Goal: Task Accomplishment & Management: Use online tool/utility

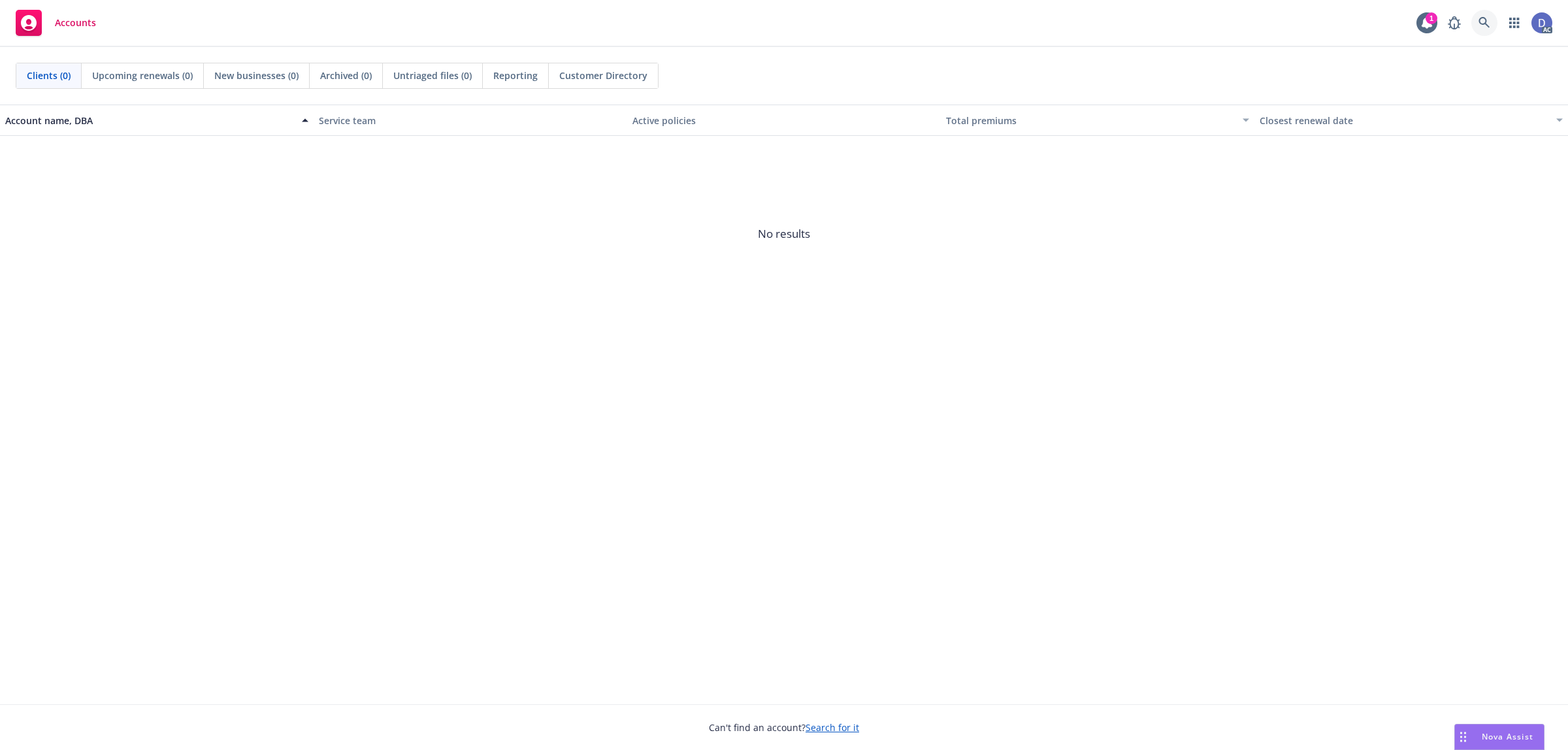
click at [1482, 31] on link at bounding box center [1485, 23] width 26 height 26
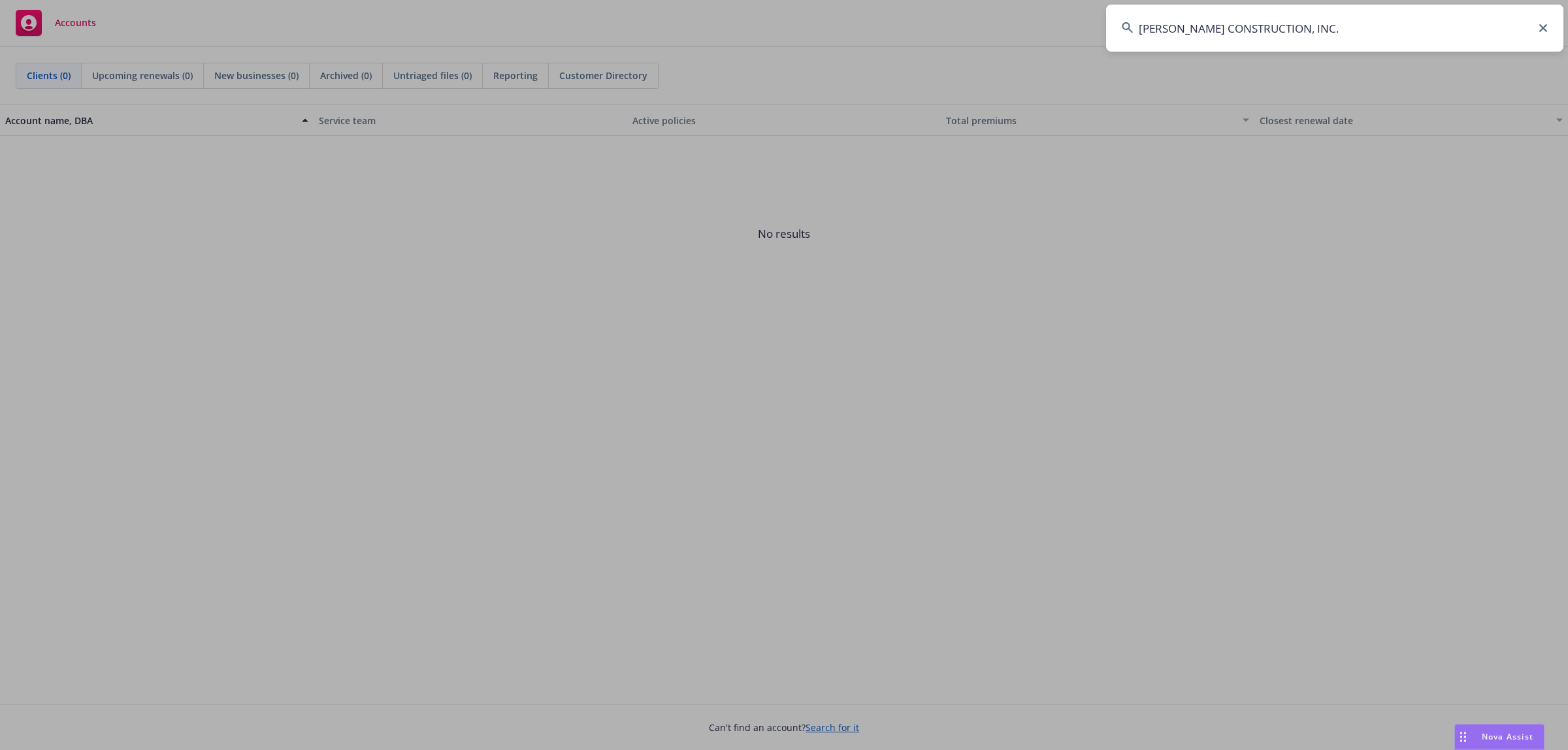
click at [1477, 31] on input "ELLIOTT DRINKWARD CONSTRUCTION, INC." at bounding box center [1335, 28] width 457 height 47
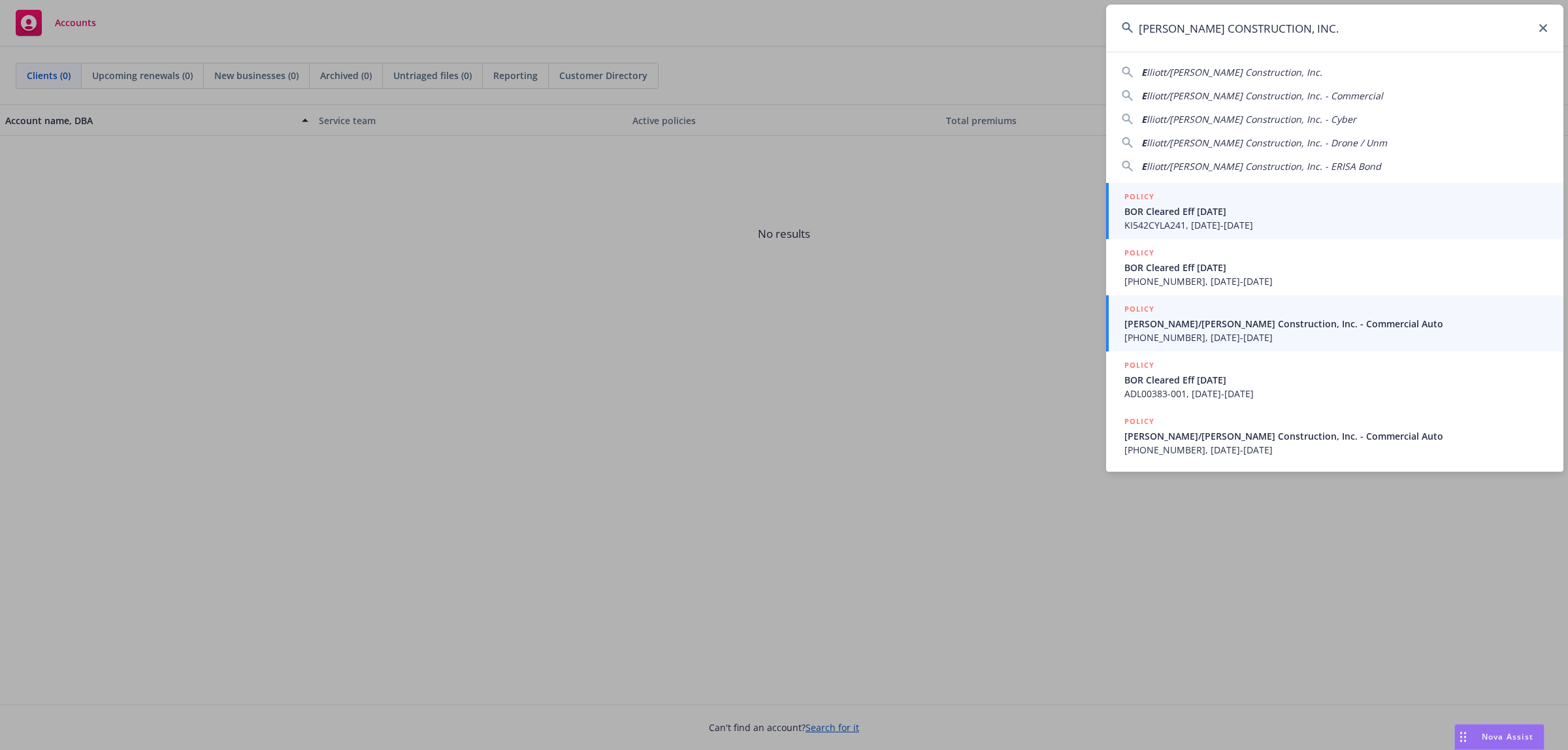
type input "ELLIOTT DRINKWARD CONSTRUCTION, INC."
click at [1244, 327] on span "Elliott/Drinkward Construction, Inc. - Commercial Auto" at bounding box center [1336, 324] width 424 height 14
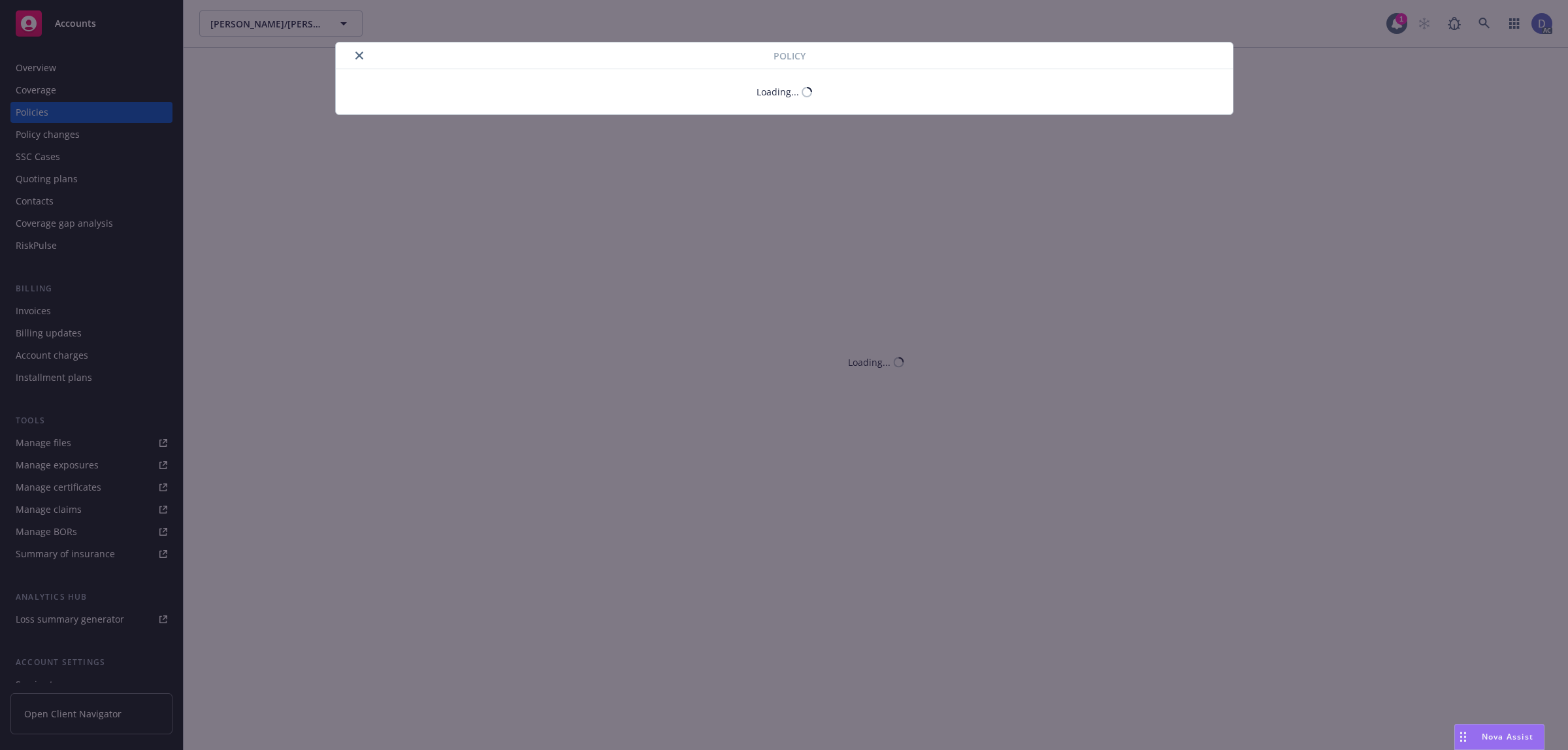
click at [355, 57] on icon "close" at bounding box center [359, 55] width 8 height 8
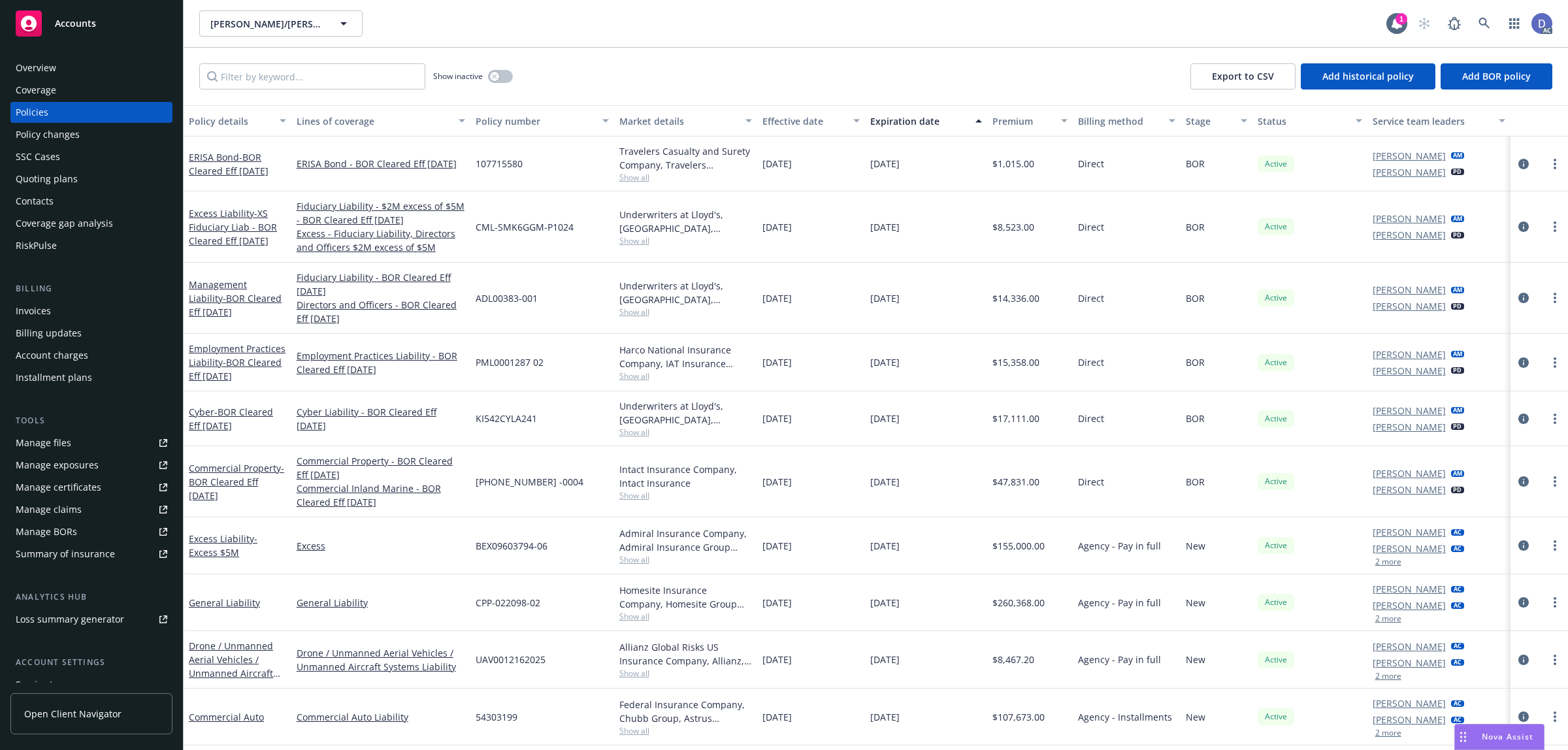
click at [52, 65] on div "Overview" at bounding box center [36, 68] width 40 height 21
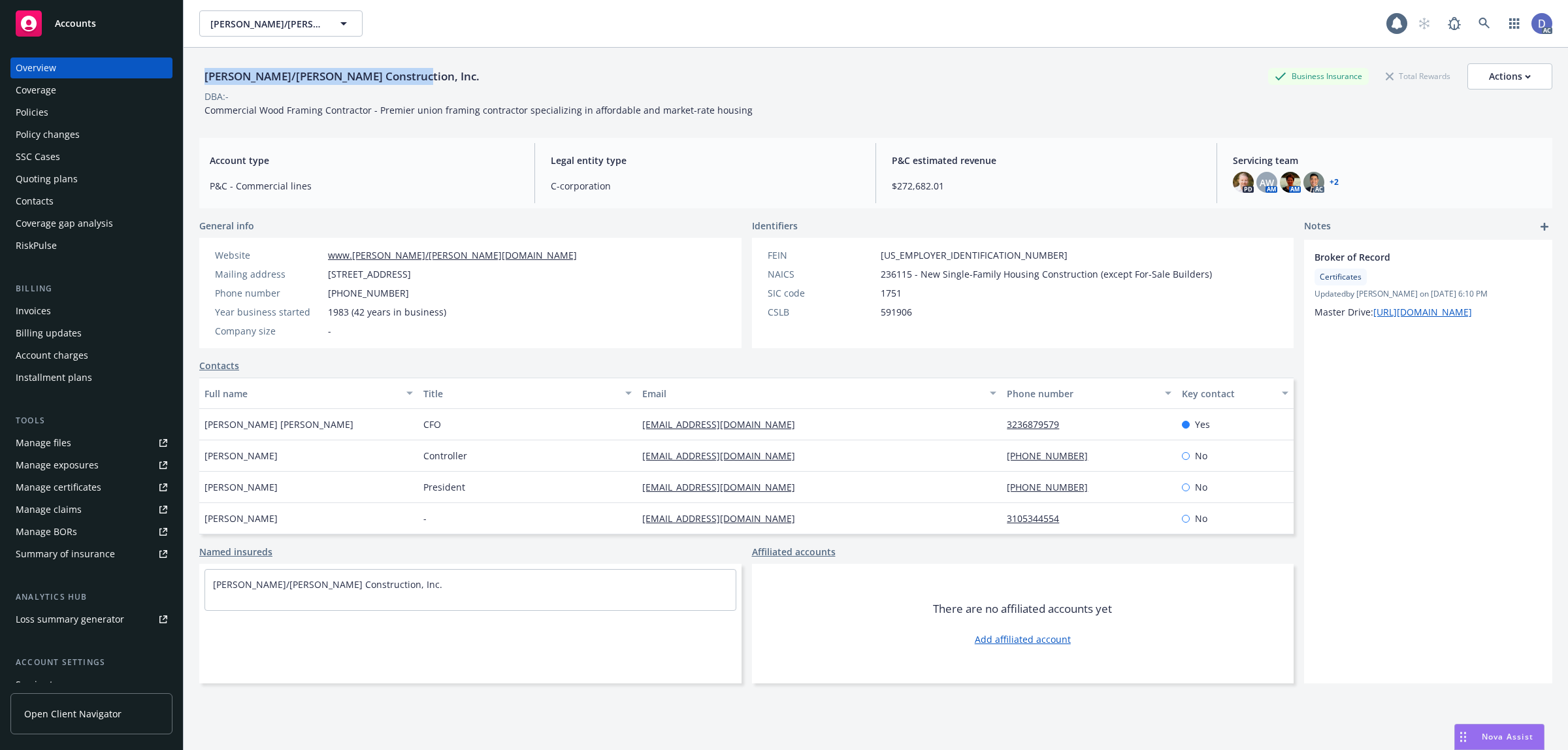
copy div "Elliott/Drinkward Construction, Inc."
drag, startPoint x: 233, startPoint y: 83, endPoint x: 201, endPoint y: 77, distance: 32.6
click at [201, 77] on div "Elliott/Drinkward Construction, Inc." at bounding box center [342, 76] width 285 height 17
click at [352, 104] on span "Commercial Wood Framing Contractor - Premier union framing contractor specializ…" at bounding box center [478, 110] width 548 height 12
click at [387, 79] on div "Elliott/Drinkward Construction, Inc." at bounding box center [342, 76] width 285 height 17
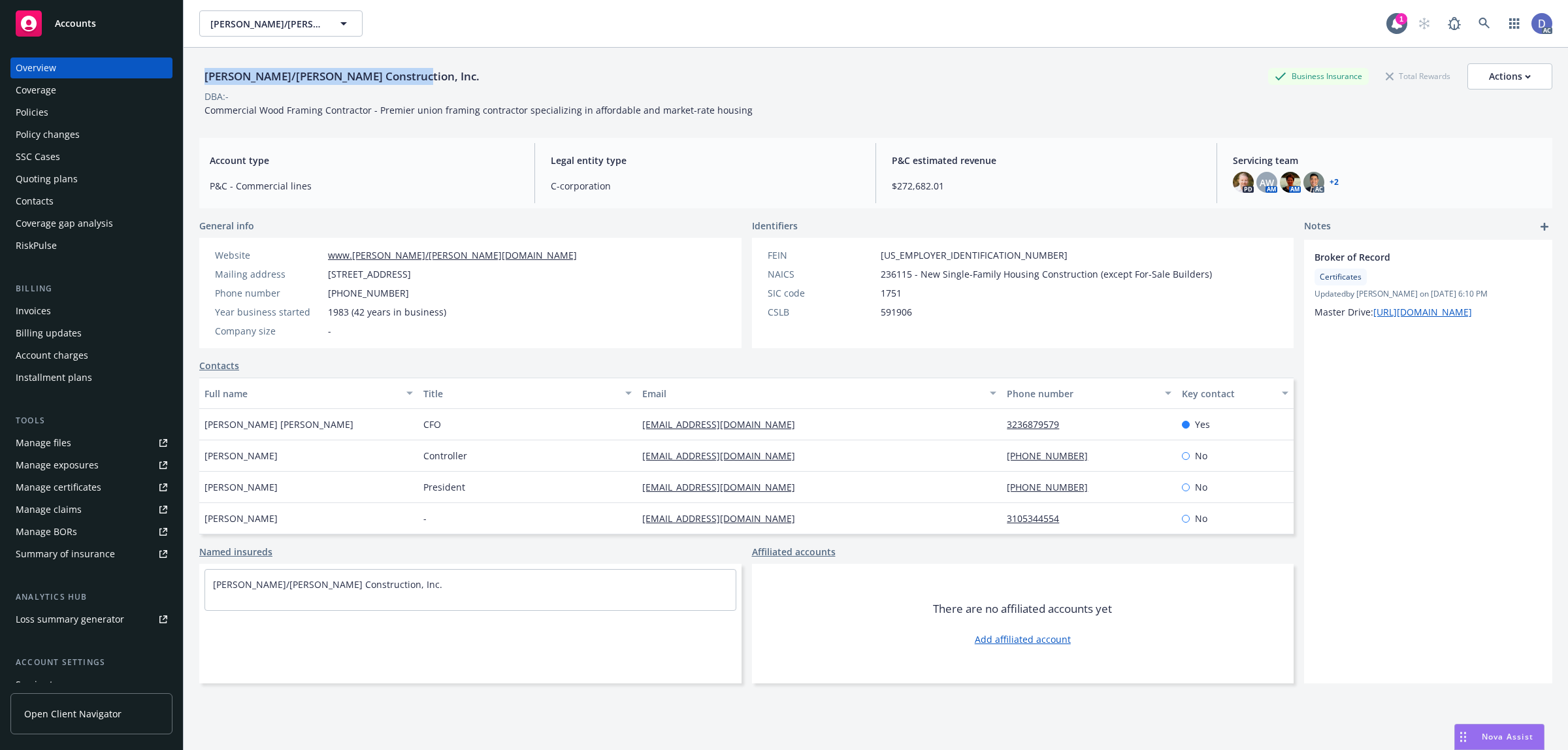
copy div "Elliott/Drinkward Construction, Inc."
drag, startPoint x: 396, startPoint y: 77, endPoint x: 194, endPoint y: 83, distance: 202.1
click at [194, 83] on div "Elliott/Drinkward Construction, Inc. Business Insurance Total Rewards Actions D…" at bounding box center [875, 423] width 1385 height 750
click at [1478, 20] on link at bounding box center [1485, 23] width 26 height 26
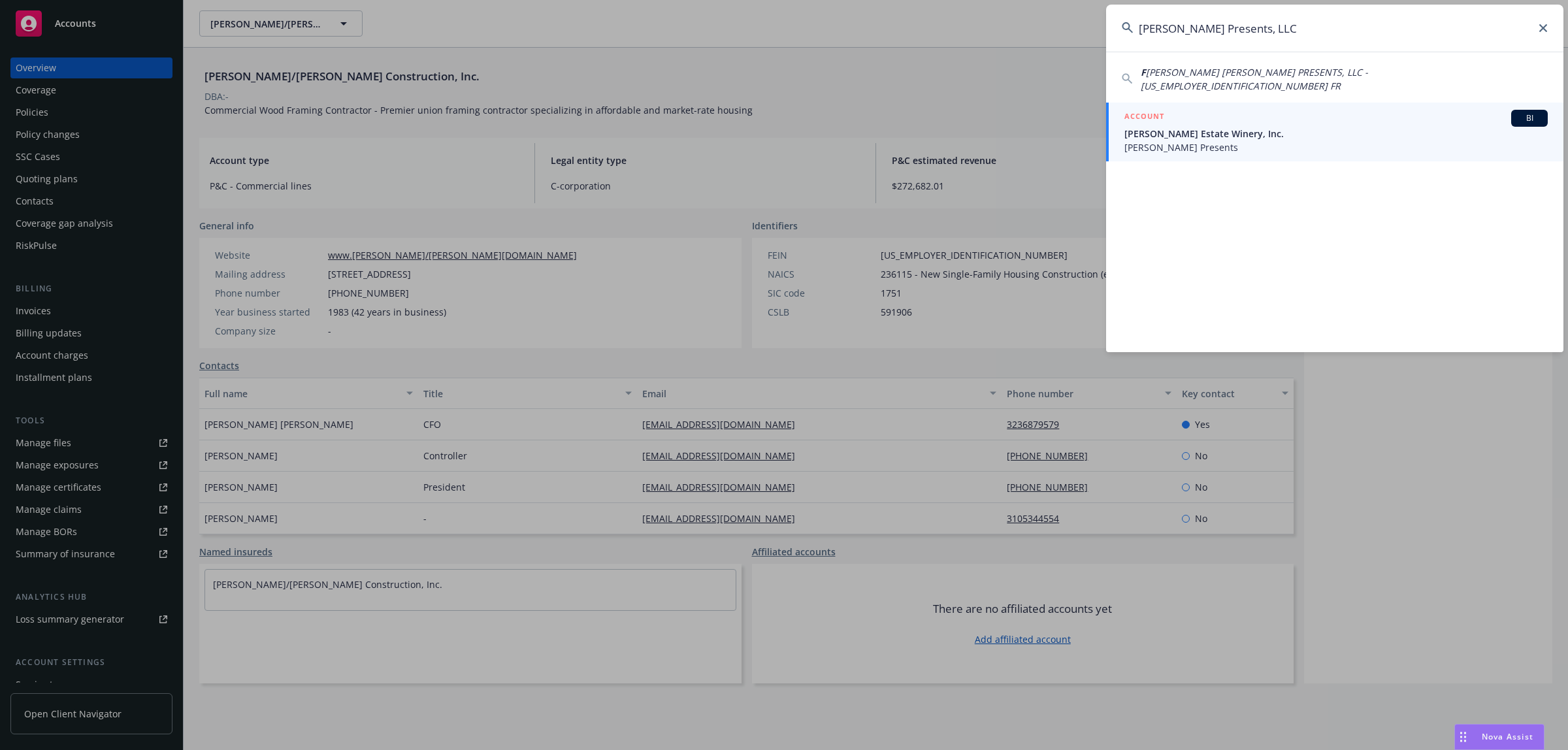
type input "Francis Ford coppola Presents, LLC"
click at [1294, 140] on span "Francis Ford Coppola Presents" at bounding box center [1336, 147] width 424 height 14
click at [1294, 126] on div "Elliott/Drinkward Construction, Inc. Business Insurance Total Rewards Actions D…" at bounding box center [875, 88] width 1353 height 79
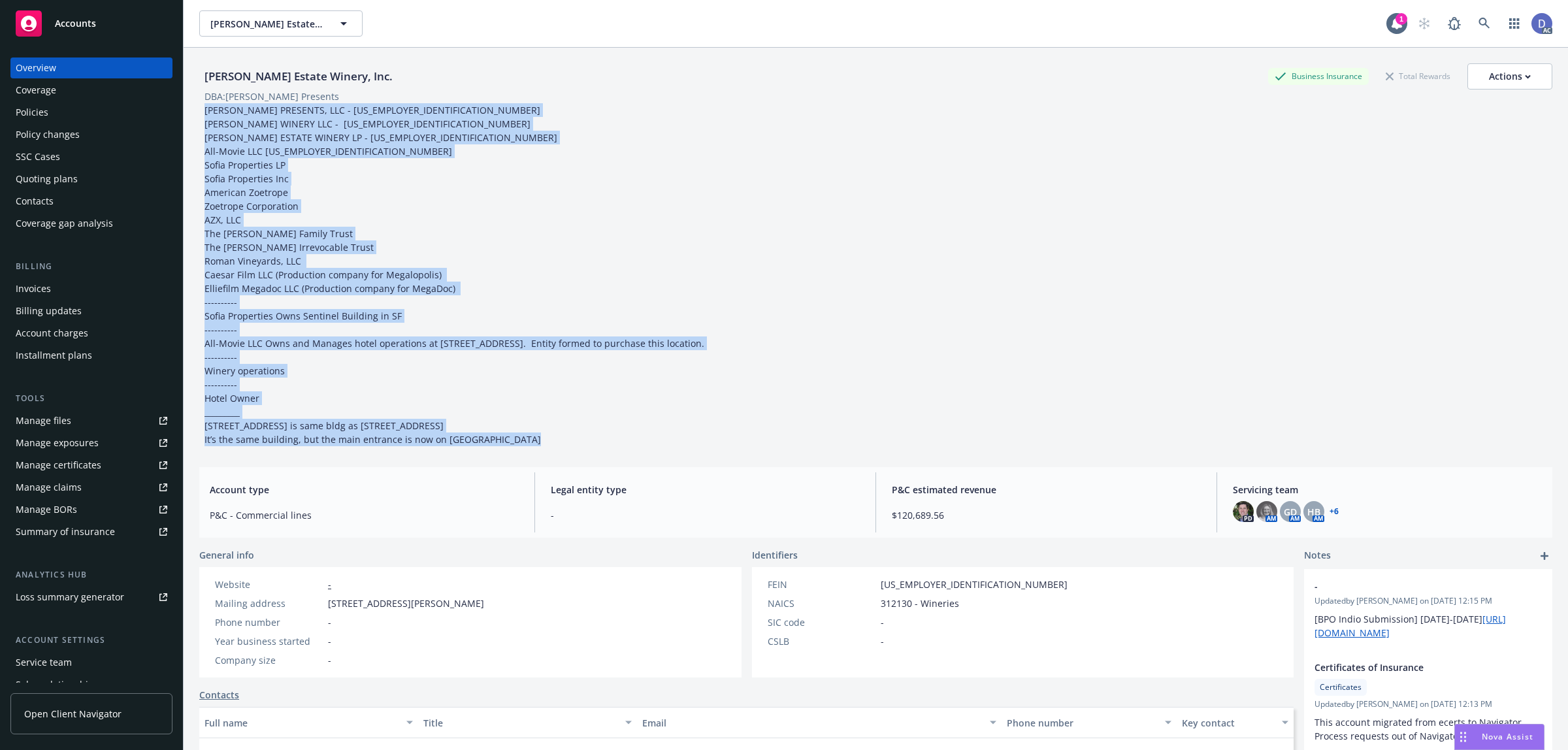
drag, startPoint x: 409, startPoint y: 77, endPoint x: 201, endPoint y: 83, distance: 208.1
click at [201, 83] on div "Niebaum-Coppola Estate Winery, Inc. Business Insurance Total Rewards Actions" at bounding box center [875, 77] width 1353 height 26
click at [77, 105] on div "Policies" at bounding box center [91, 112] width 151 height 21
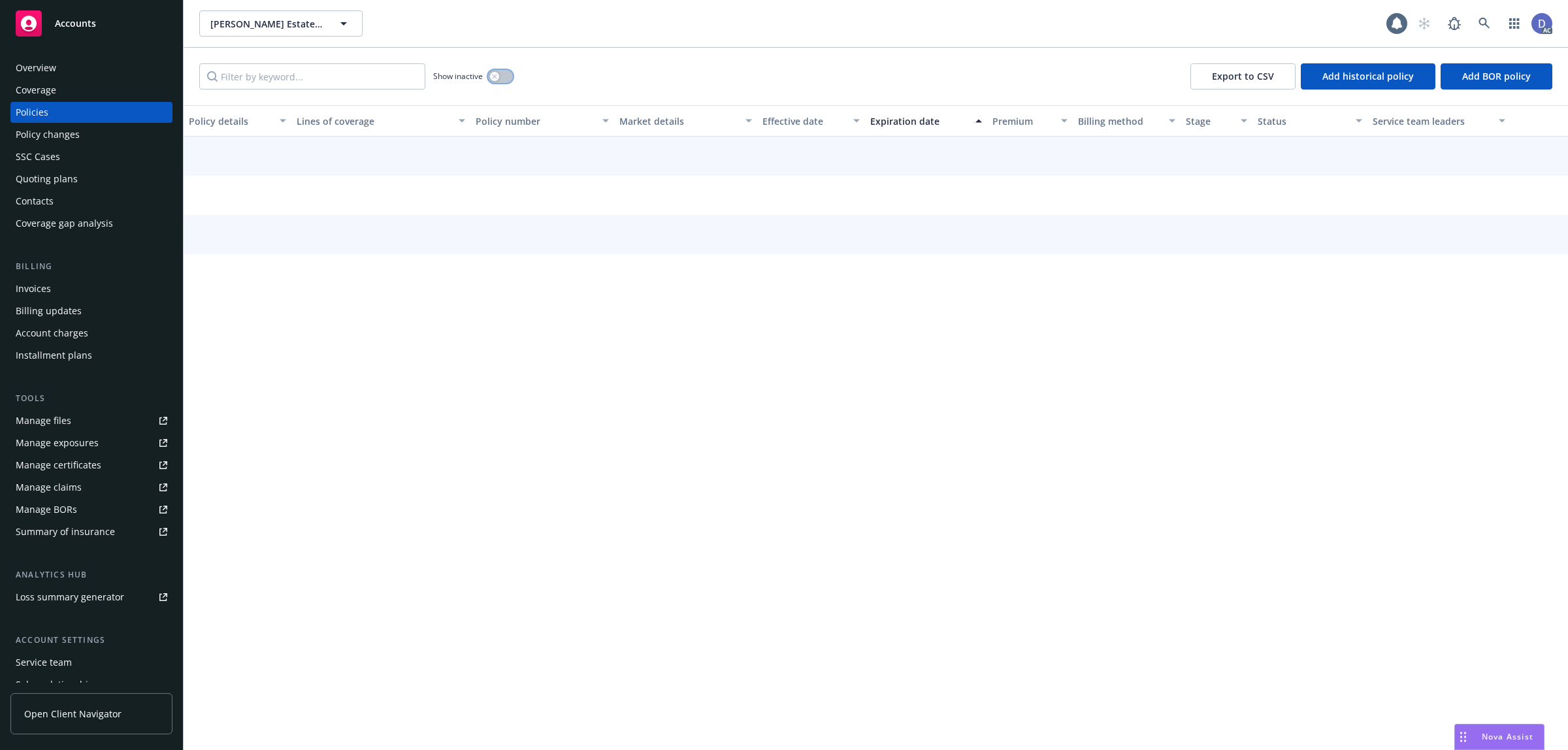
click at [503, 74] on button "button" at bounding box center [500, 76] width 25 height 13
click at [394, 69] on input "Filter by keyword..." at bounding box center [312, 77] width 226 height 26
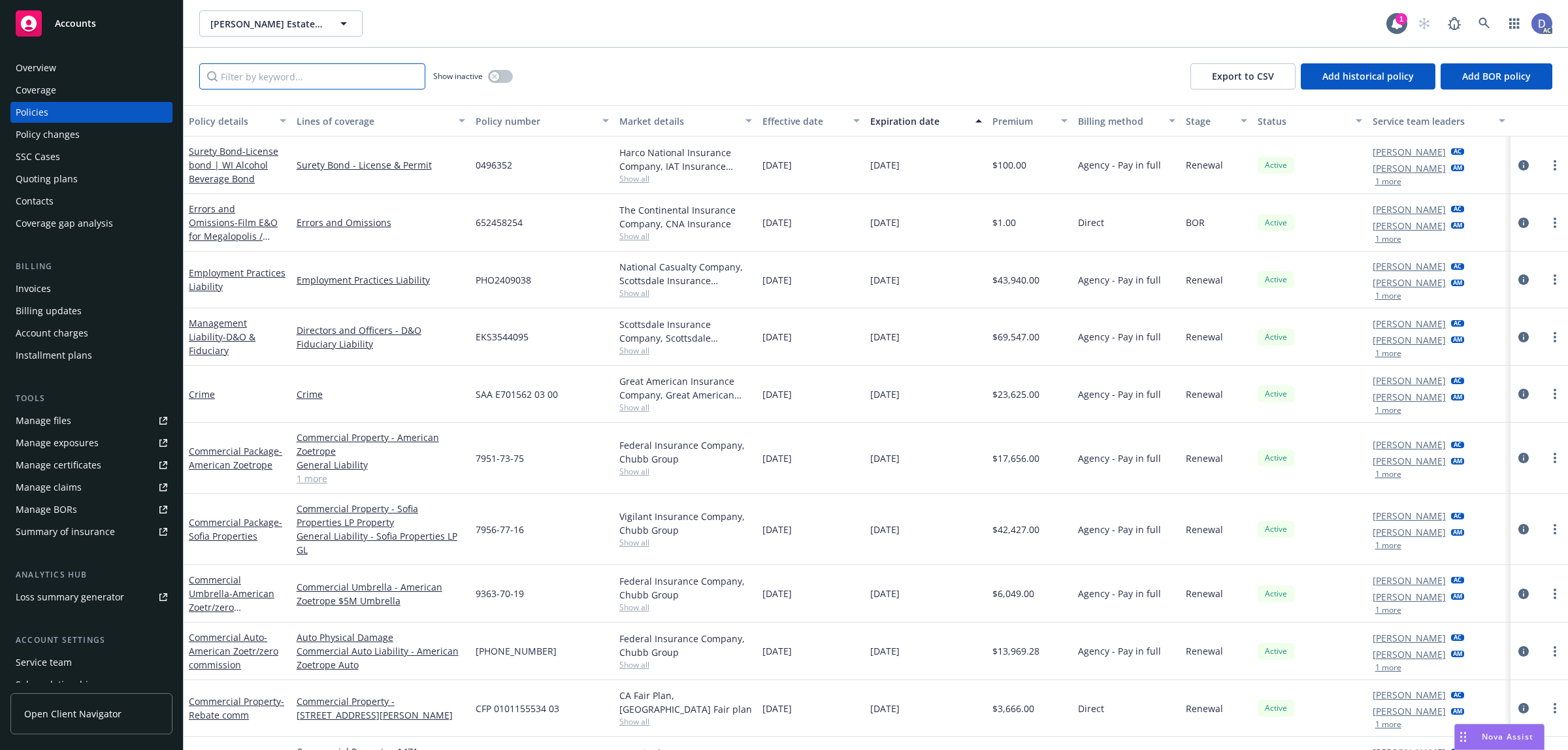
paste input "19DWS11416"
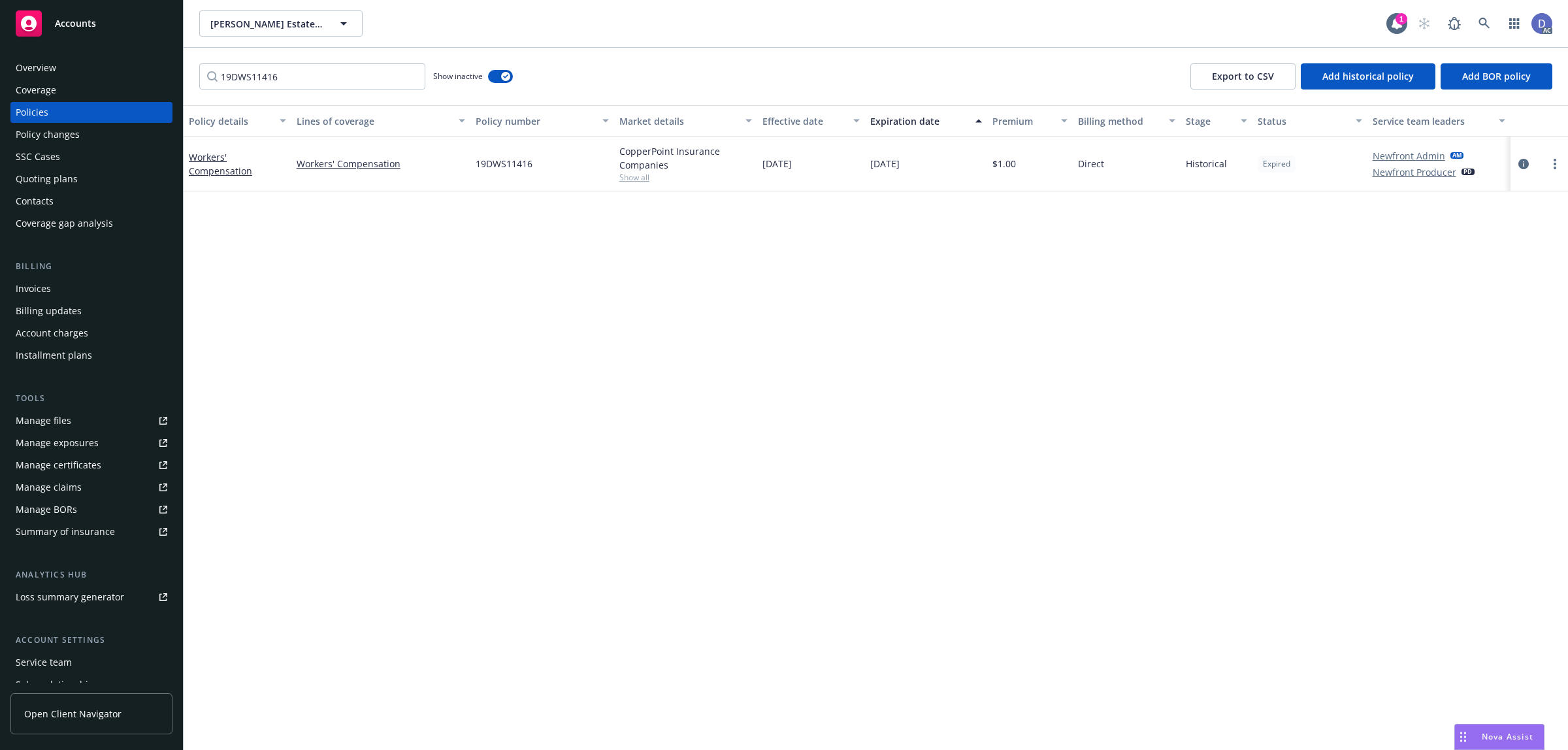
click at [645, 153] on div "CopperPoint Insurance Companies" at bounding box center [686, 158] width 133 height 27
copy div "CopperPoint Insurance Companies"
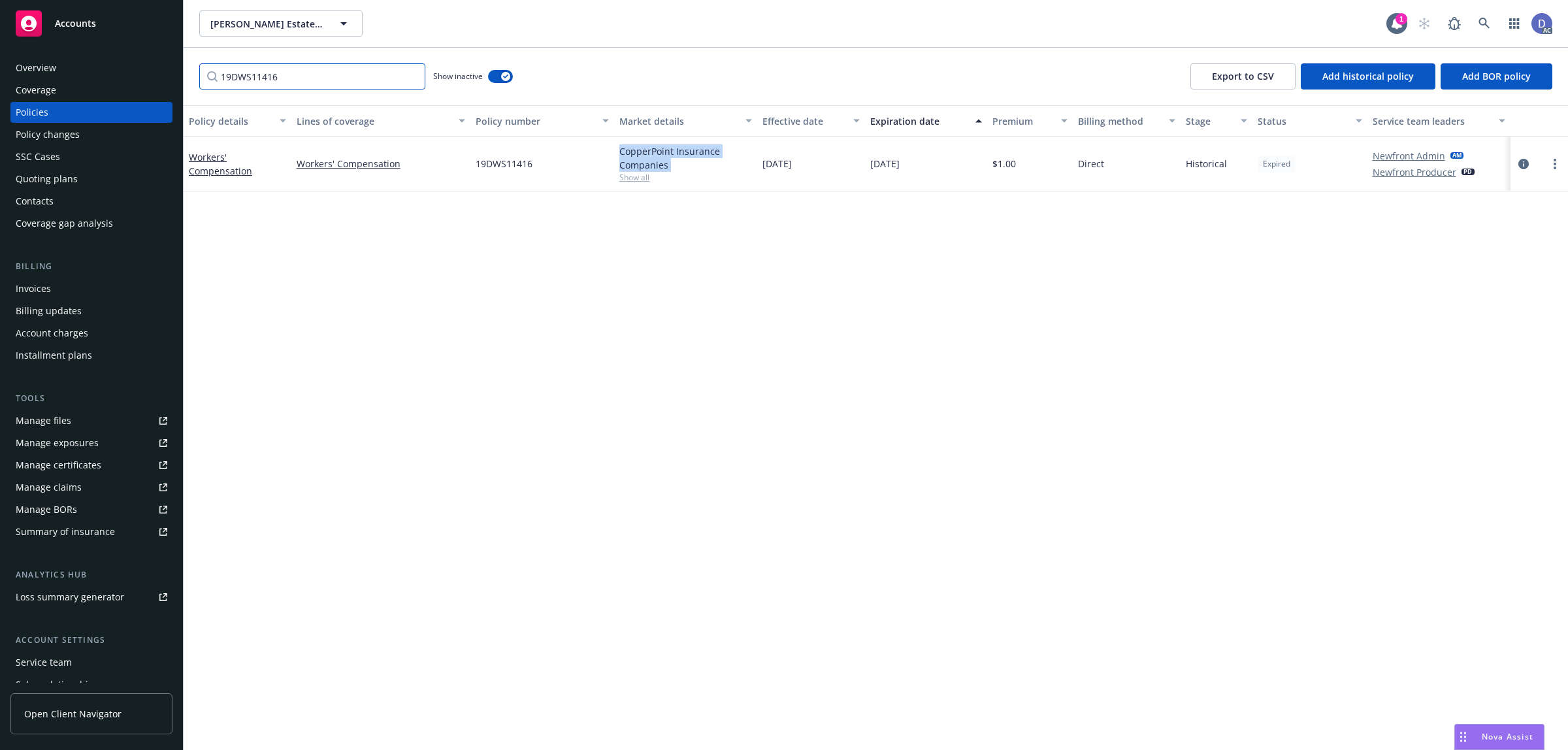
click at [373, 82] on input "19DWS11416" at bounding box center [312, 77] width 226 height 26
paste input "CopperPoint Insurance Companies"
type input "CopperPoint Insurance Companies"
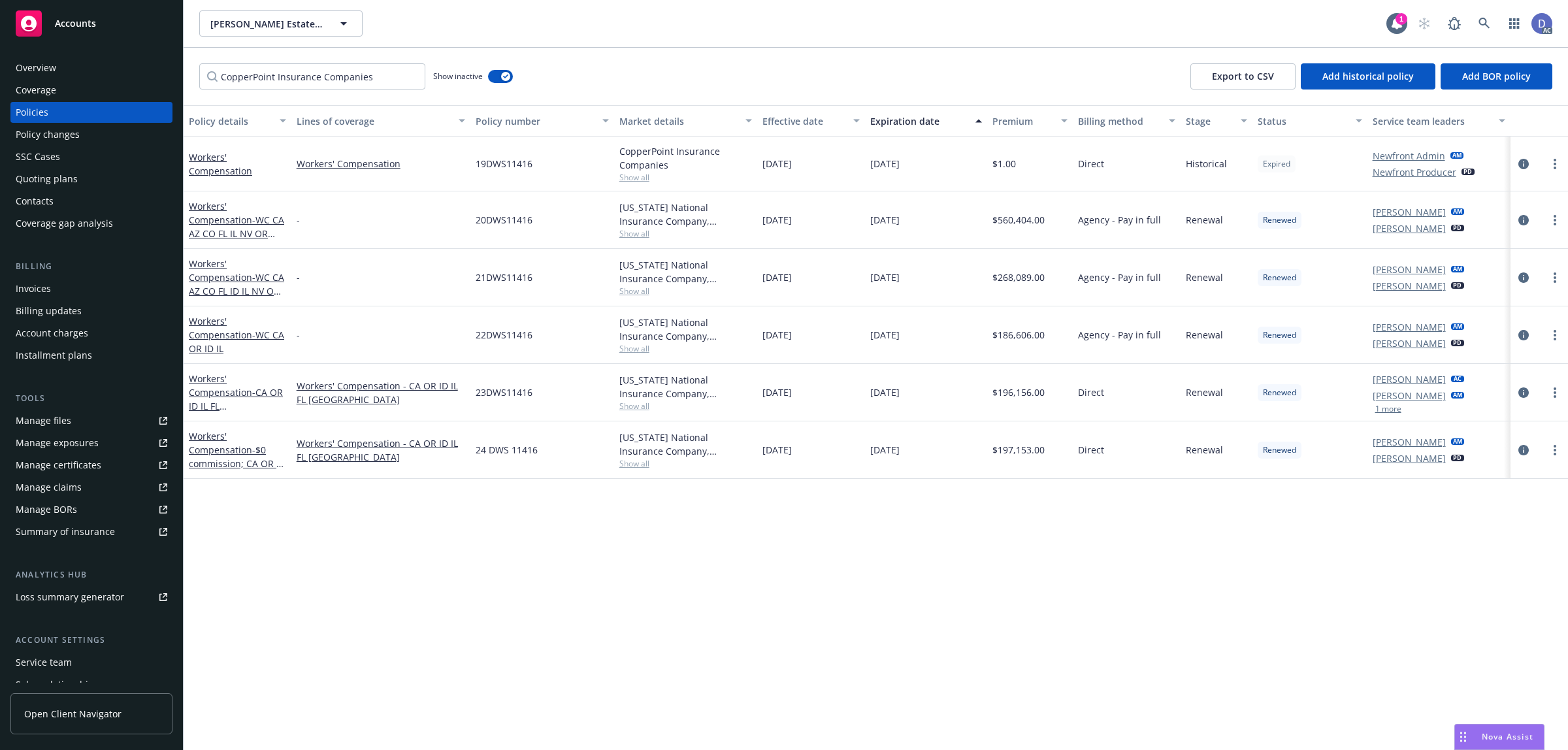
click at [762, 21] on div "Niebaum-Coppola Estate Winery, Inc. Niebaum-Coppola Estate Winery, Inc." at bounding box center [793, 23] width 1187 height 26
click at [82, 491] on link "Manage claims" at bounding box center [91, 487] width 162 height 21
click at [504, 453] on span "24 DWS 11416" at bounding box center [506, 450] width 62 height 14
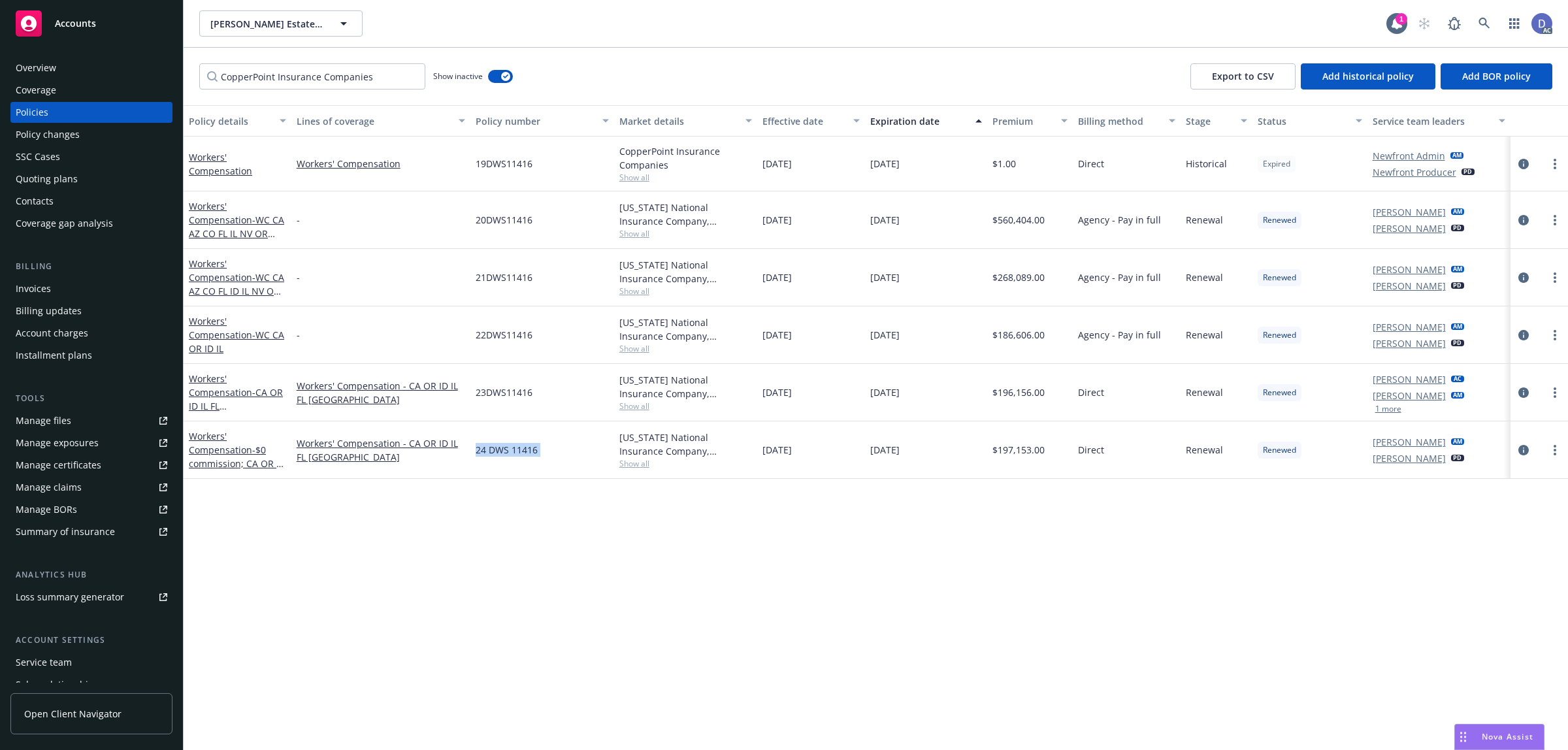
click at [504, 453] on span "24 DWS 11416" at bounding box center [506, 450] width 62 height 14
copy span "24 DWS 11416"
click at [65, 416] on div "Manage files" at bounding box center [43, 420] width 55 height 21
click at [498, 452] on span "24 DWS 11416" at bounding box center [506, 450] width 62 height 14
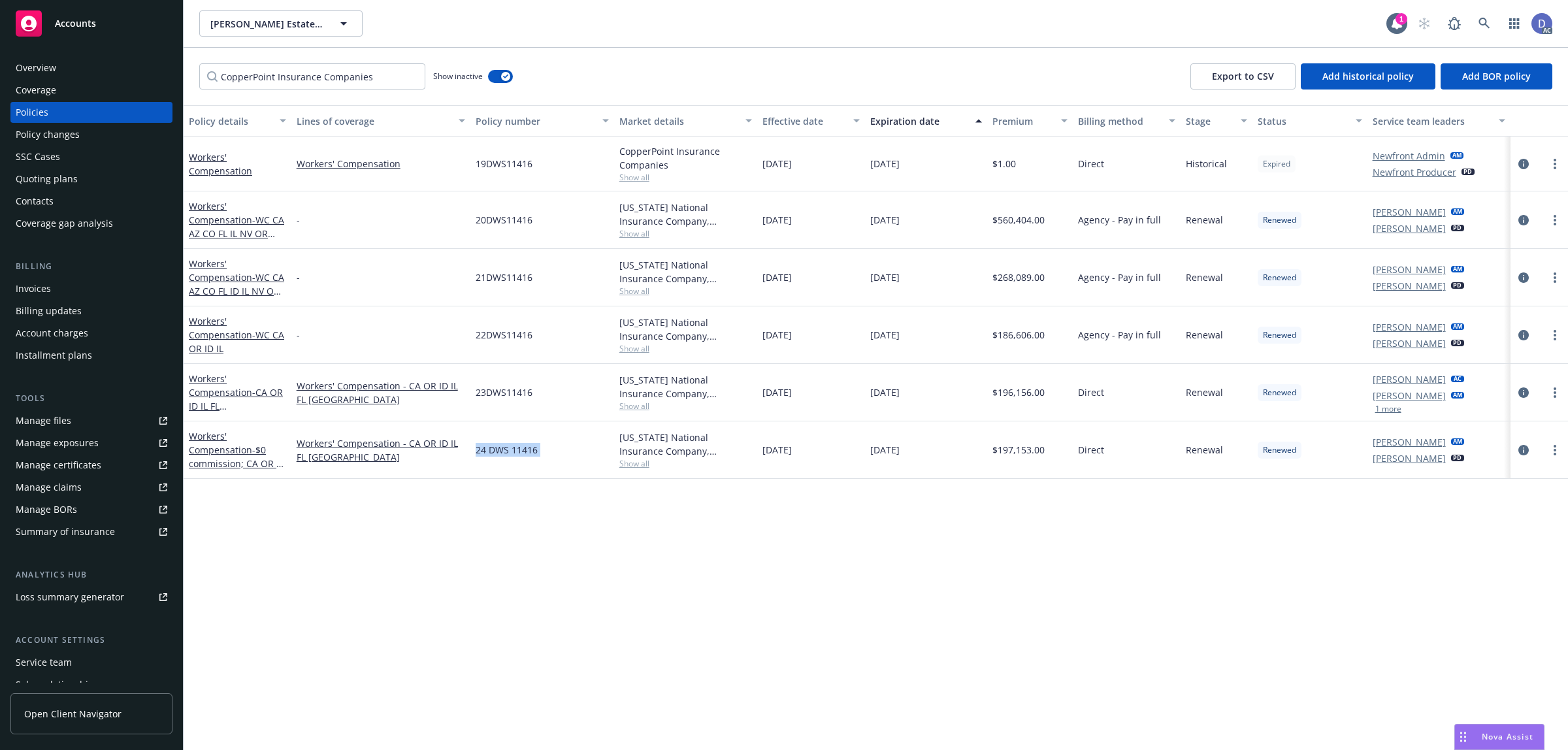
click at [498, 452] on span "24 DWS 11416" at bounding box center [506, 450] width 62 height 14
click at [1491, 18] on link at bounding box center [1485, 23] width 26 height 26
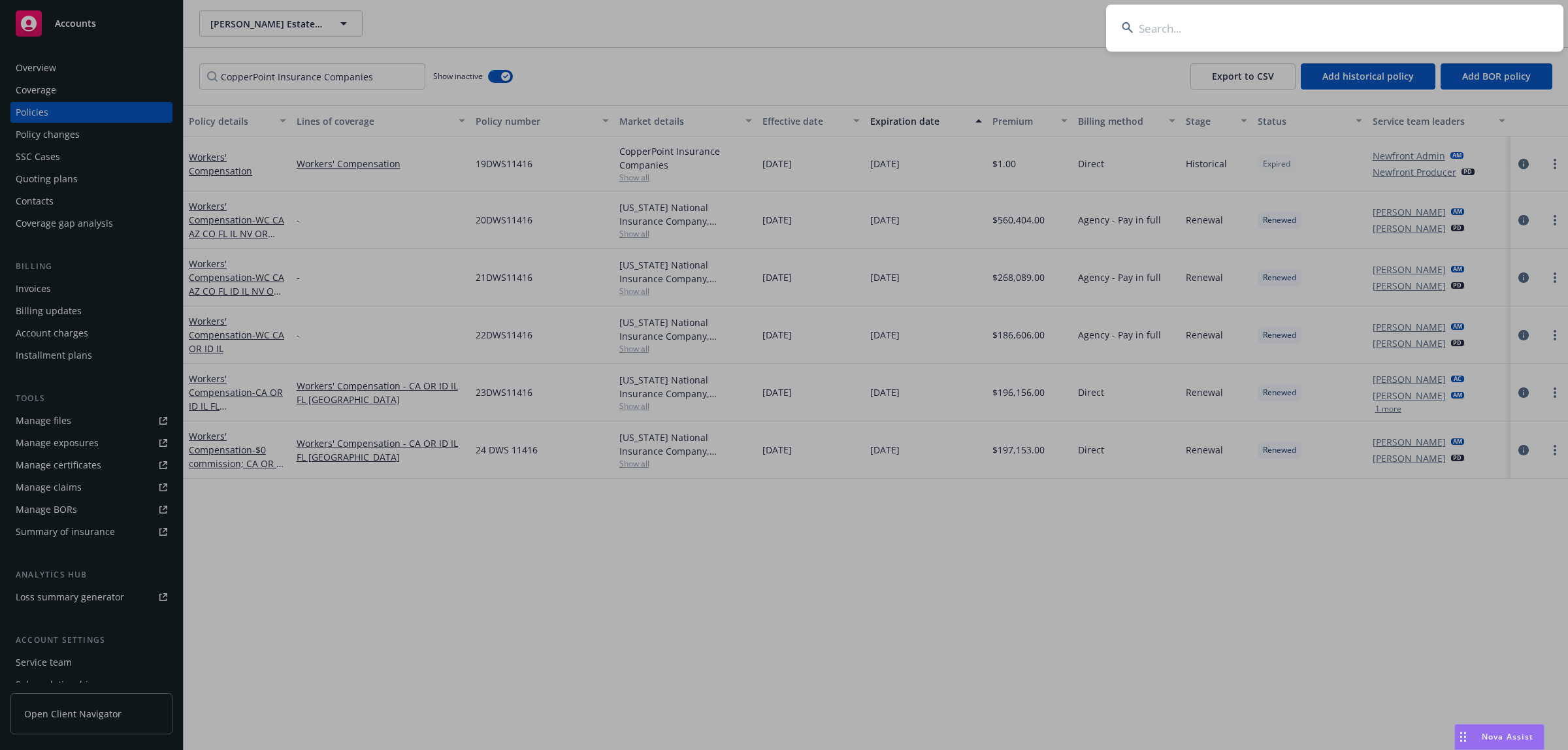
type input "LITTLE RIVER INN, INC"
click at [1463, 21] on input "LITTLE RIVER INN, INC" at bounding box center [1335, 28] width 457 height 47
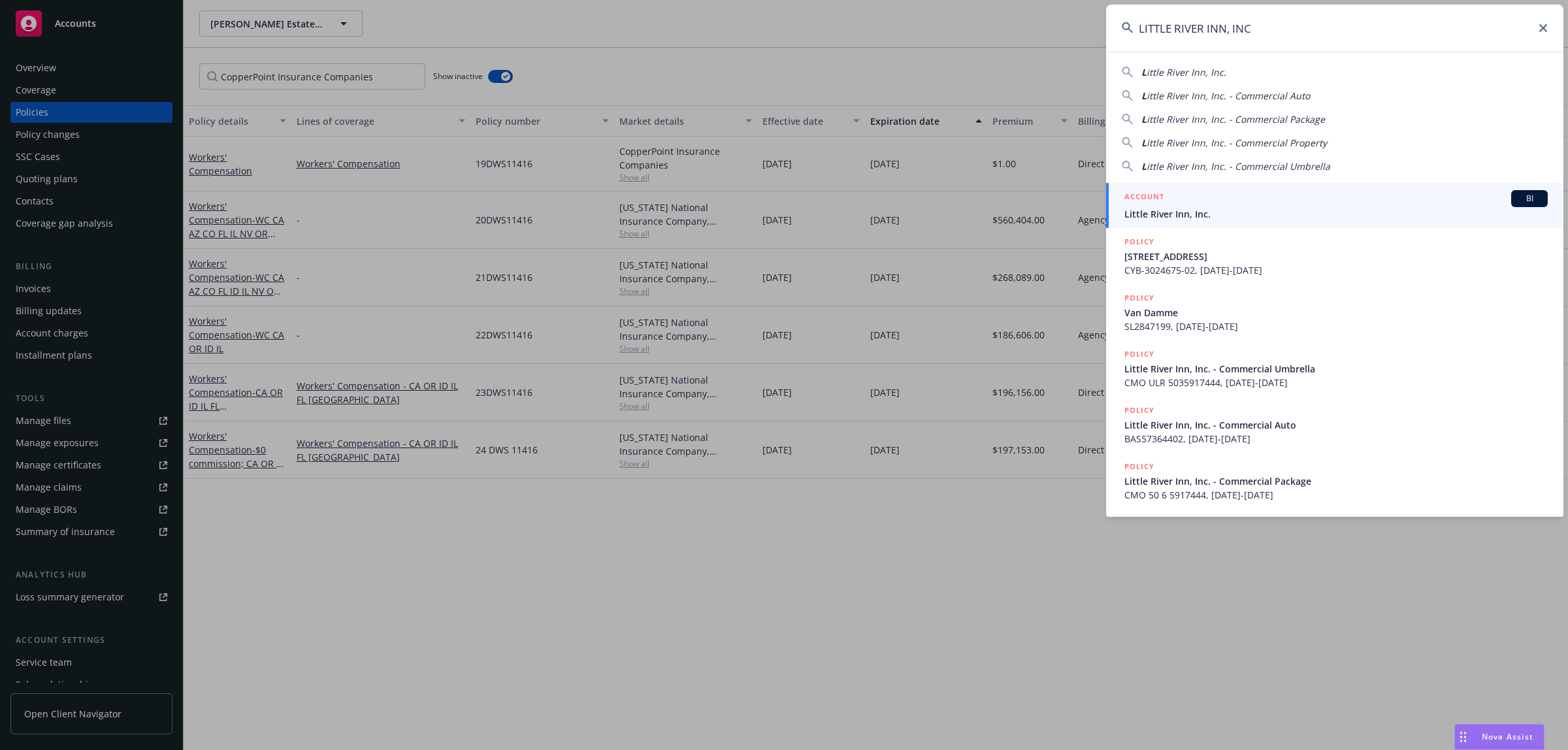
click at [1263, 199] on div "ACCOUNT BI" at bounding box center [1336, 198] width 424 height 17
click at [1263, 199] on div "Renewed" at bounding box center [1310, 220] width 115 height 57
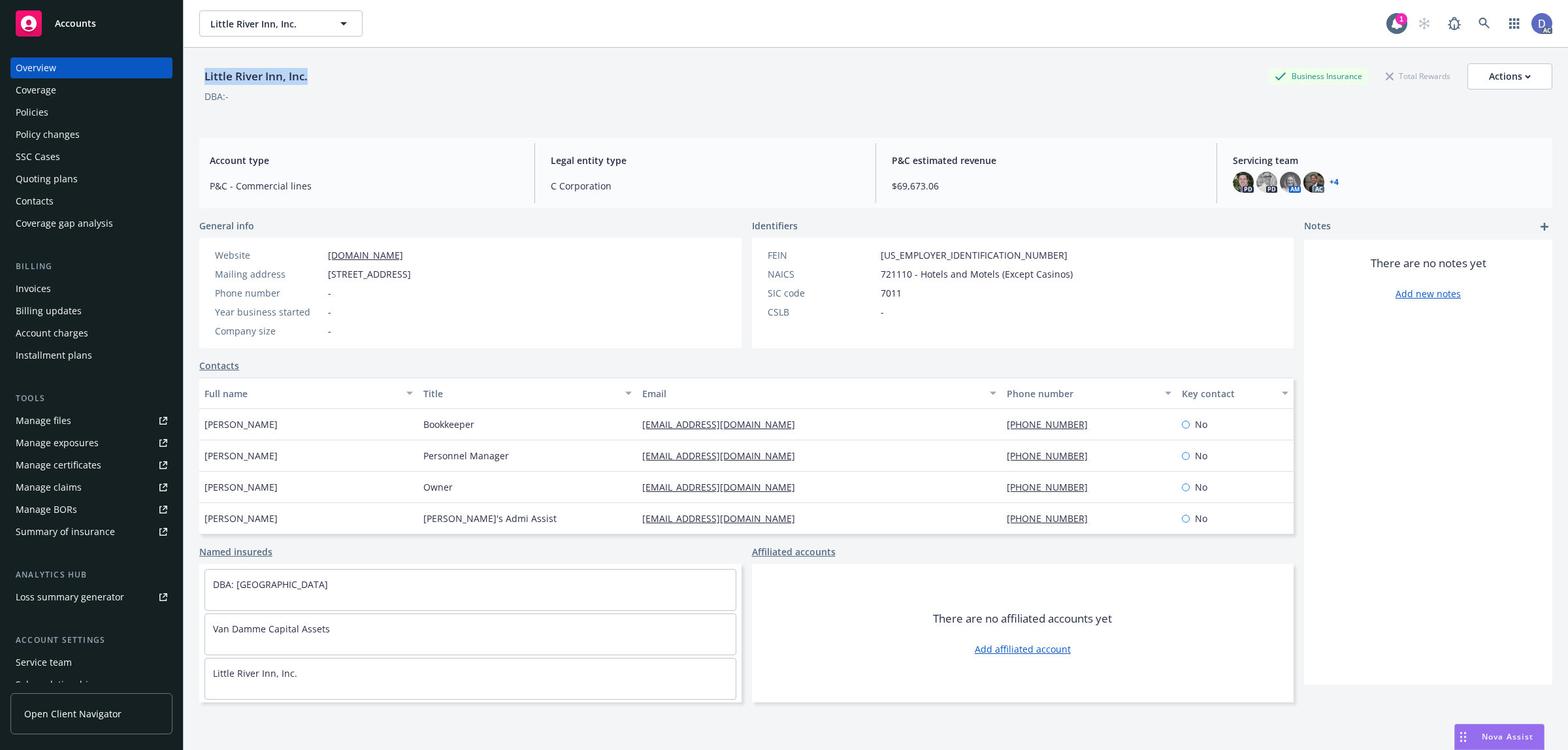
copy div "Little River Inn, Inc."
drag, startPoint x: 310, startPoint y: 77, endPoint x: 193, endPoint y: 86, distance: 117.3
click at [193, 86] on div "Little River Inn, Inc. Business Insurance Total Rewards Actions DBA: - Account …" at bounding box center [875, 423] width 1385 height 750
copy div "Little River Inn, Inc."
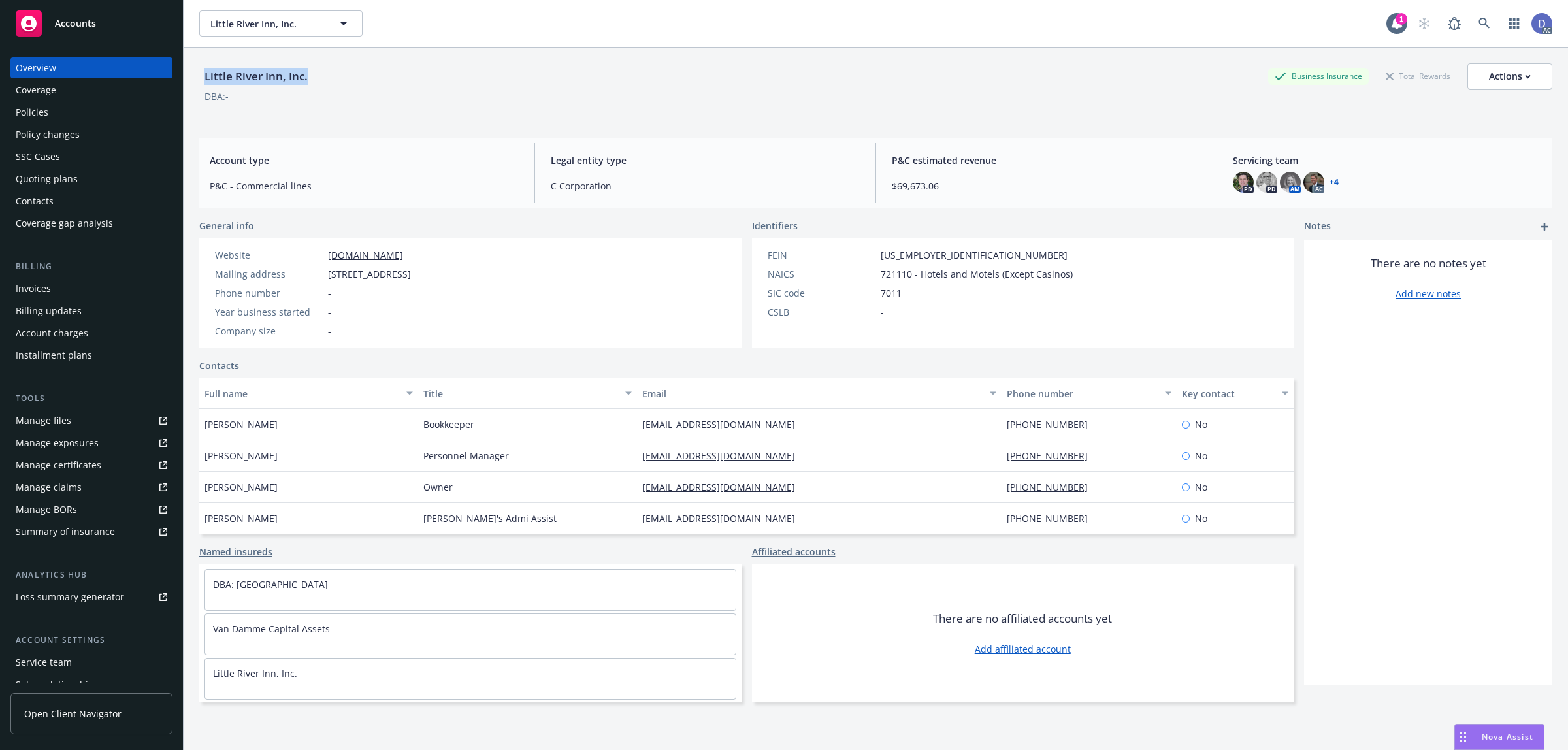
drag, startPoint x: 330, startPoint y: 81, endPoint x: 201, endPoint y: 82, distance: 129.0
click at [201, 82] on div "Little River Inn, Inc. Business Insurance Total Rewards Actions" at bounding box center [875, 77] width 1353 height 26
click at [90, 487] on link "Manage claims" at bounding box center [91, 487] width 162 height 21
click at [69, 109] on div "Policies" at bounding box center [91, 112] width 151 height 21
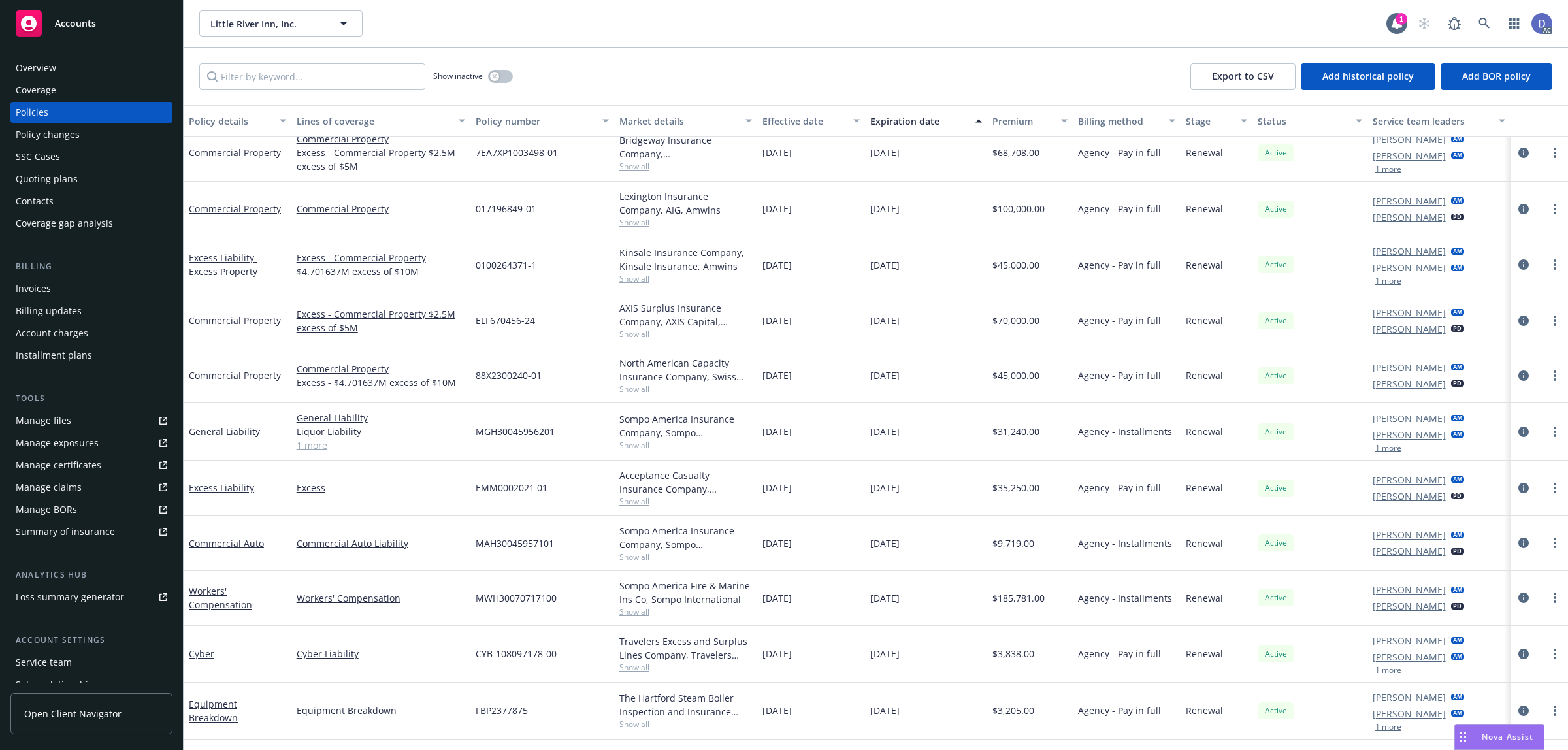
scroll to position [214, 0]
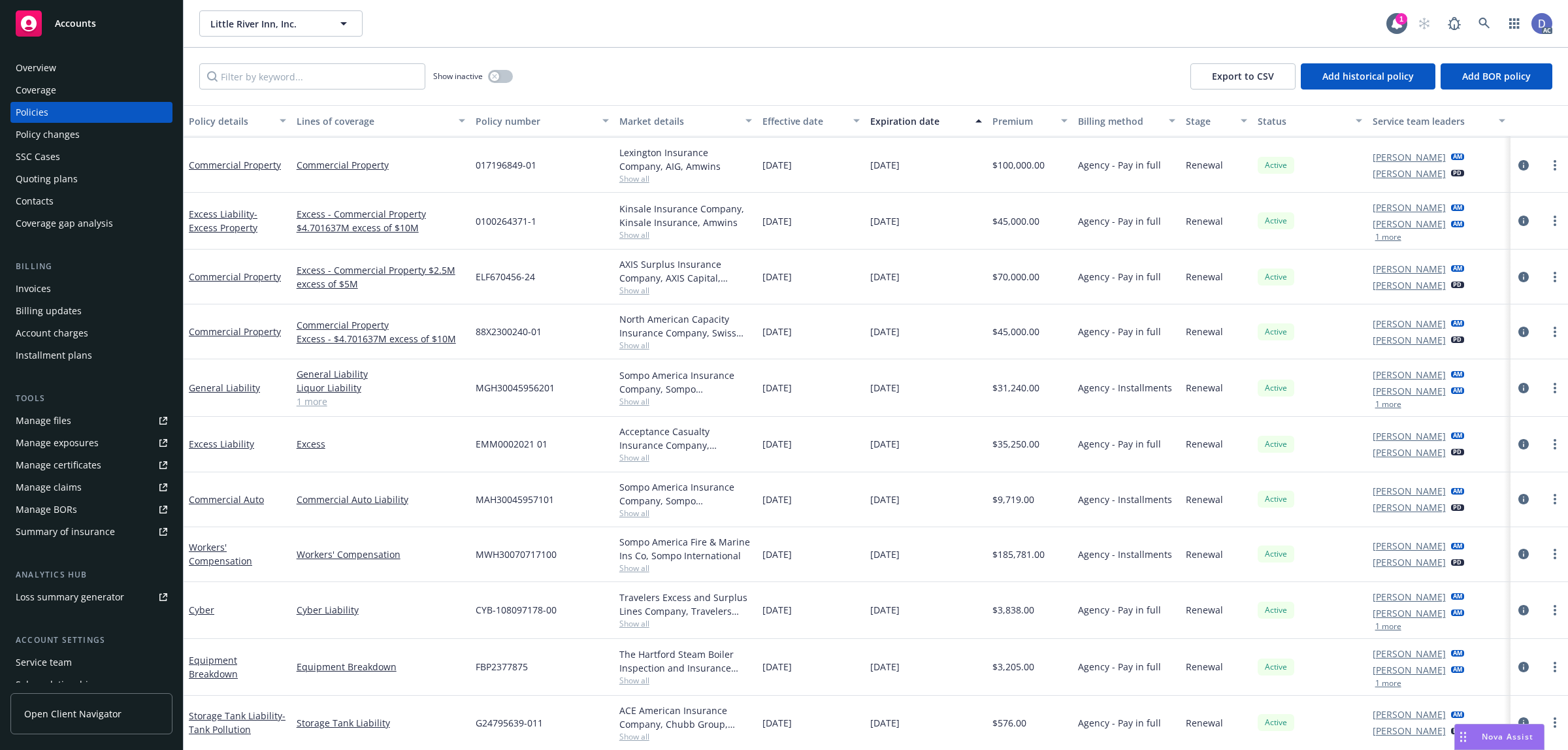
click at [663, 493] on div "Sompo America Insurance Company, Sompo International" at bounding box center [686, 494] width 133 height 27
click at [535, 495] on span "MAH30045957101" at bounding box center [515, 500] width 79 height 14
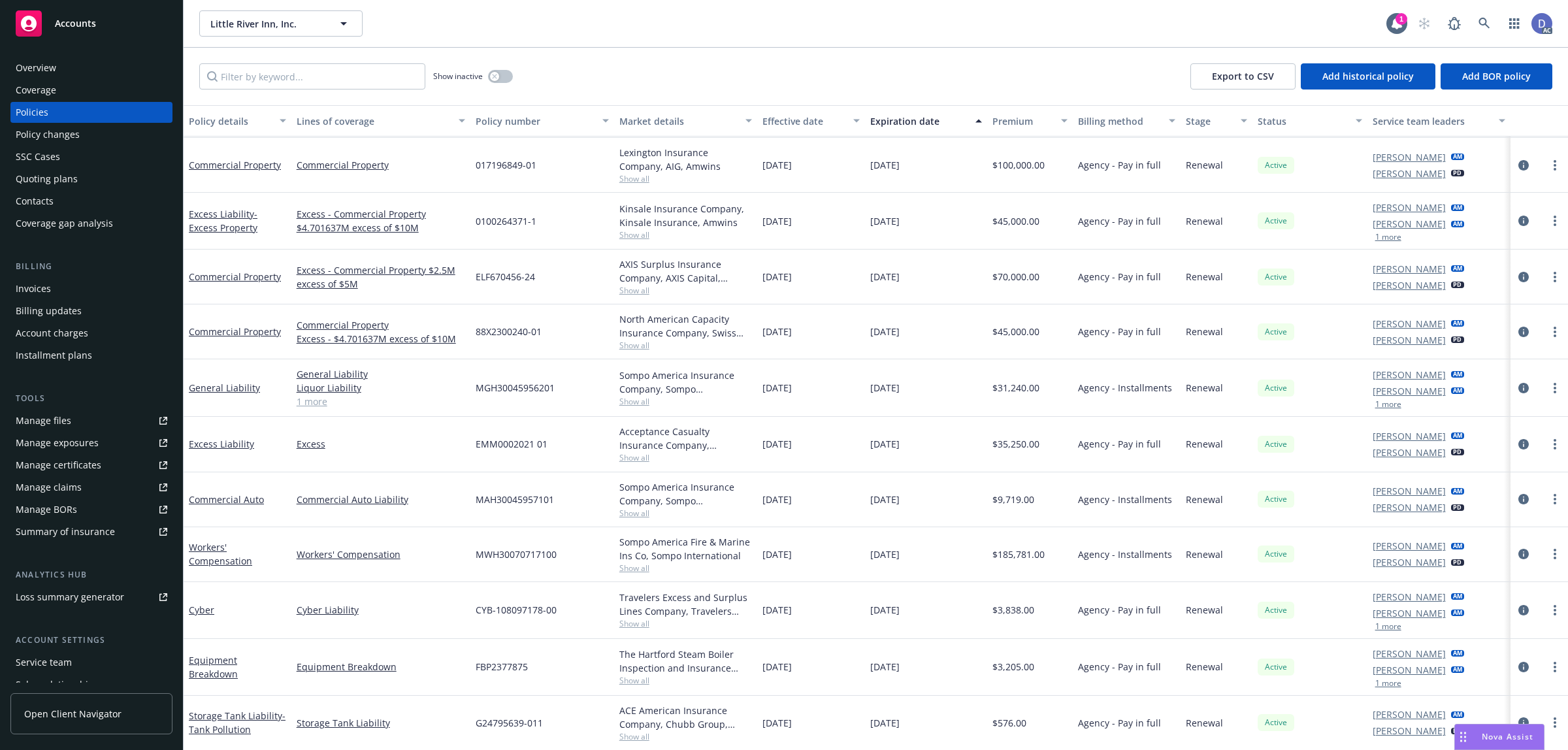
click at [535, 495] on span "MAH30045957101" at bounding box center [515, 500] width 79 height 14
copy span "MAH30045957101"
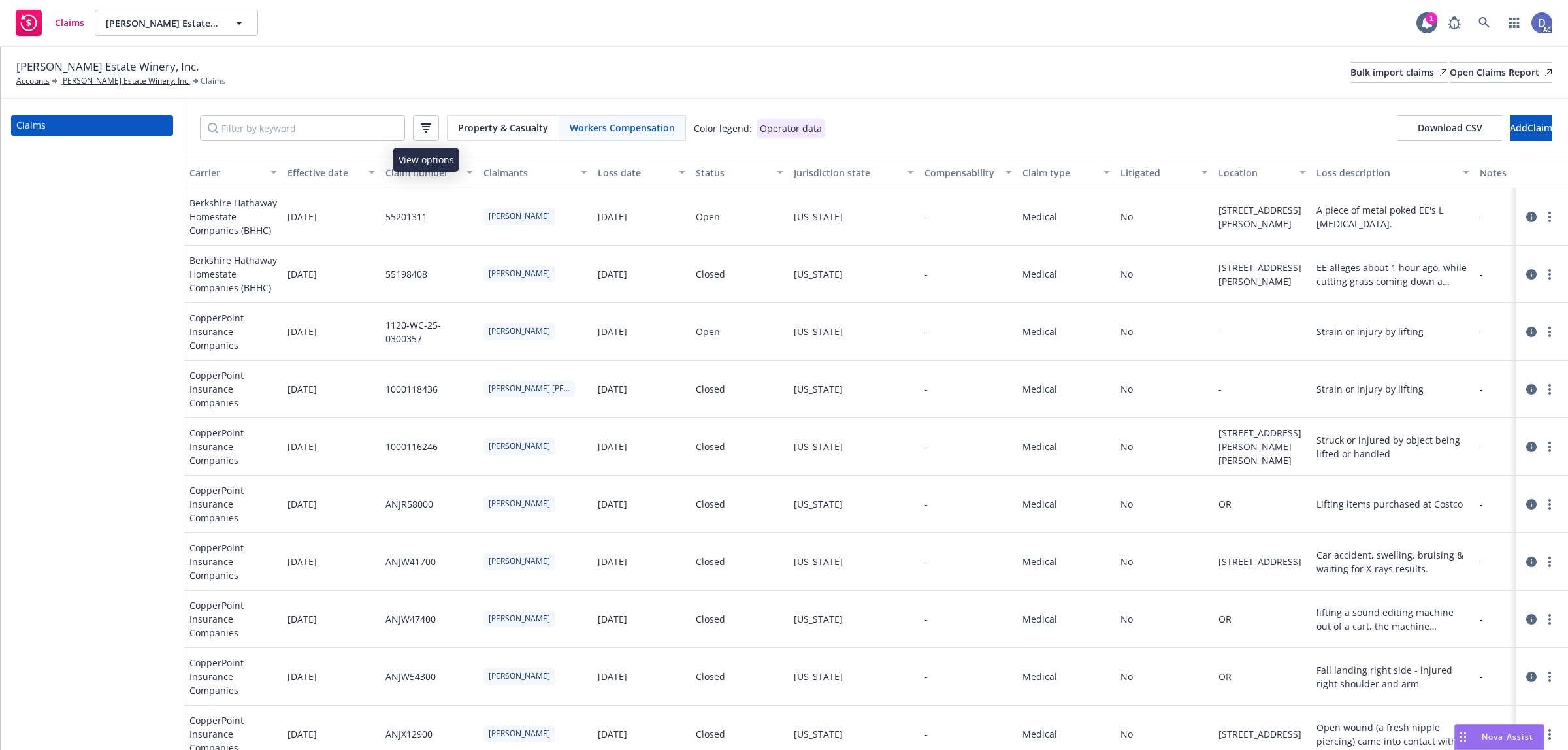
click at [424, 133] on button "button" at bounding box center [426, 128] width 26 height 26
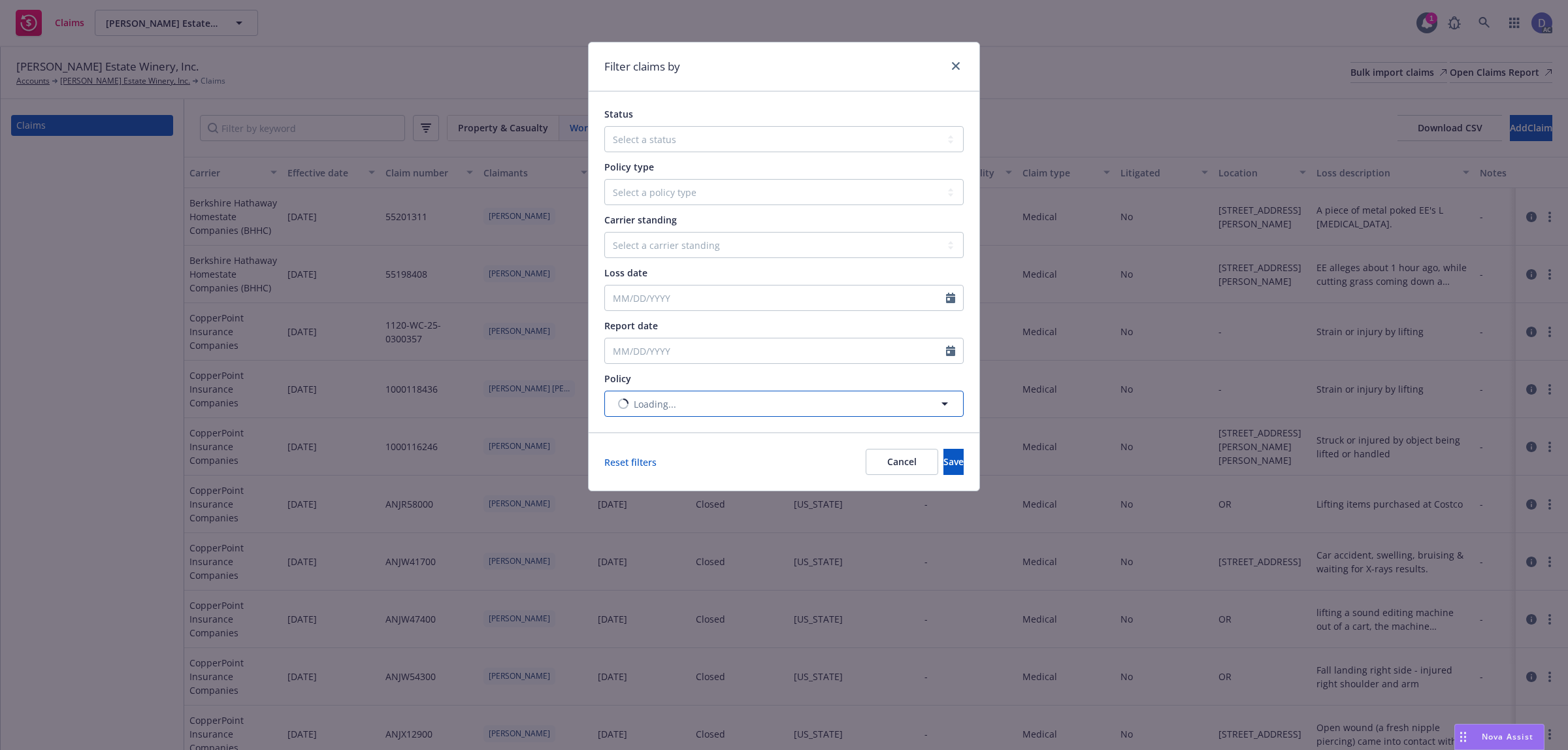
click at [756, 402] on button "Loading..." at bounding box center [784, 404] width 359 height 26
type input "19DWS11416"
click at [722, 34] on div "Filter claims by Status Select a status Closed Open Policy type Select a policy…" at bounding box center [784, 375] width 1568 height 750
click at [758, 400] on button "Nothing selected" at bounding box center [784, 404] width 359 height 26
type input "19DWS11416"
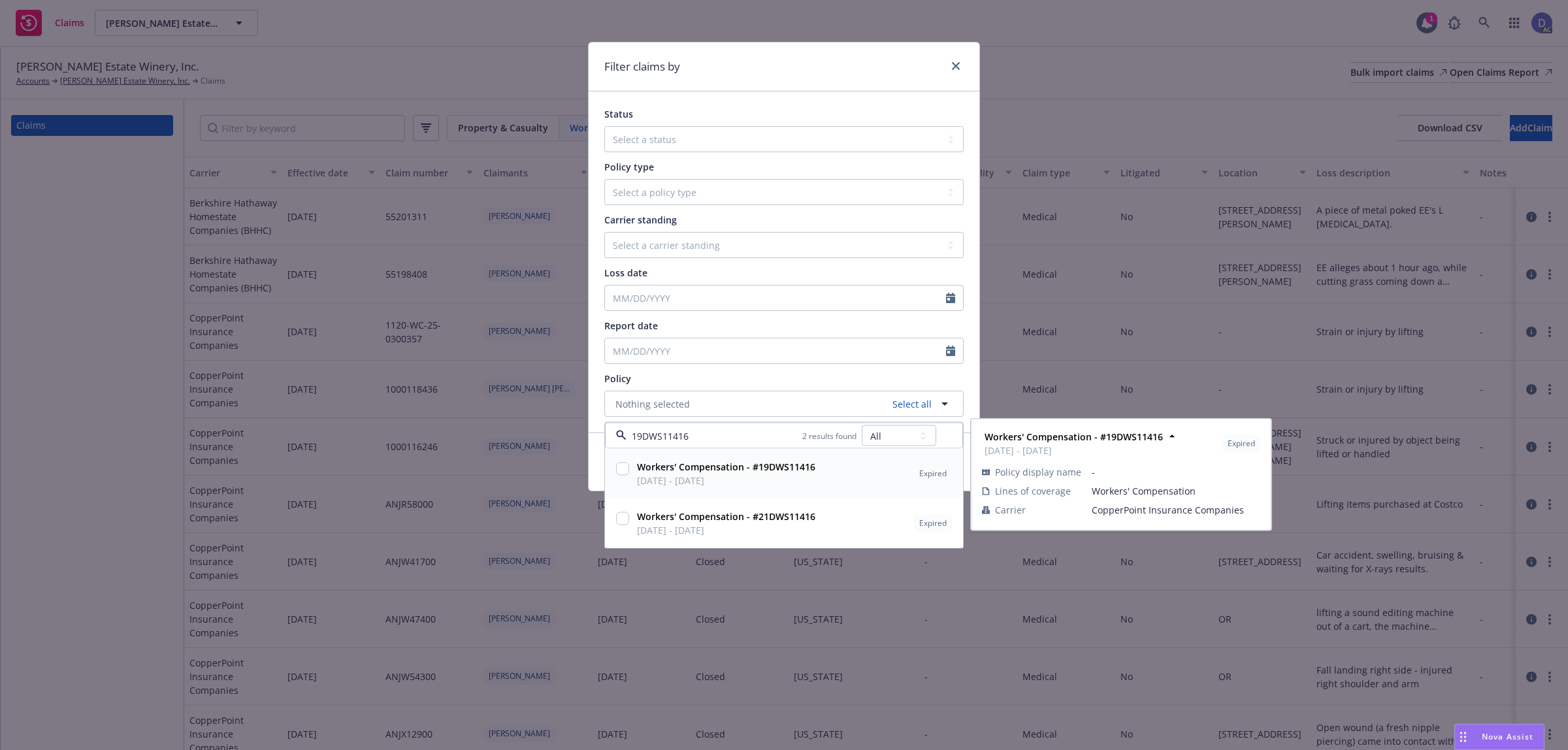
click at [700, 471] on strong "Workers' Compensation - #19DWS11416" at bounding box center [726, 467] width 179 height 12
checkbox input "true"
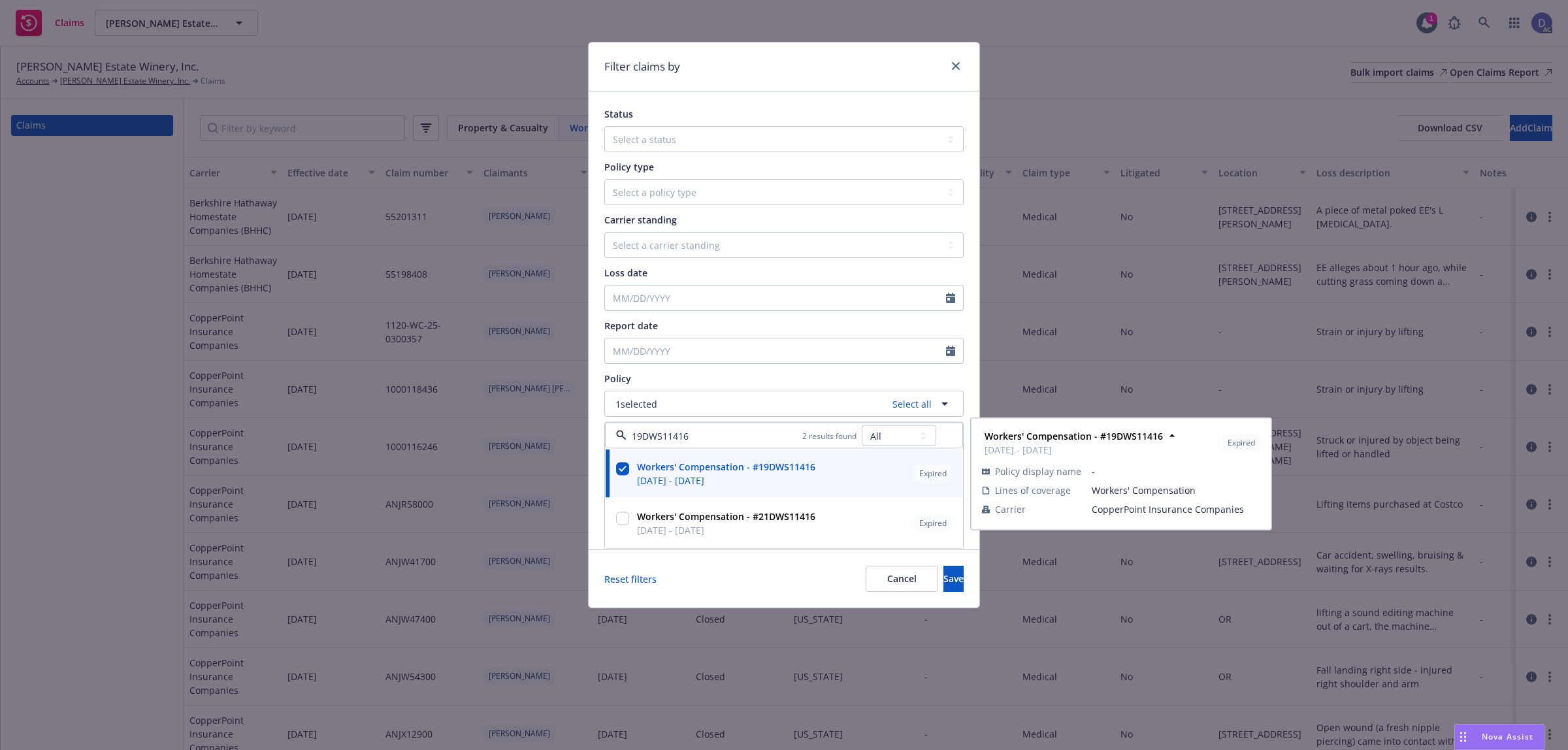
drag, startPoint x: 643, startPoint y: 439, endPoint x: 624, endPoint y: 441, distance: 19.1
click at [624, 441] on div "19DWS11416 2 results found All Active Upcoming Expired Cancelled" at bounding box center [784, 436] width 358 height 26
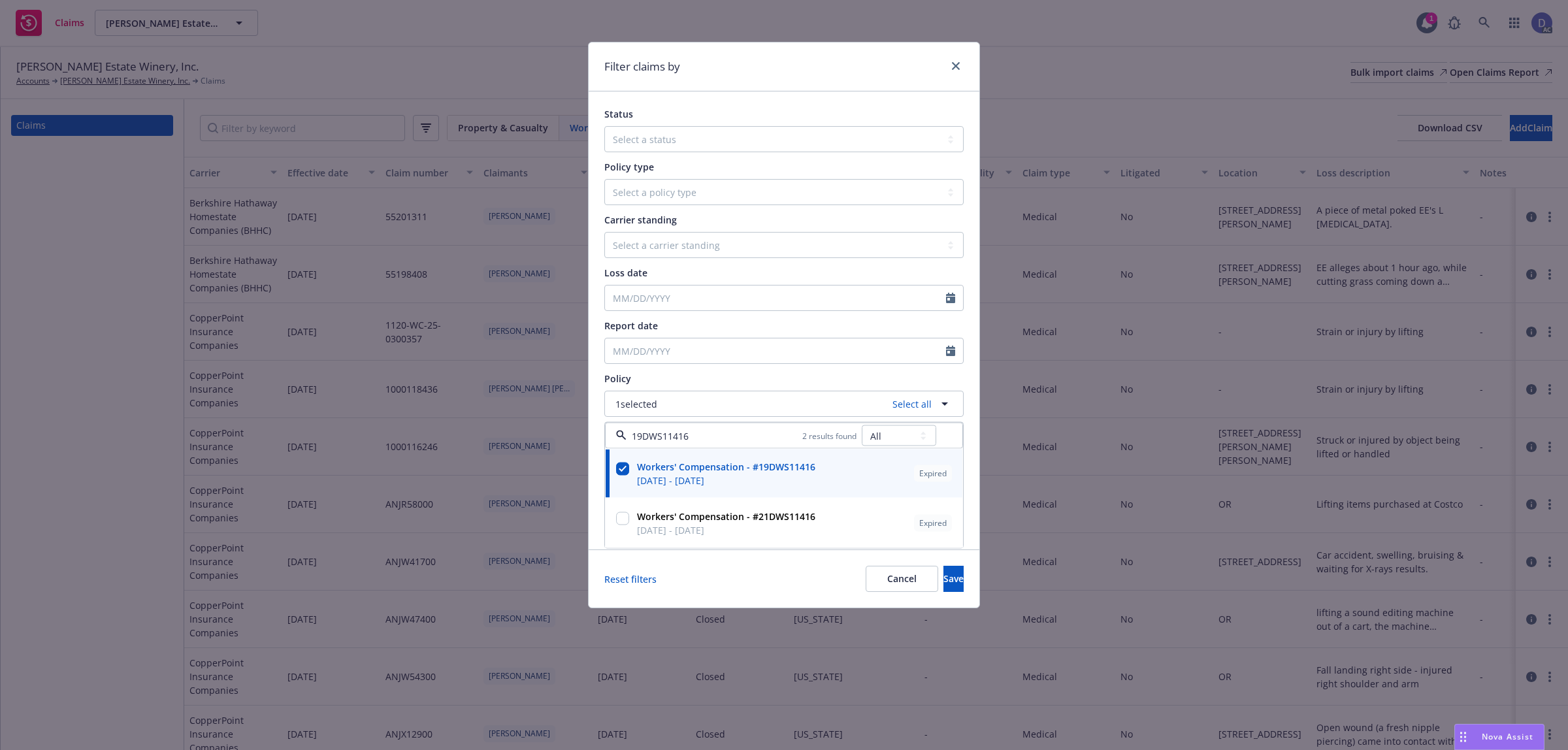
type input "DWS11416"
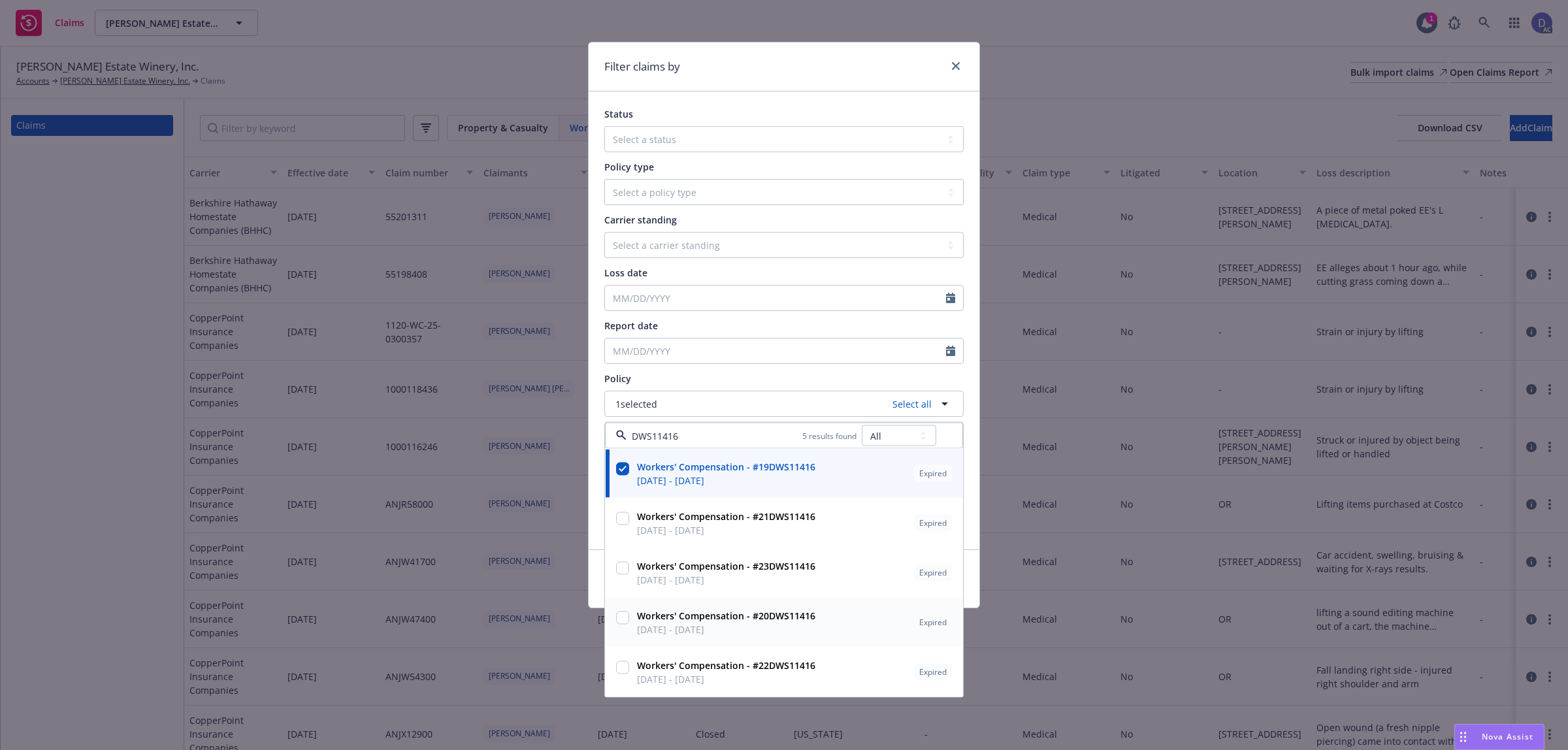
click at [735, 631] on span "[DATE] - [DATE]" at bounding box center [726, 630] width 179 height 14
checkbox input "true"
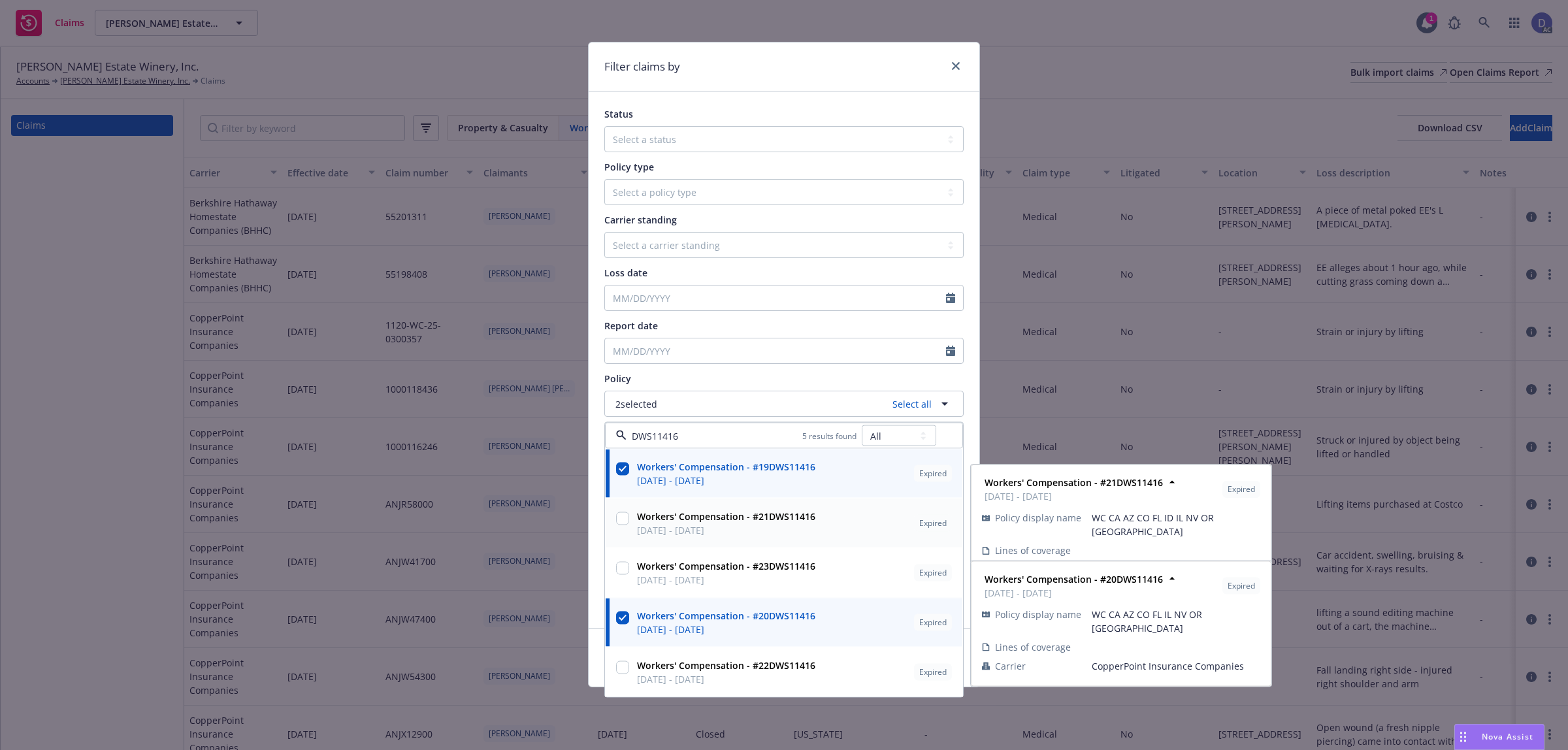
click at [730, 531] on span "[DATE] - [DATE]" at bounding box center [726, 530] width 179 height 14
checkbox input "true"
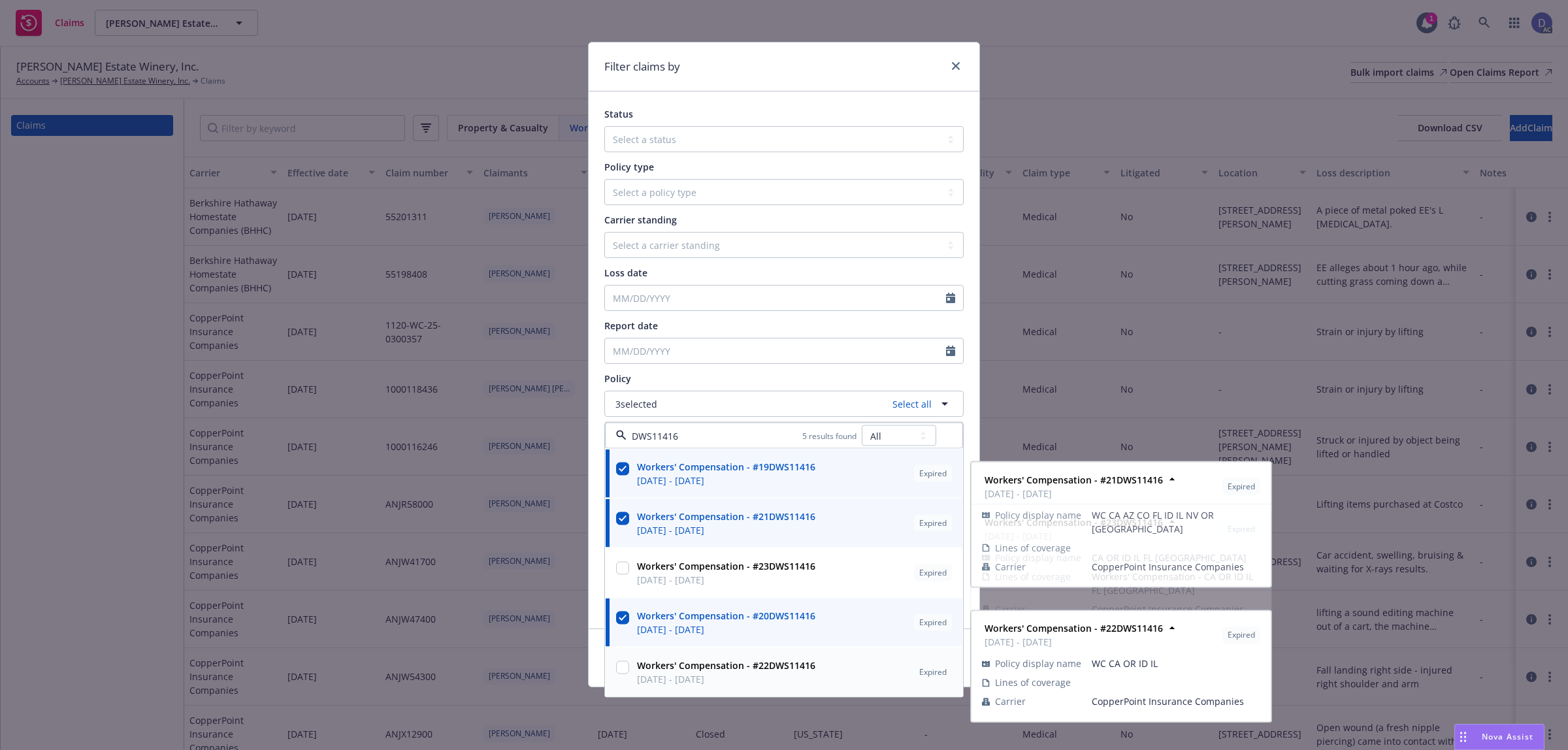
click at [745, 671] on span "Workers' Compensation - #22DWS11416" at bounding box center [726, 665] width 179 height 14
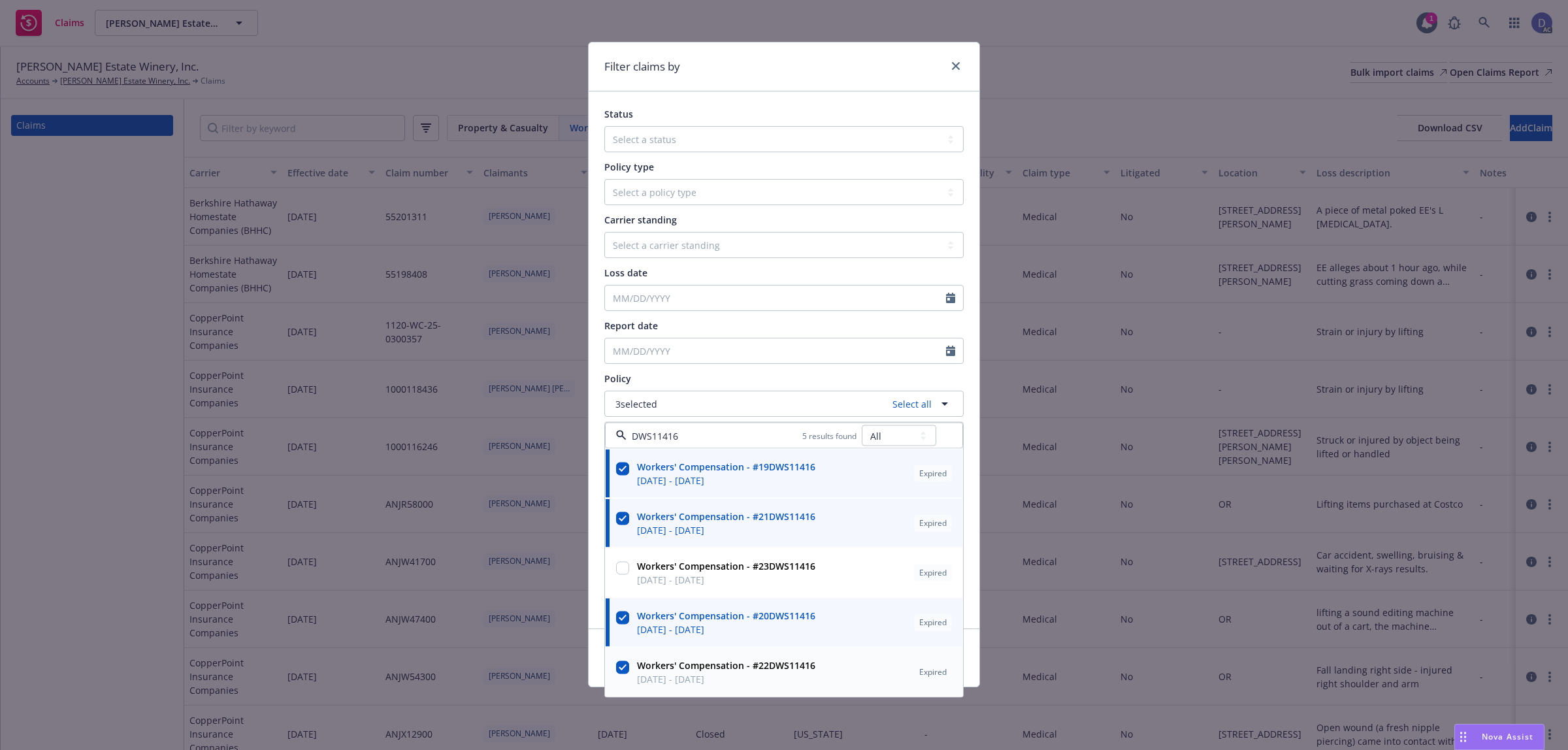
checkbox input "true"
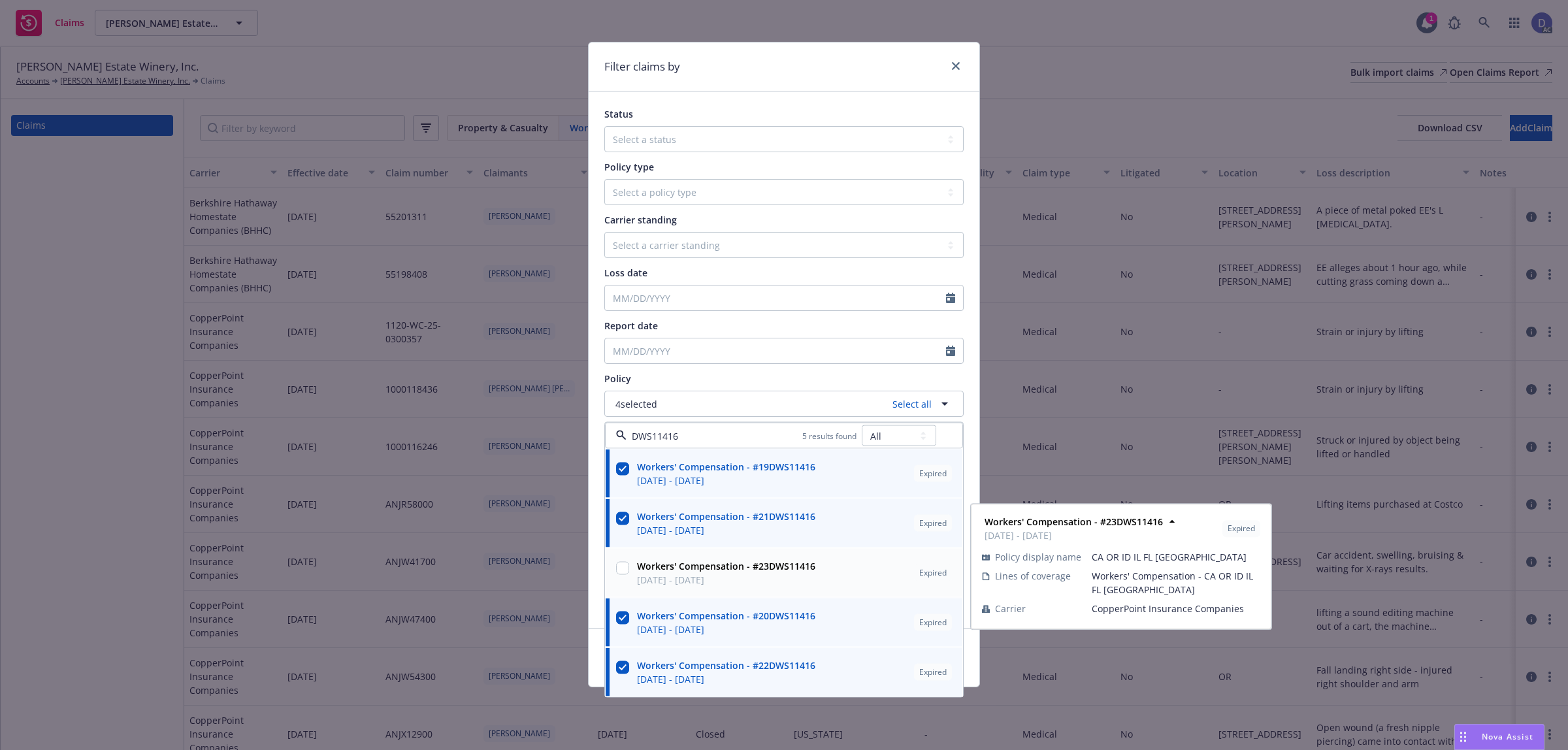
click at [776, 579] on span "[DATE] - [DATE]" at bounding box center [726, 580] width 179 height 14
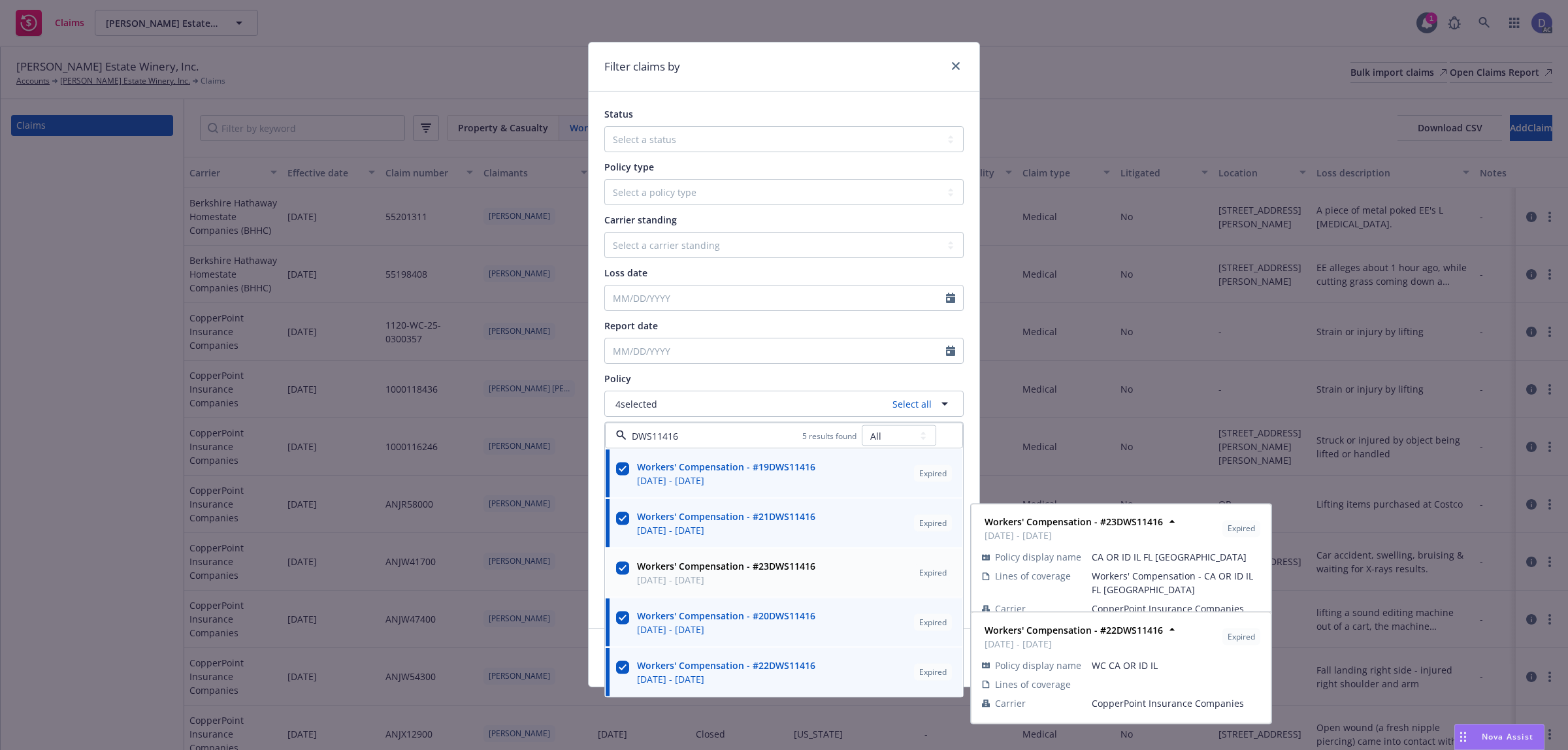
checkbox input "true"
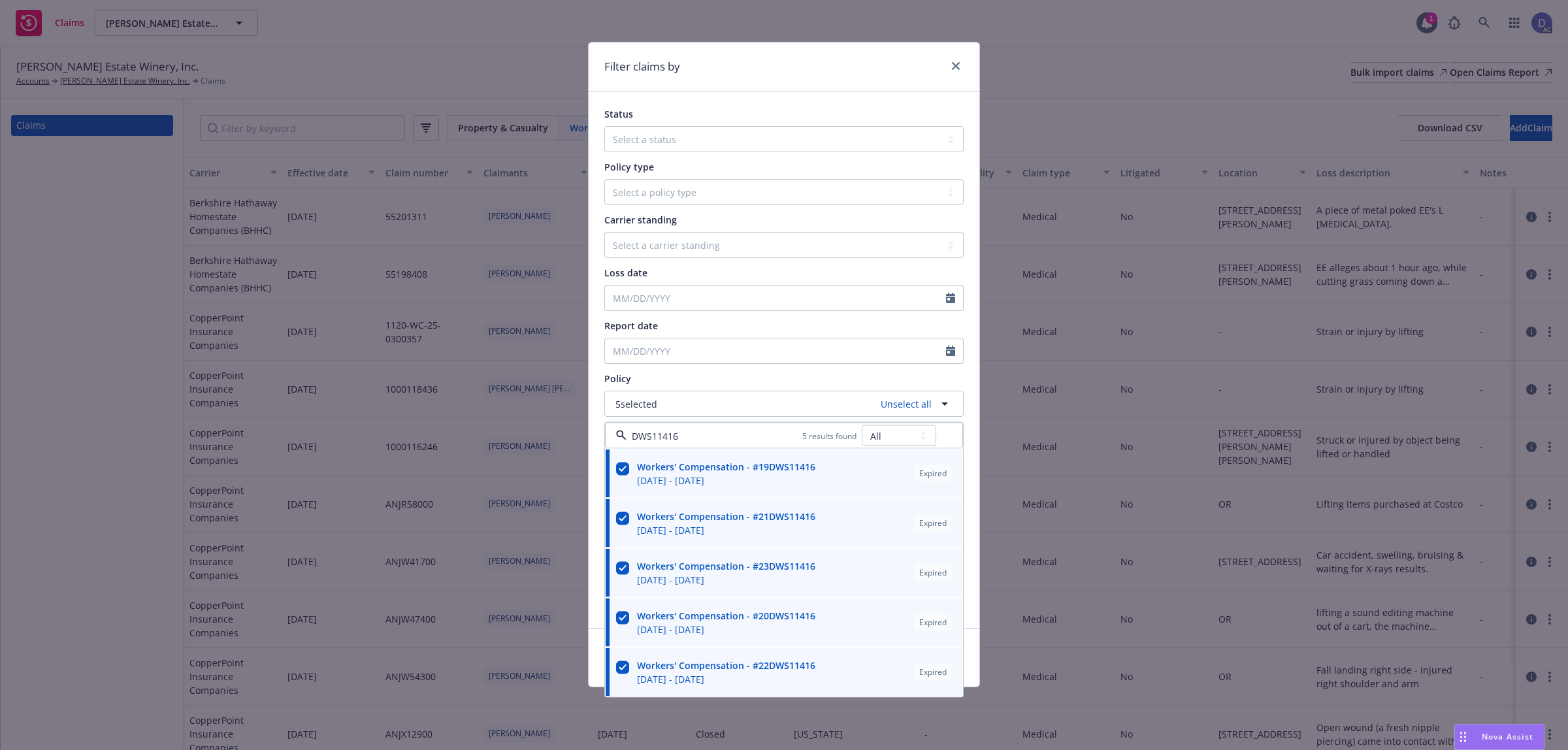
type input "DWS11416"
click at [969, 393] on div "Status Select a status Closed Open Policy type Select a policy type Auto Auto p…" at bounding box center [784, 360] width 391 height 537
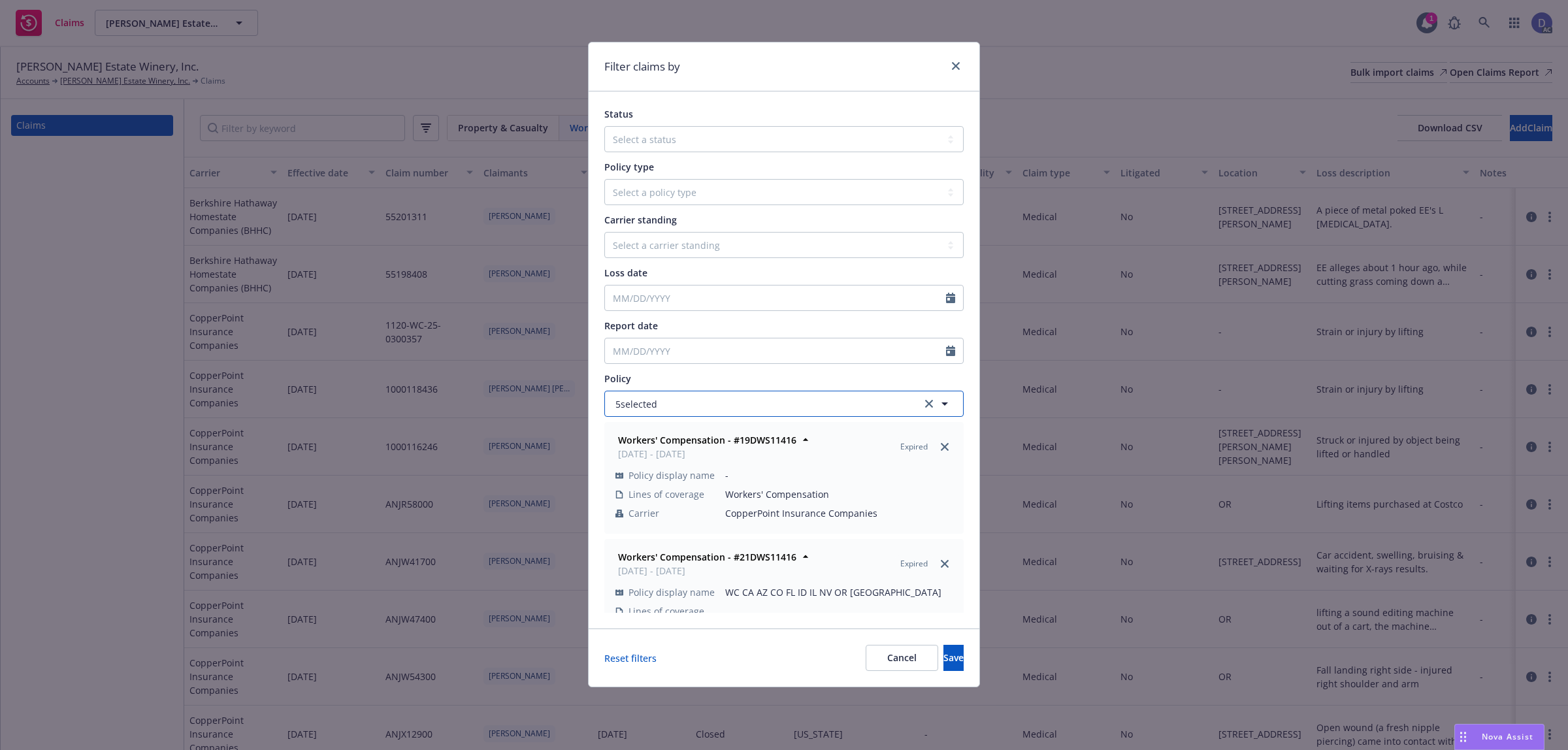
click at [739, 396] on button "5 selected" at bounding box center [784, 404] width 359 height 26
click at [762, 403] on button "5 selected" at bounding box center [784, 404] width 359 height 26
click at [840, 384] on div "Policy" at bounding box center [784, 378] width 359 height 14
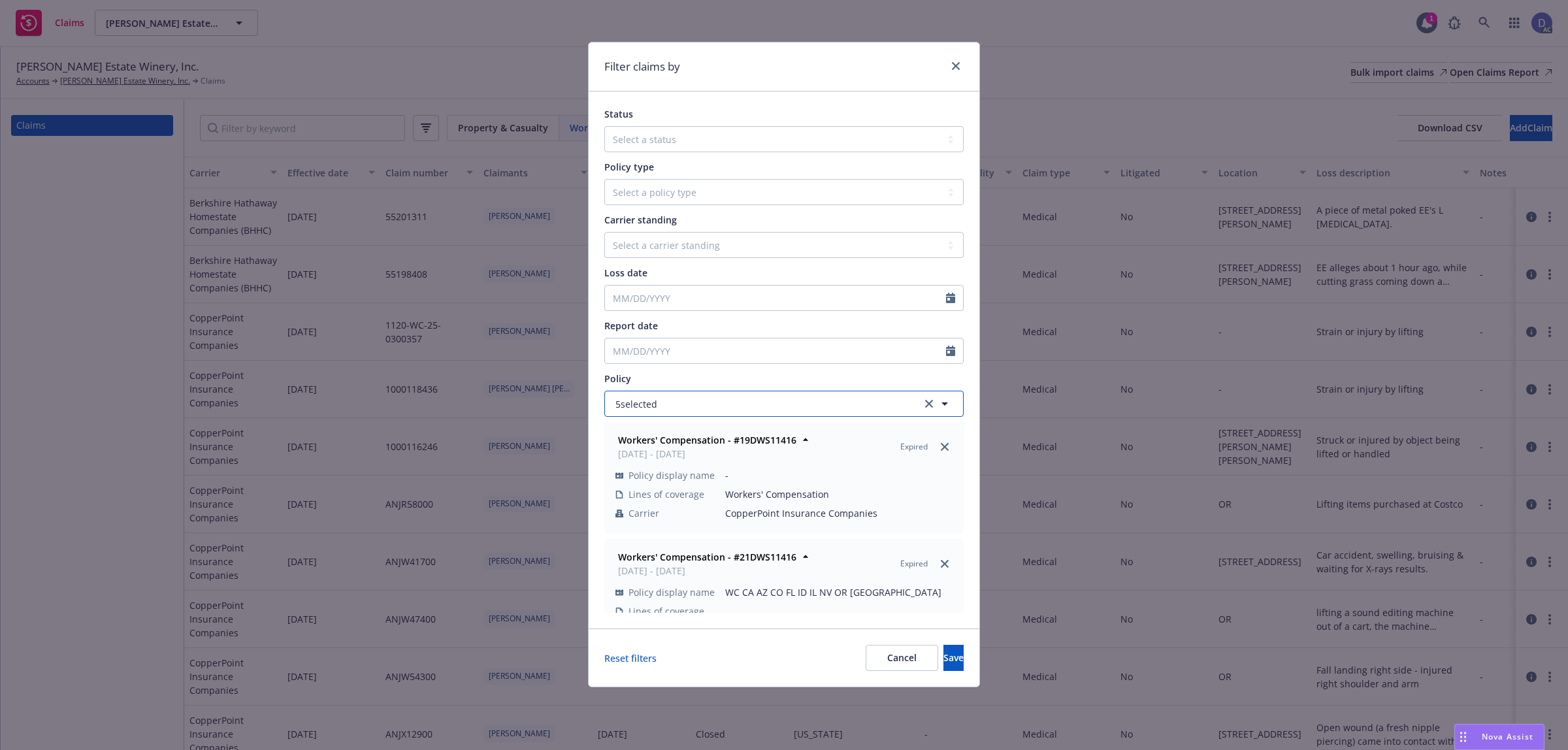
click at [856, 409] on button "5 selected" at bounding box center [784, 404] width 359 height 26
click at [899, 413] on button "5 selected" at bounding box center [784, 404] width 359 height 26
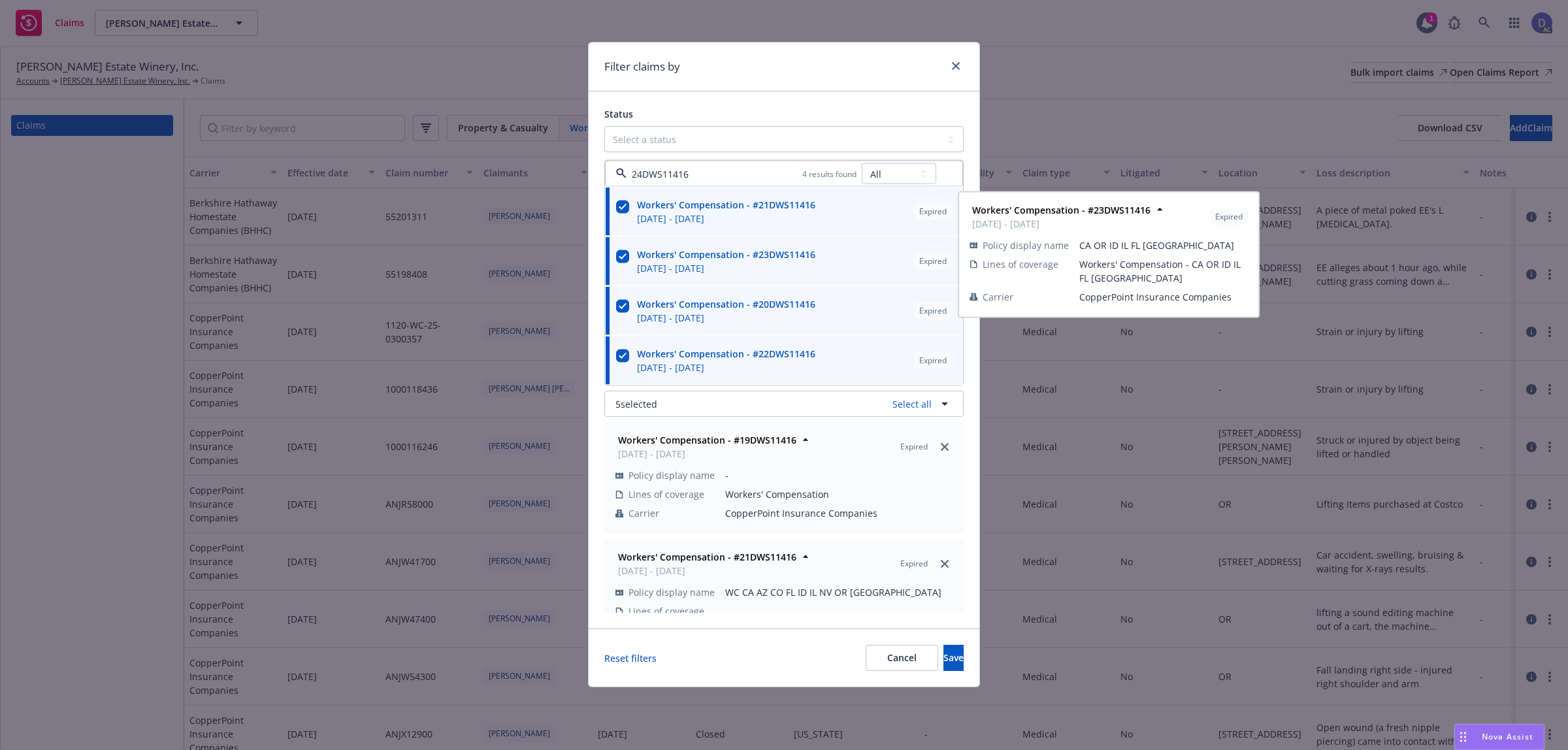
type input "24DWS11416"
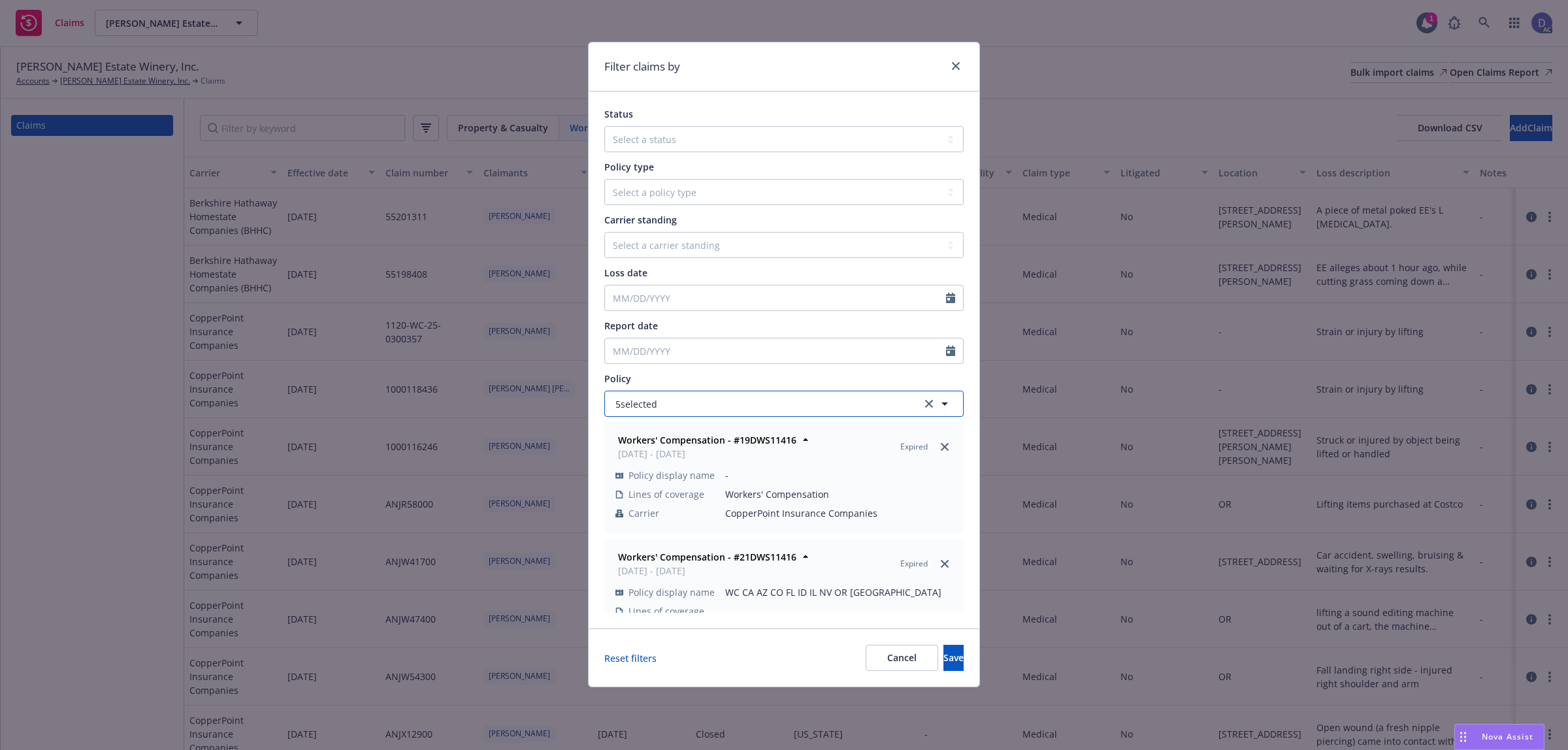
click at [767, 396] on button "5 selected" at bounding box center [784, 404] width 359 height 26
type input "24 DWS 11416"
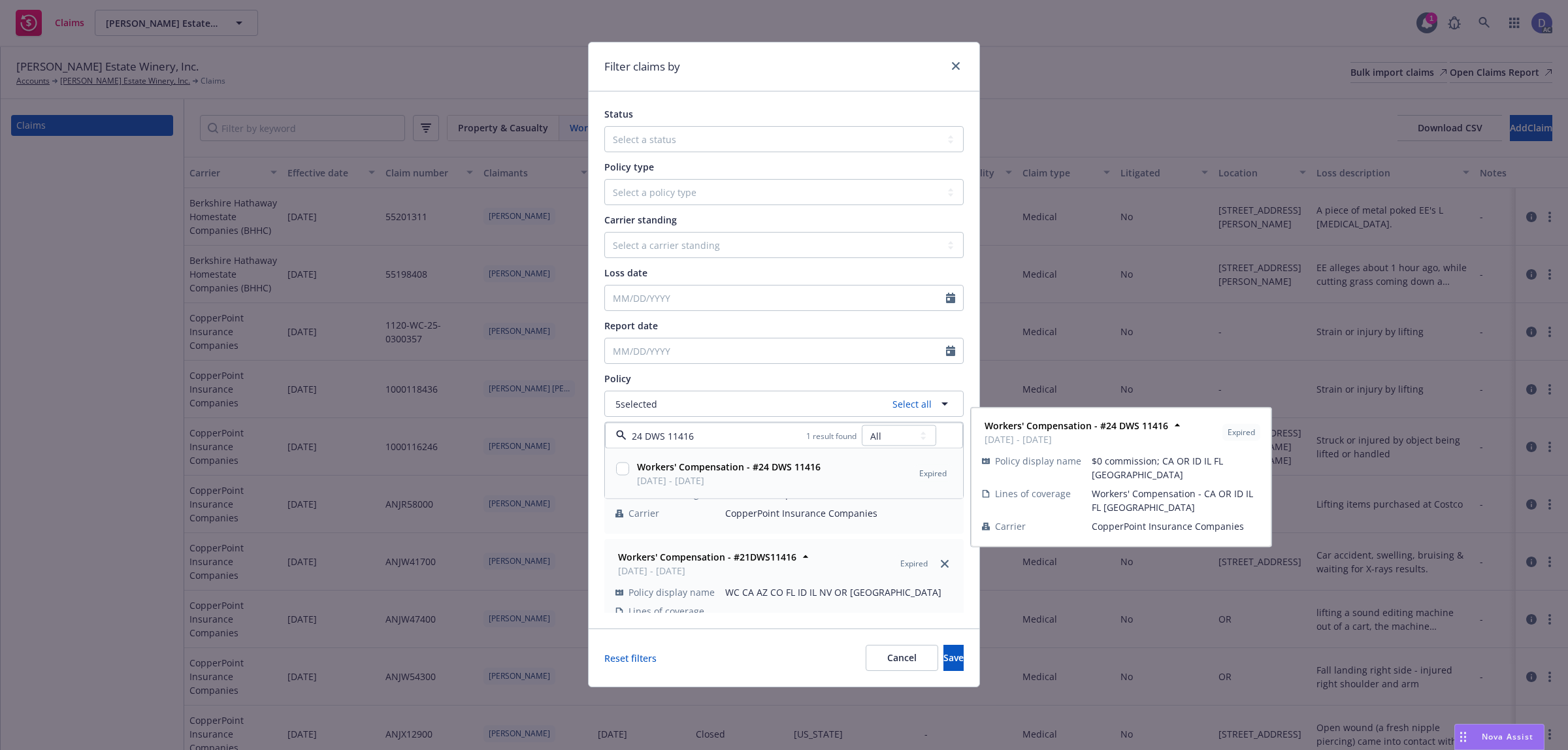
click at [730, 468] on strong "Workers' Compensation - #24 DWS 11416" at bounding box center [729, 467] width 183 height 12
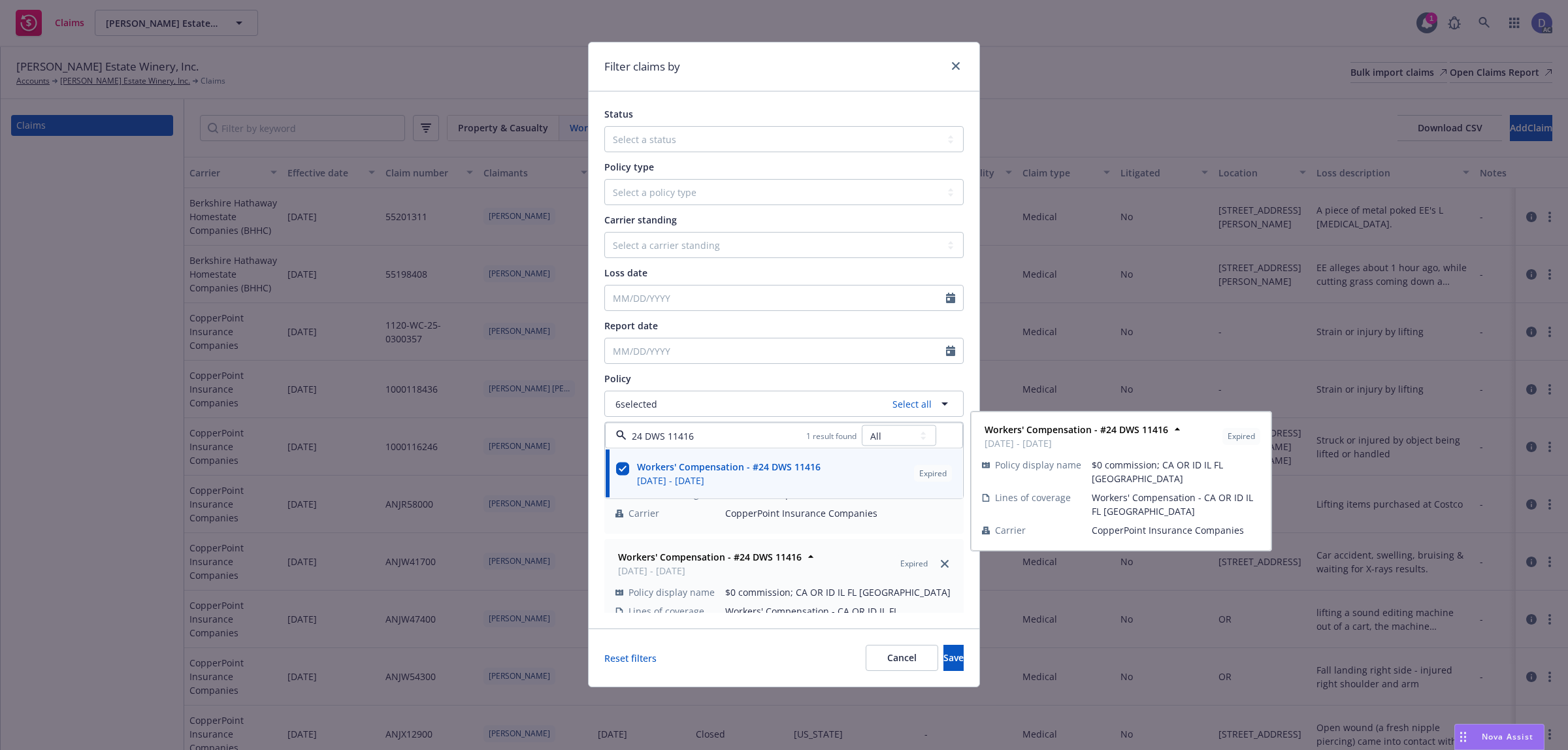
checkbox input "true"
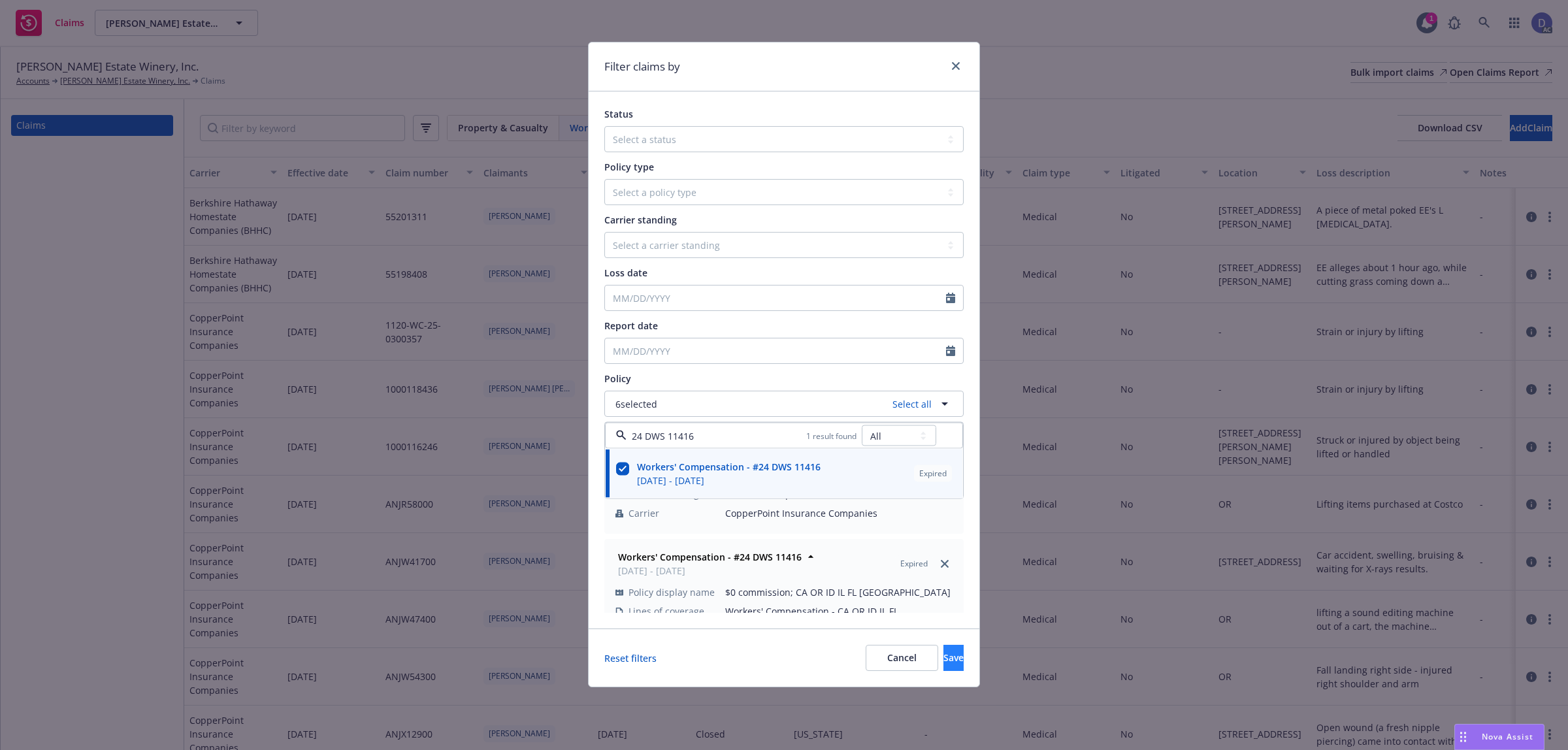
type input "24 DWS 11416"
click at [943, 648] on button "Save" at bounding box center [953, 658] width 21 height 26
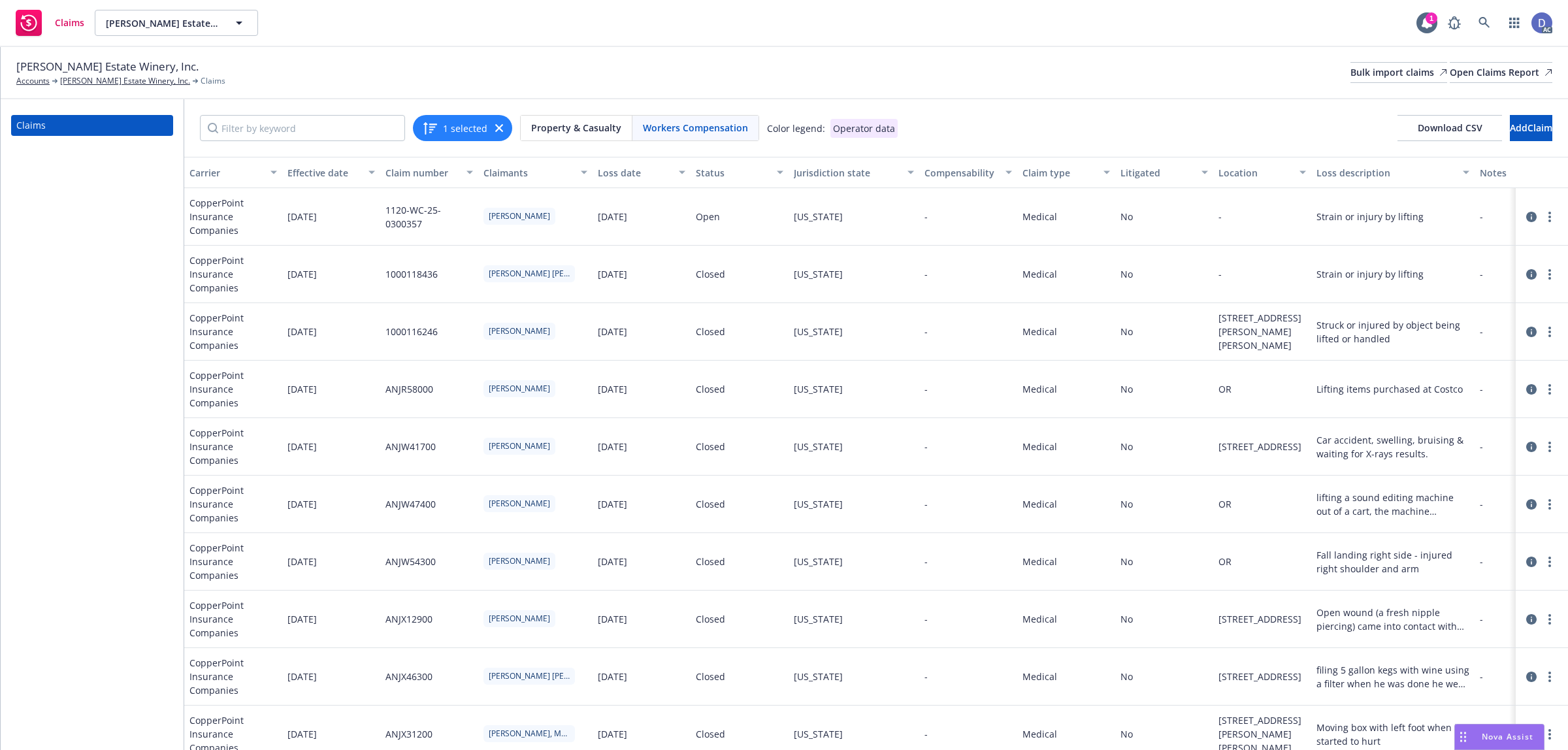
scroll to position [0, 641]
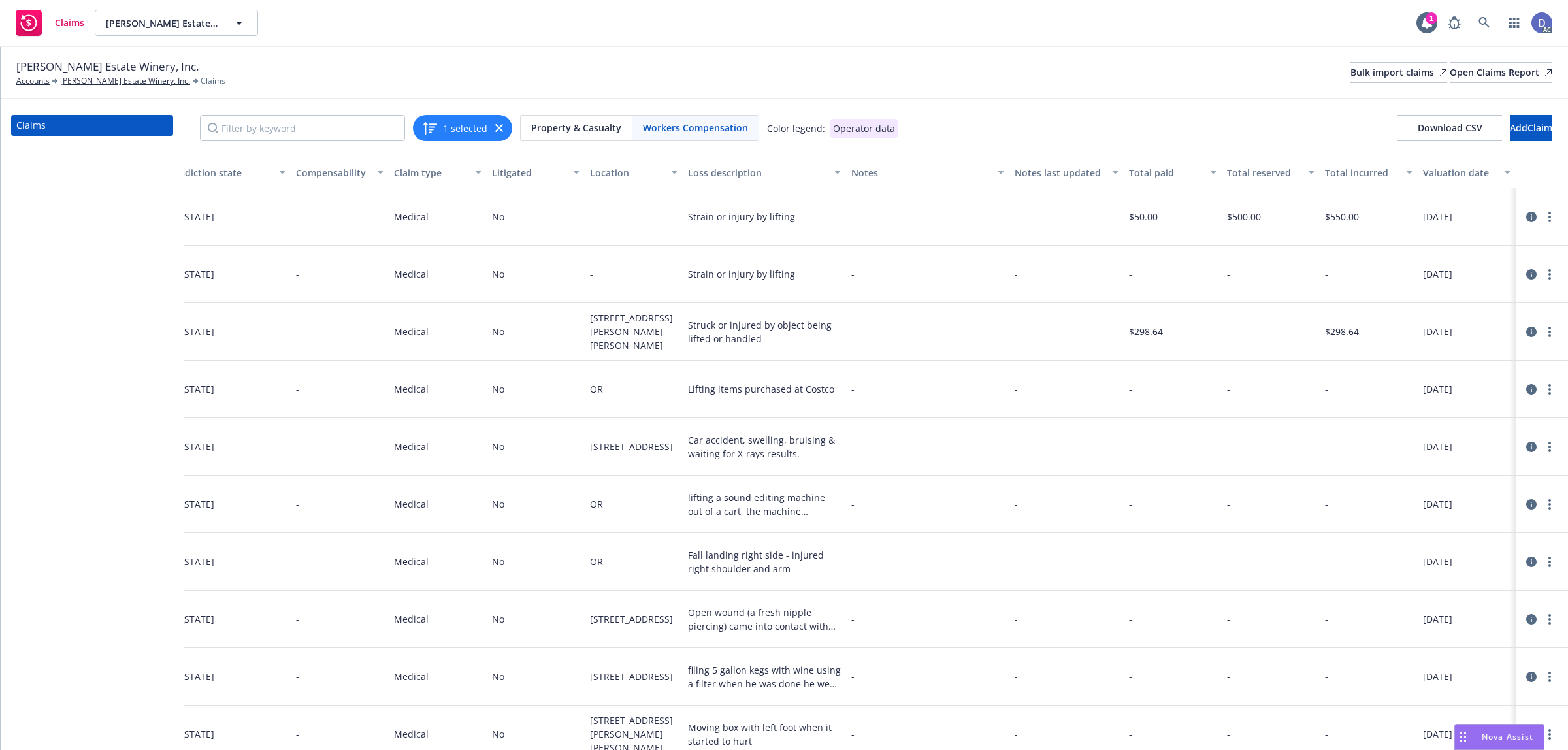
drag, startPoint x: 1000, startPoint y: 741, endPoint x: 1544, endPoint y: 740, distance: 544.0
click at [1544, 740] on button "Nova Assist" at bounding box center [1500, 737] width 90 height 26
click at [1419, 132] on span "Download CSV" at bounding box center [1450, 128] width 65 height 12
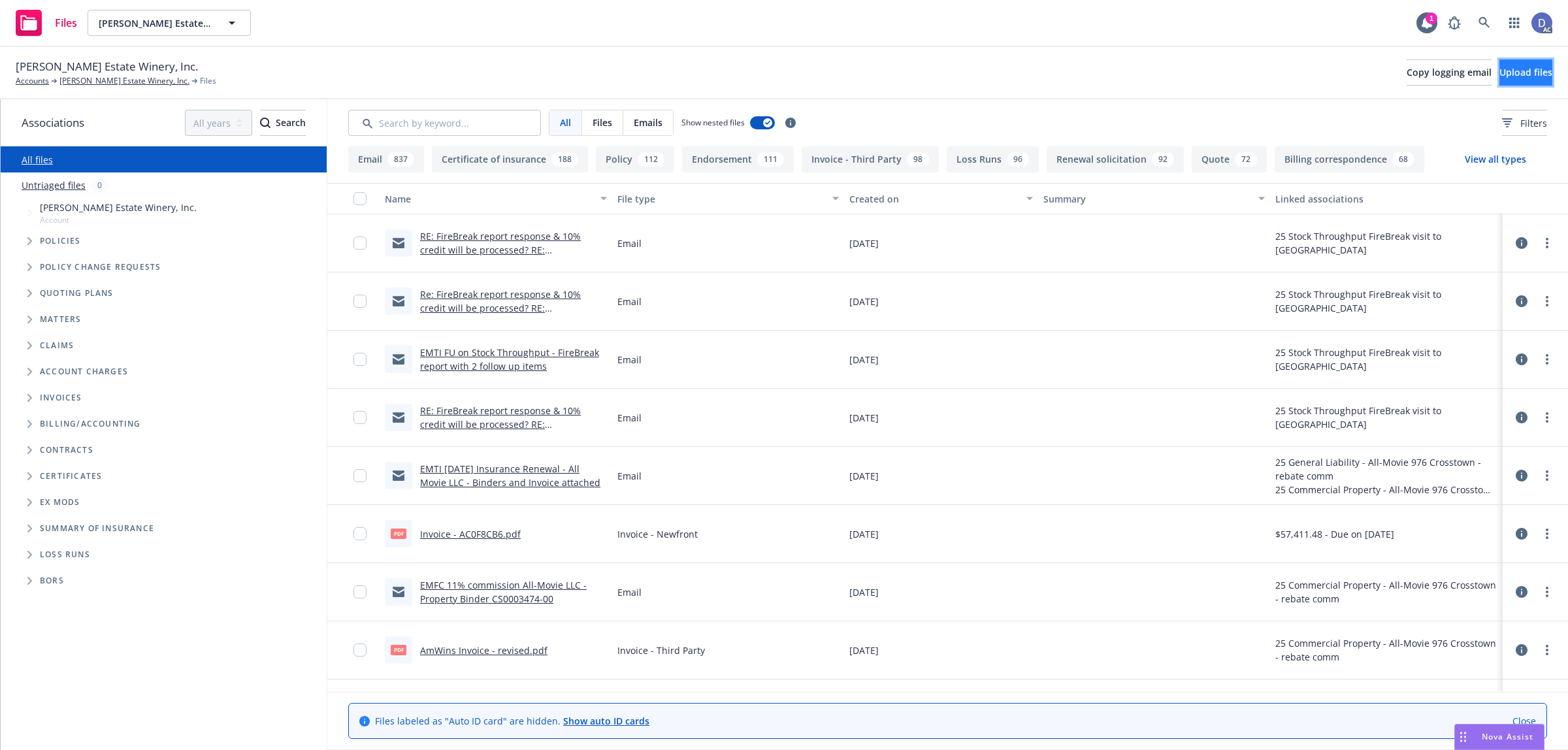
click at [1500, 74] on span "Upload files" at bounding box center [1526, 72] width 53 height 12
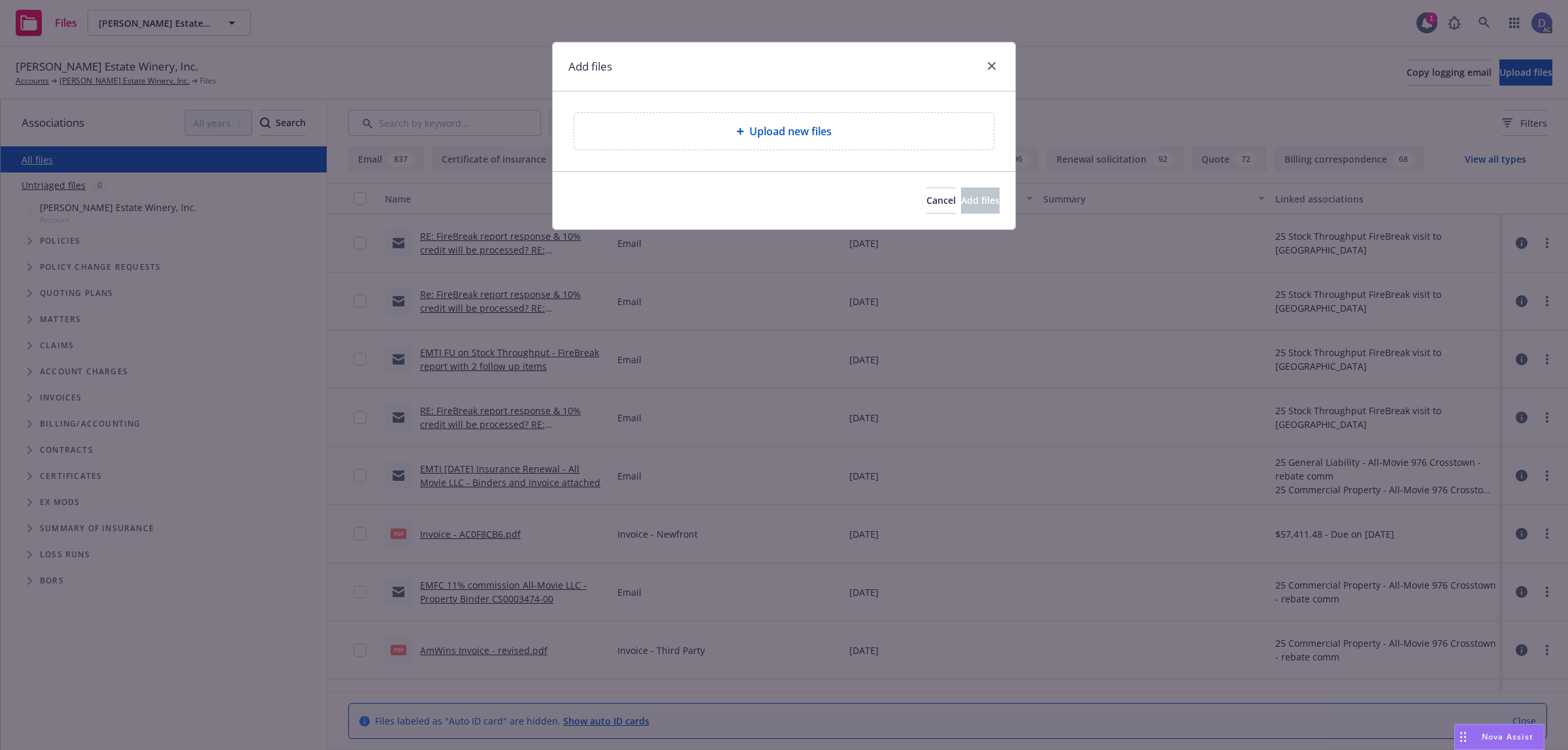
click at [877, 153] on div "Upload new files" at bounding box center [784, 131] width 463 height 79
click at [818, 128] on span "Upload new files" at bounding box center [791, 131] width 82 height 16
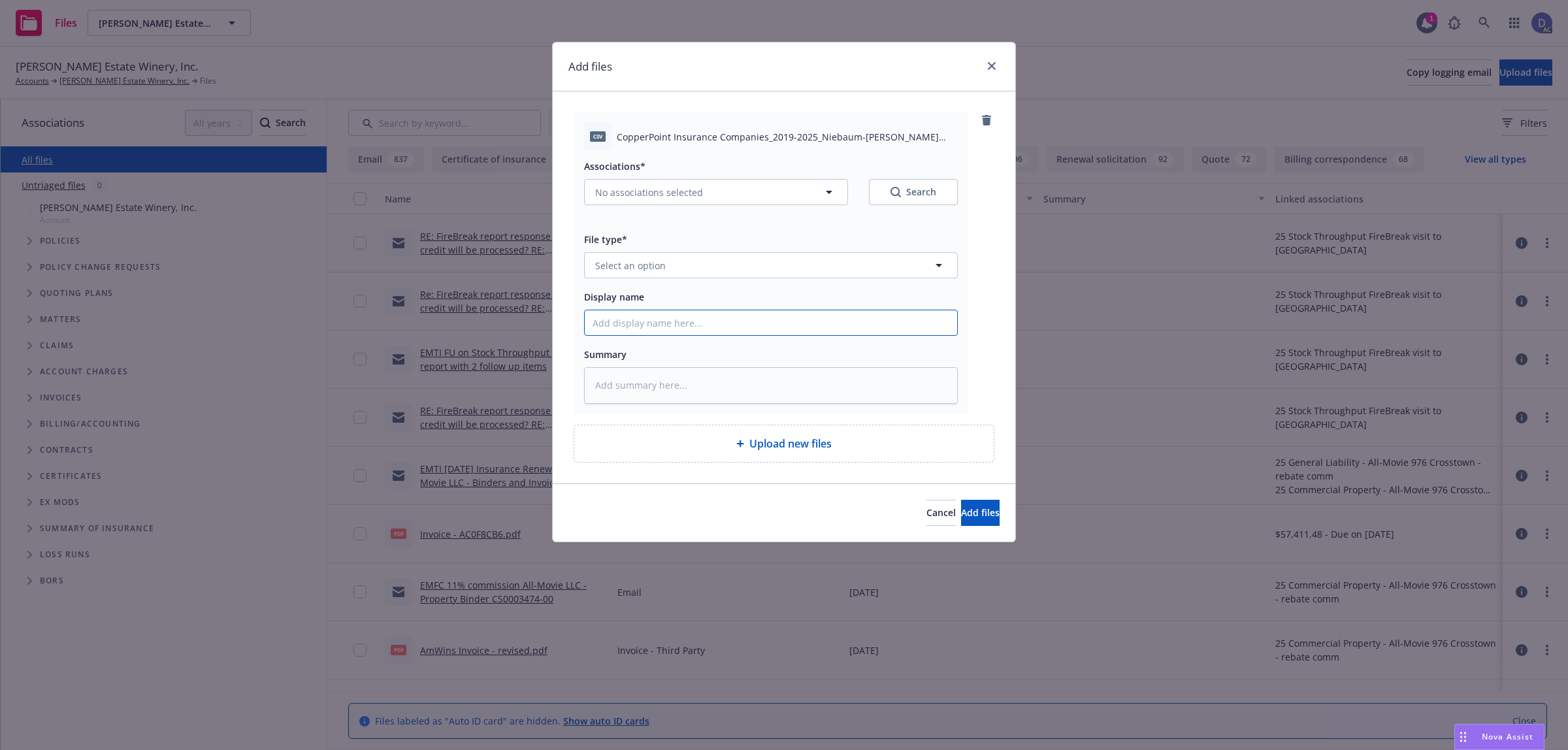
click at [802, 324] on input "Display name" at bounding box center [771, 322] width 372 height 25
paste input "CopperPoint Insurance Companies_2019-2025_Niebaum-Coppola Estate Winery, Inc._7…"
type input "CopperPoint Insurance Companies_2019-2025_Niebaum-Coppola Estate Winery, Inc._7…"
type textarea "x"
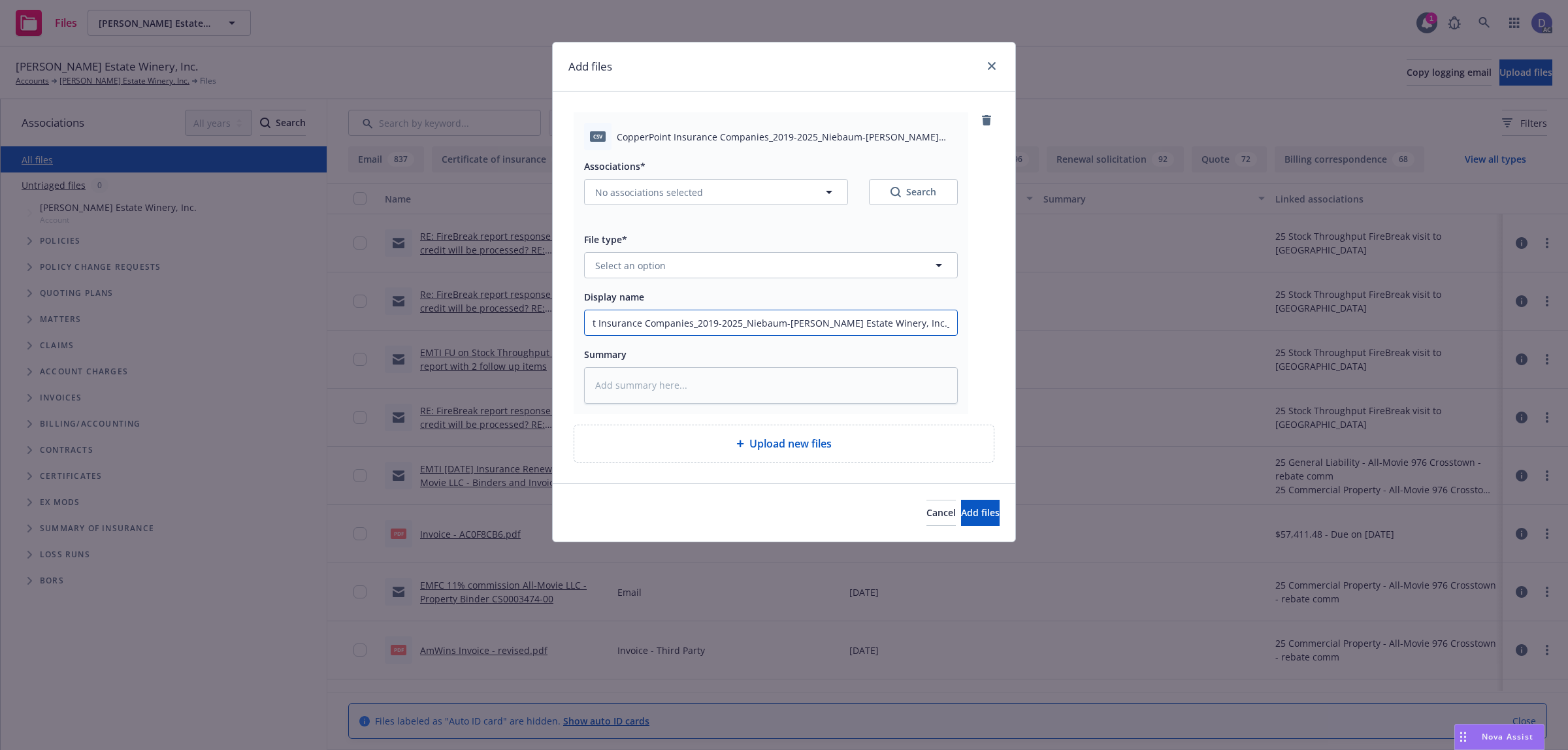
type input "CopperPoint Insurance Companies_2019-2025_Niebaum-Coppola Estate Winery, Inc._7…"
click at [884, 270] on button "Select an option" at bounding box center [771, 265] width 374 height 26
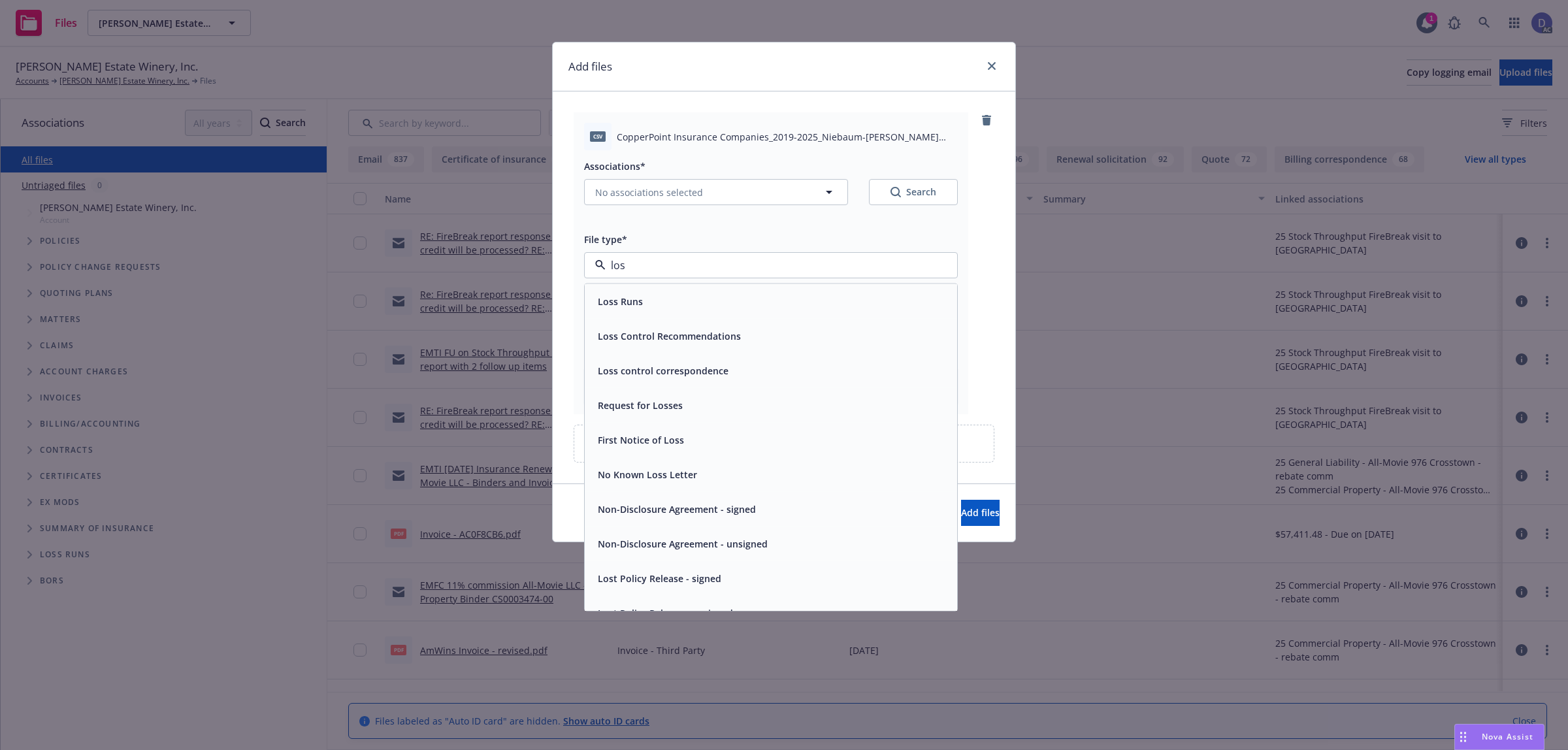
type input "loss"
click at [860, 288] on div "Loss Runs" at bounding box center [771, 301] width 372 height 35
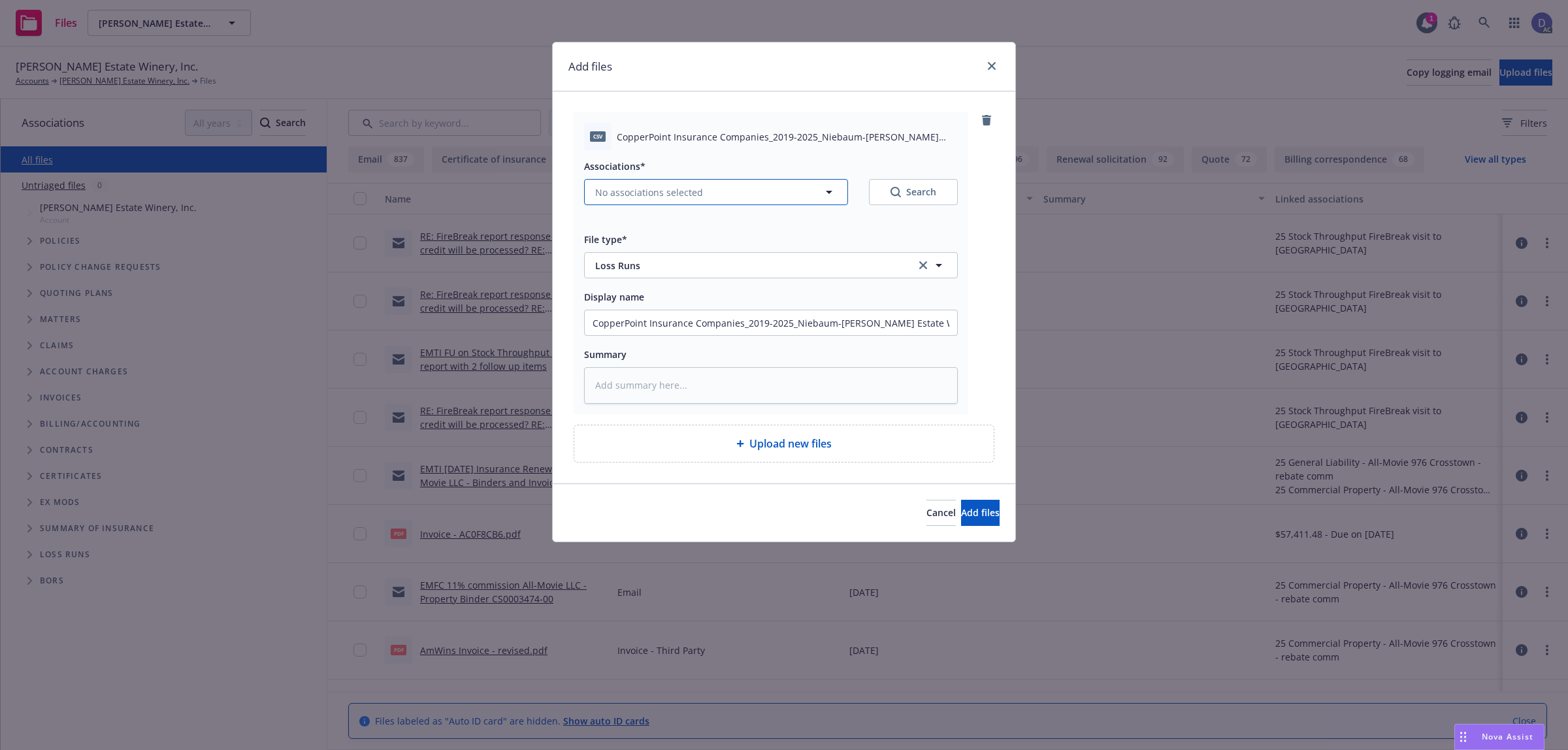
click at [713, 196] on button "No associations selected" at bounding box center [716, 192] width 264 height 26
type textarea "x"
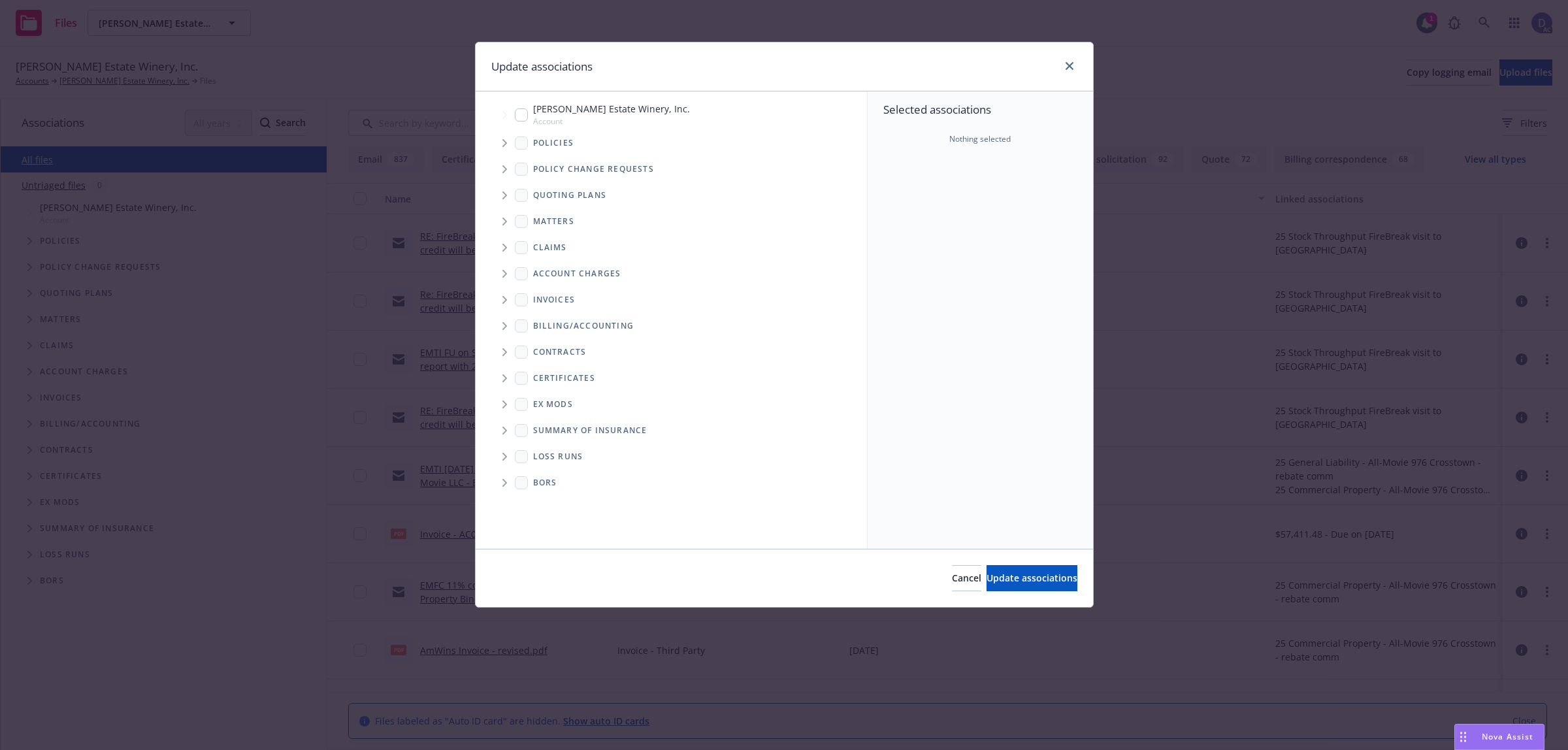
click at [504, 146] on icon "Tree Example" at bounding box center [505, 142] width 5 height 8
click at [982, 203] on div "Selected associations Nothing selected" at bounding box center [980, 320] width 225 height 457
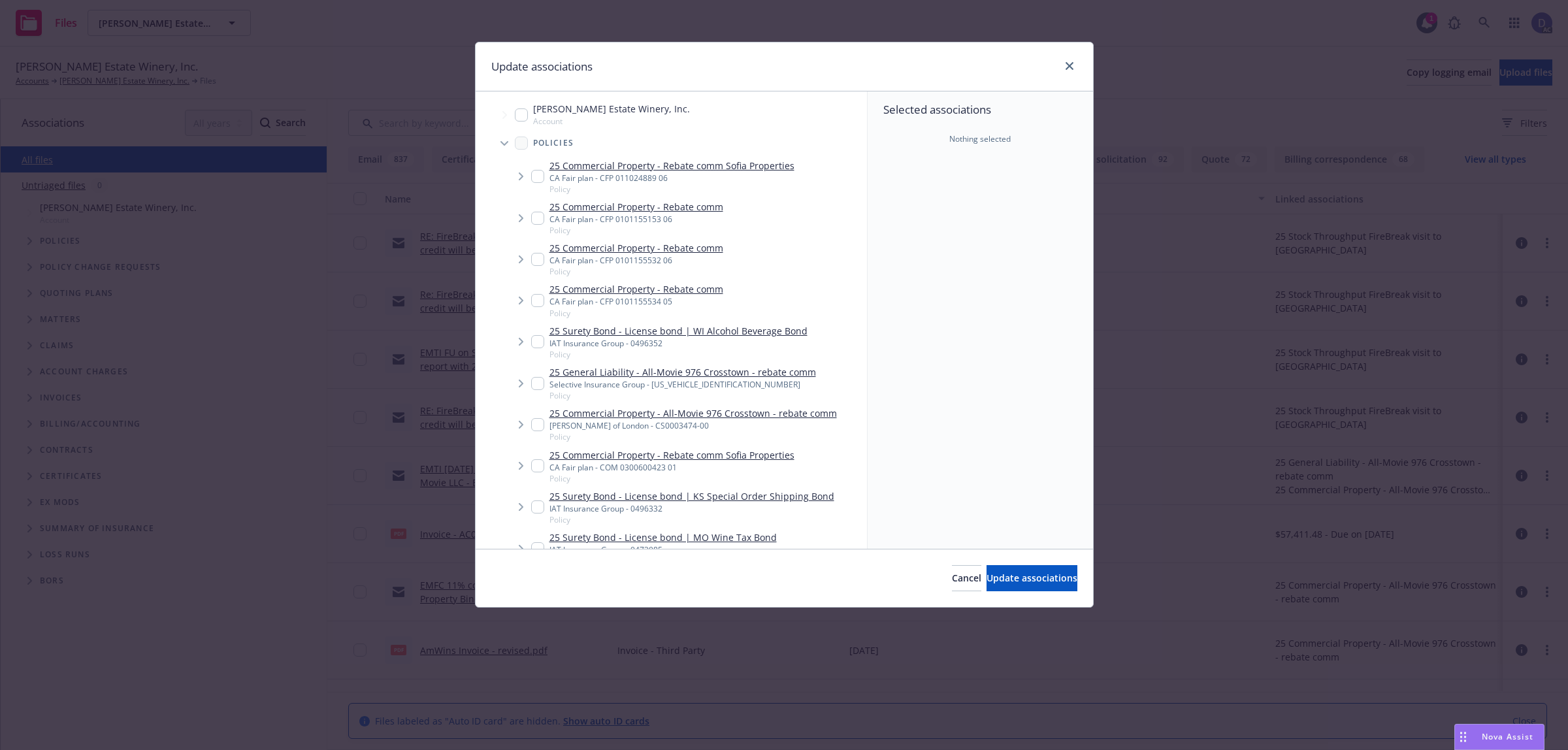
checkbox input "true"
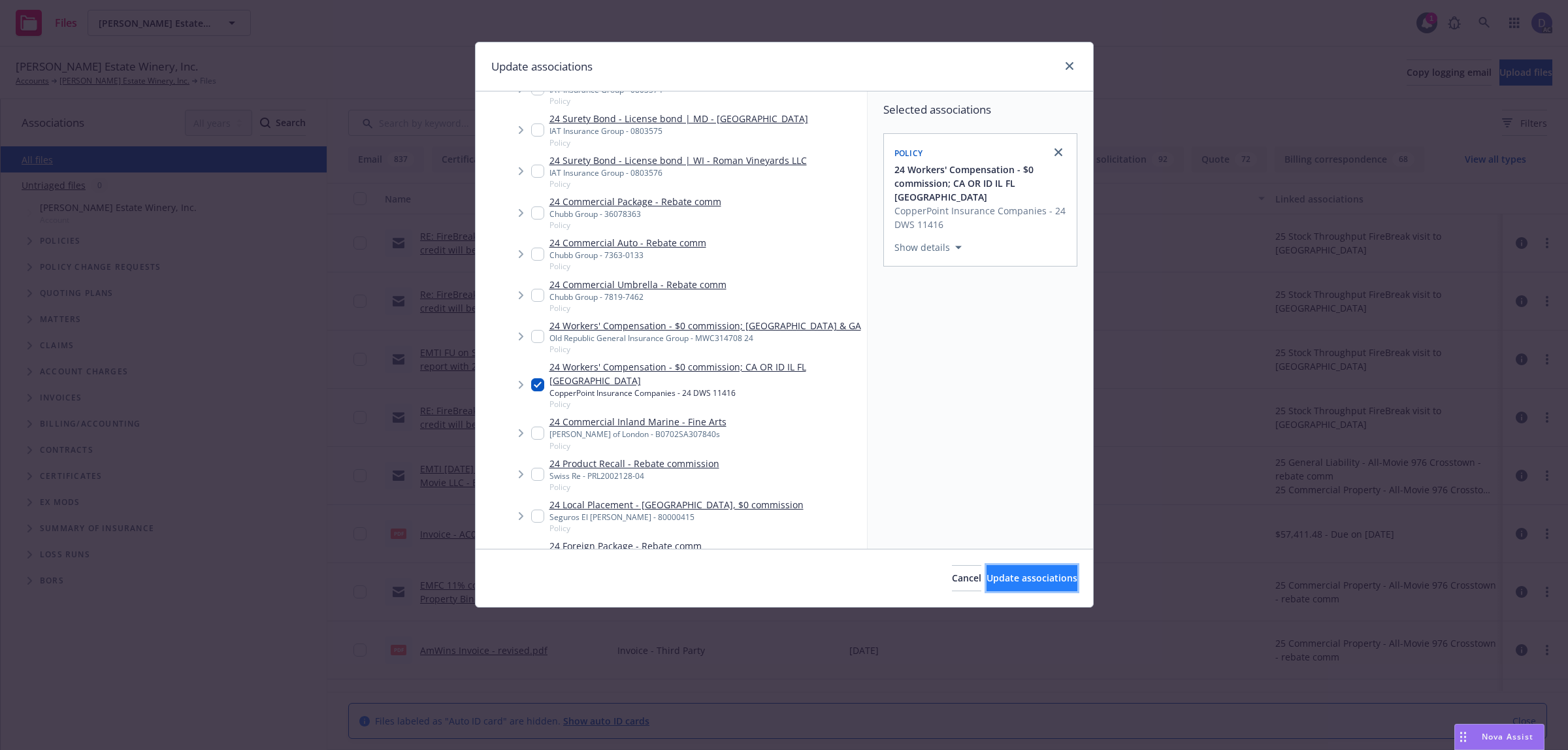
click at [986, 568] on button "Update associations" at bounding box center [1031, 578] width 91 height 26
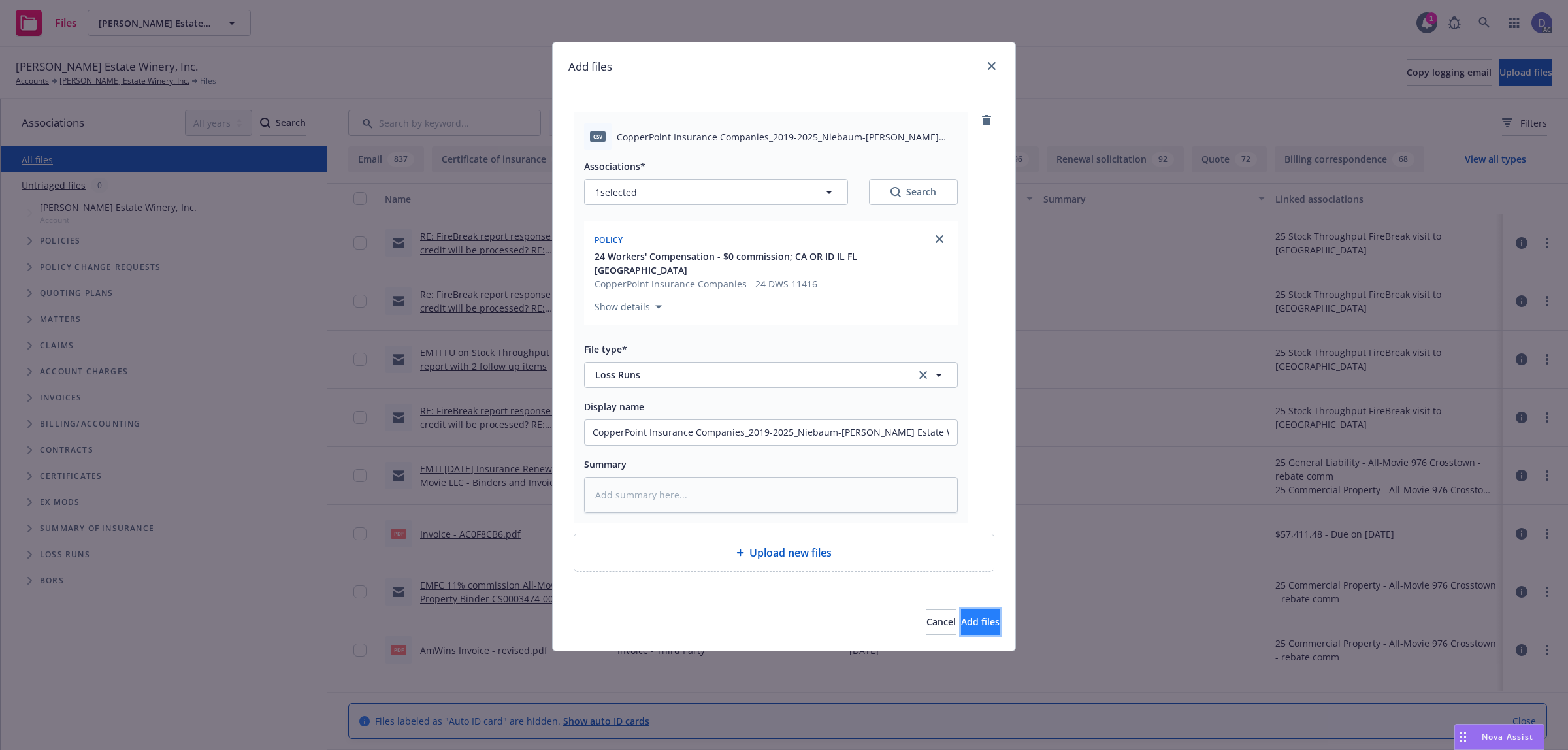
click at [984, 609] on button "Add files" at bounding box center [980, 622] width 38 height 26
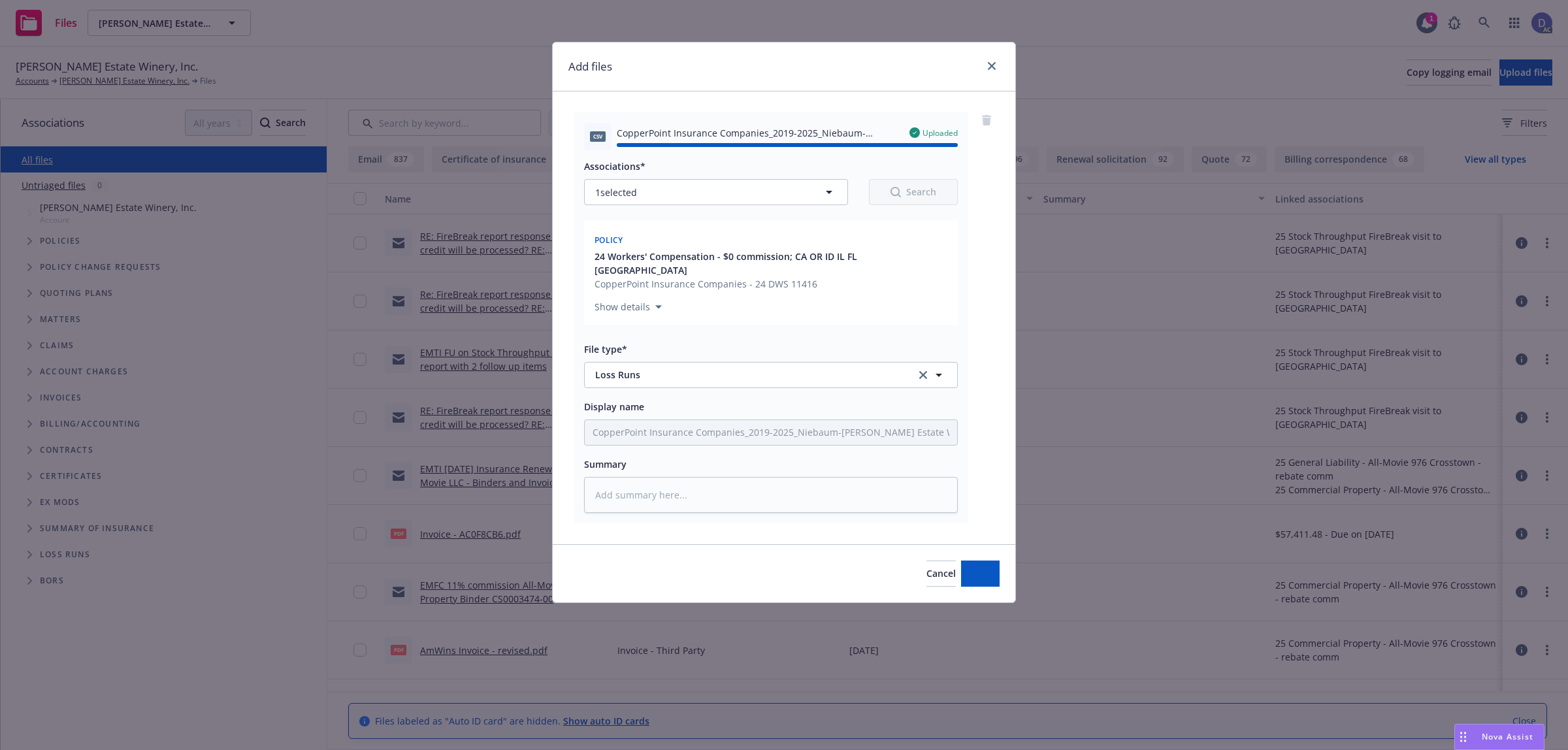
type textarea "x"
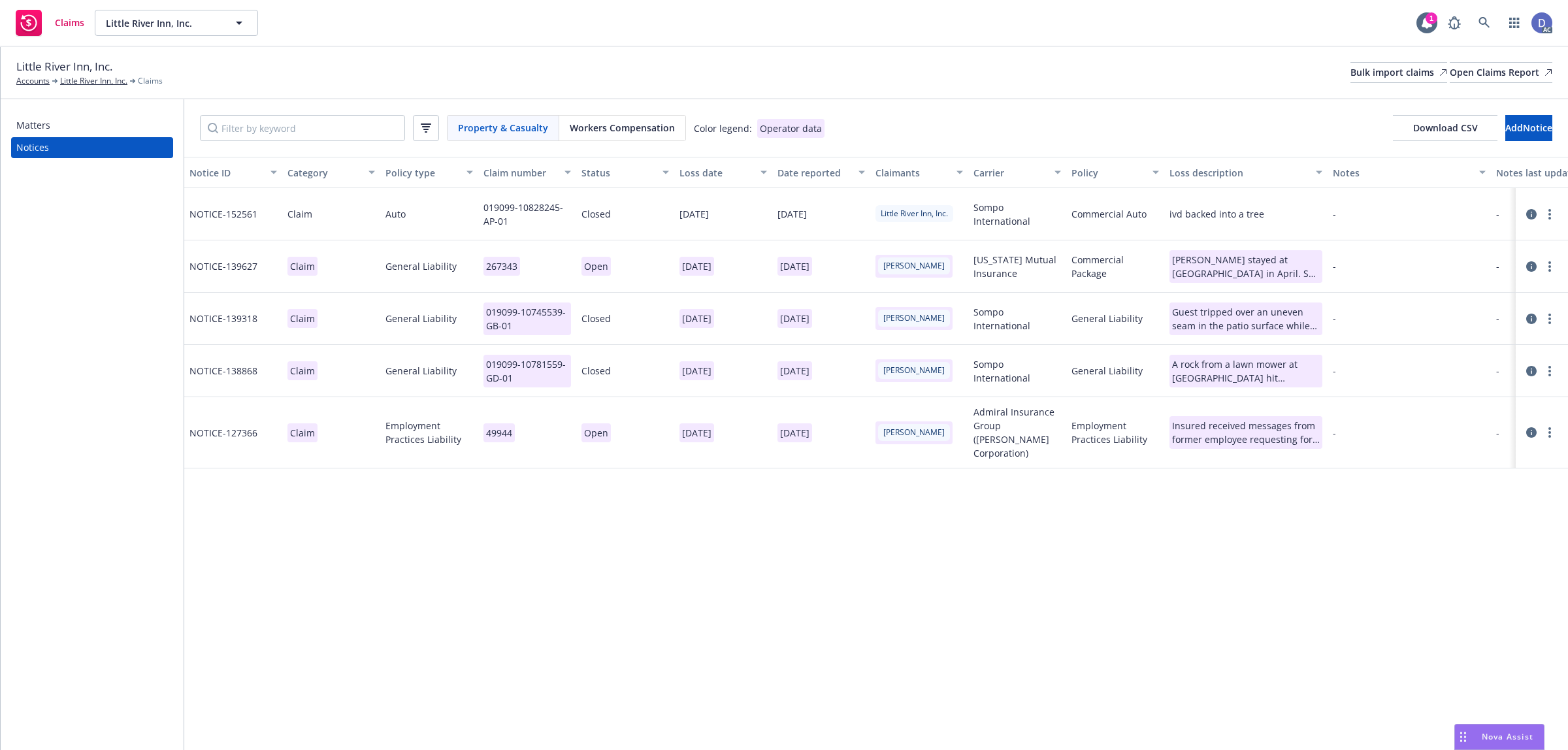
click at [636, 113] on div "Property & Casualty Workers Compensation Color legend: Operator data Download C…" at bounding box center [876, 128] width 1384 height 57
click at [635, 118] on div "Workers Compensation" at bounding box center [622, 128] width 126 height 25
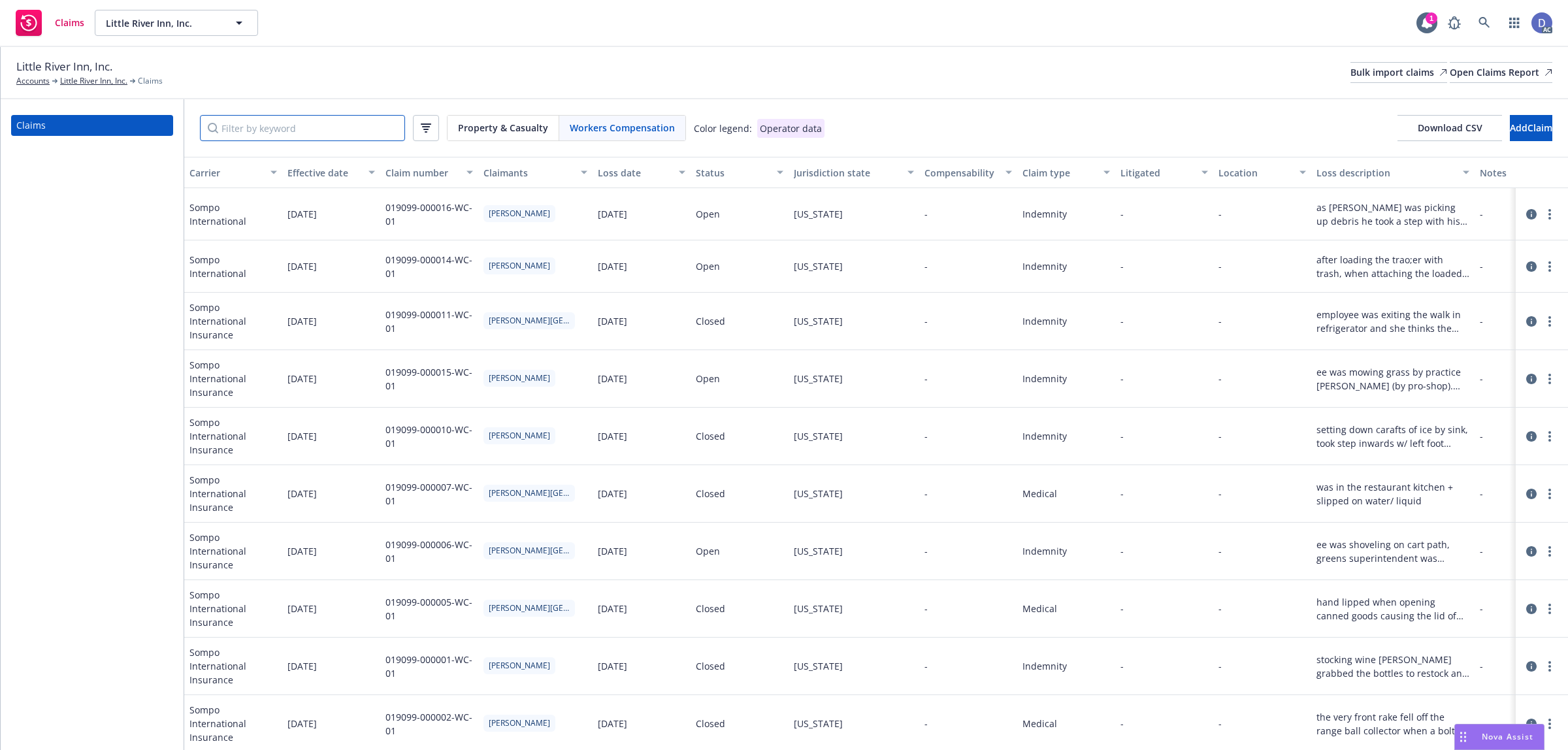
click at [366, 132] on input "Filter by keyword" at bounding box center [303, 128] width 205 height 26
paste input "019099-000001-WC-01"
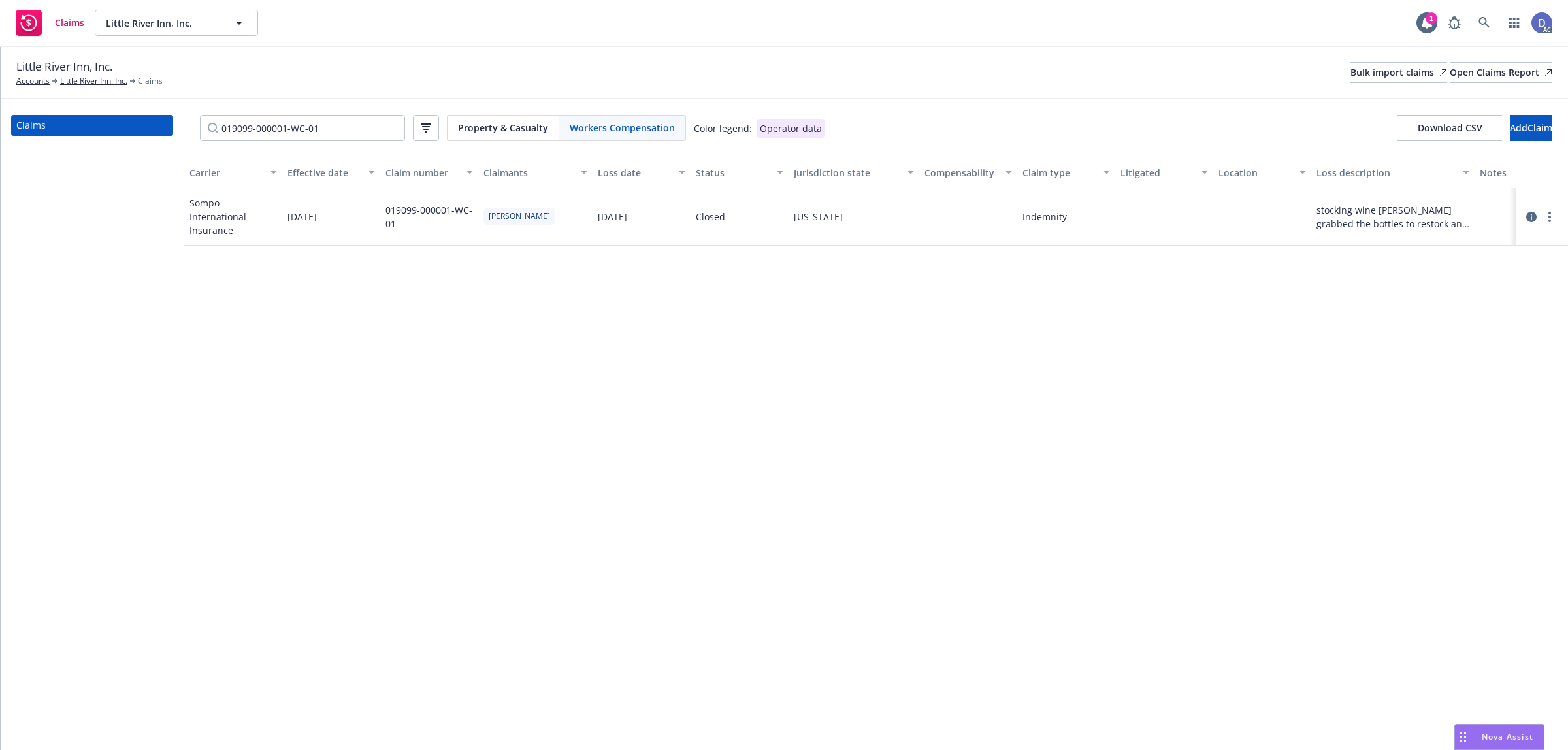
click at [232, 212] on span "Sompo International Insurance" at bounding box center [233, 216] width 88 height 41
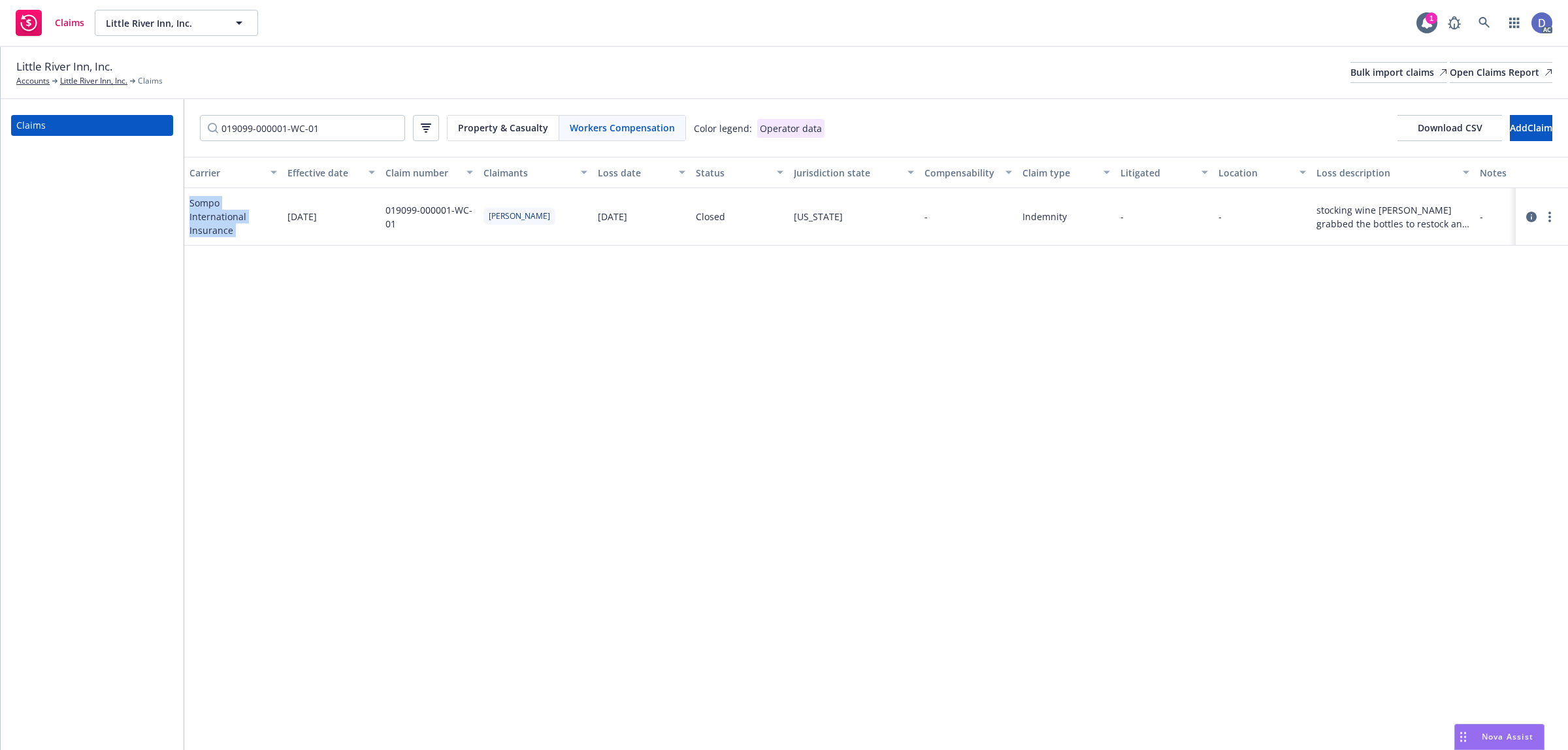
click at [232, 212] on span "Sompo International Insurance" at bounding box center [233, 216] width 88 height 41
click at [334, 120] on input "019099-000001-WC-01" at bounding box center [303, 128] width 205 height 26
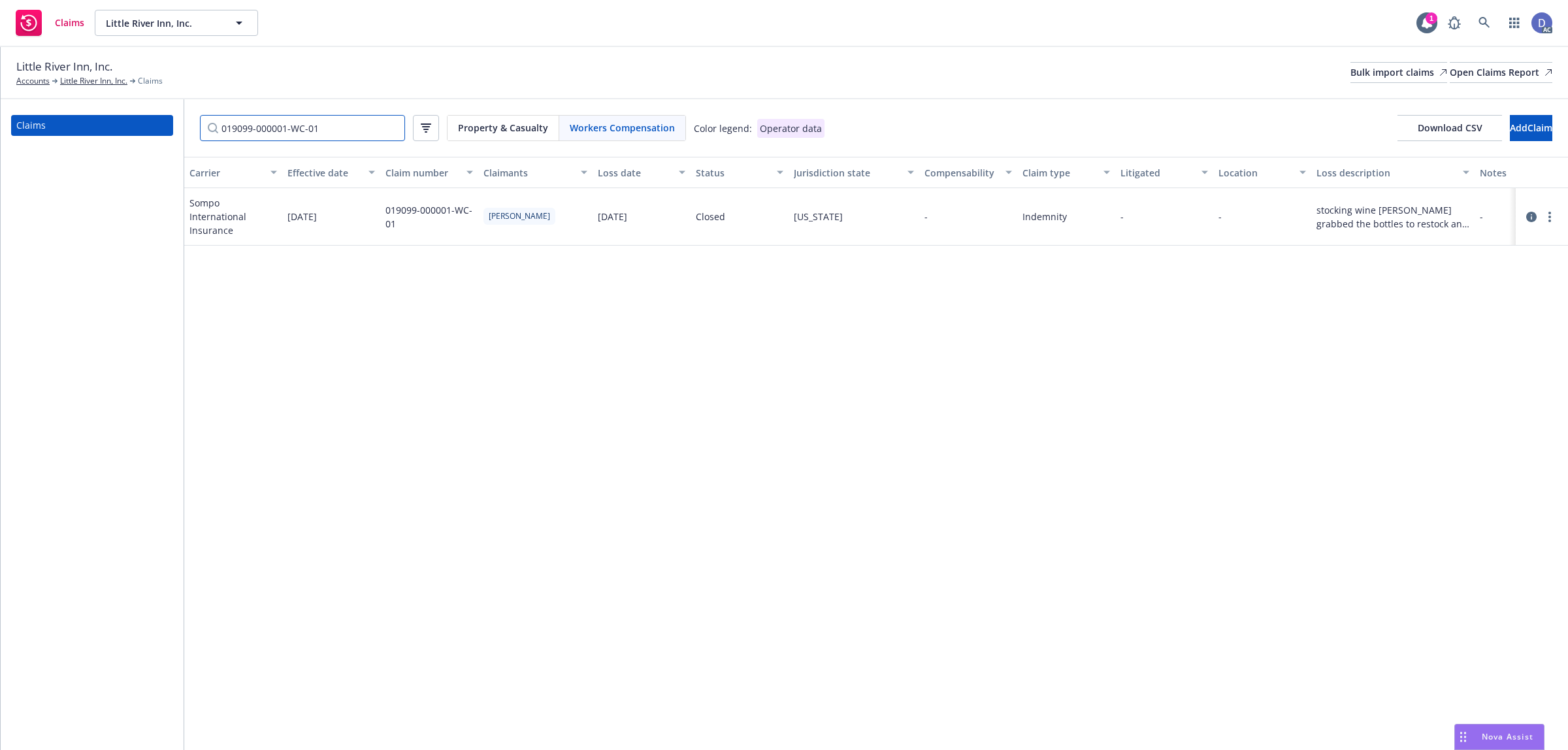
paste input "2"
click at [348, 131] on input "019099-000002-WC-01" at bounding box center [303, 128] width 205 height 26
paste input "5"
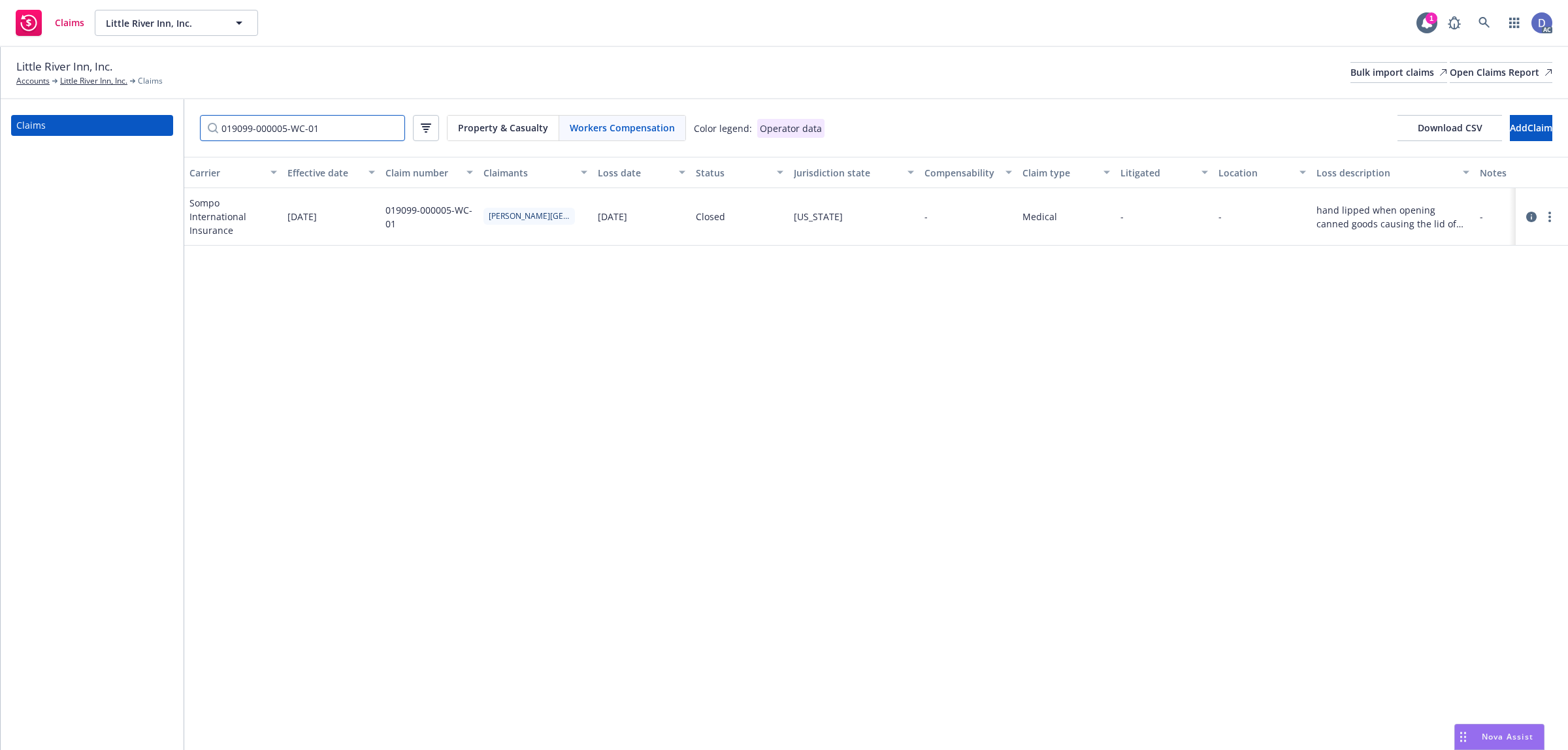
click at [350, 121] on input "019099-000005-WC-01" at bounding box center [303, 128] width 205 height 26
paste input "6"
click at [318, 135] on input "019099-000006-WC-01" at bounding box center [303, 128] width 205 height 26
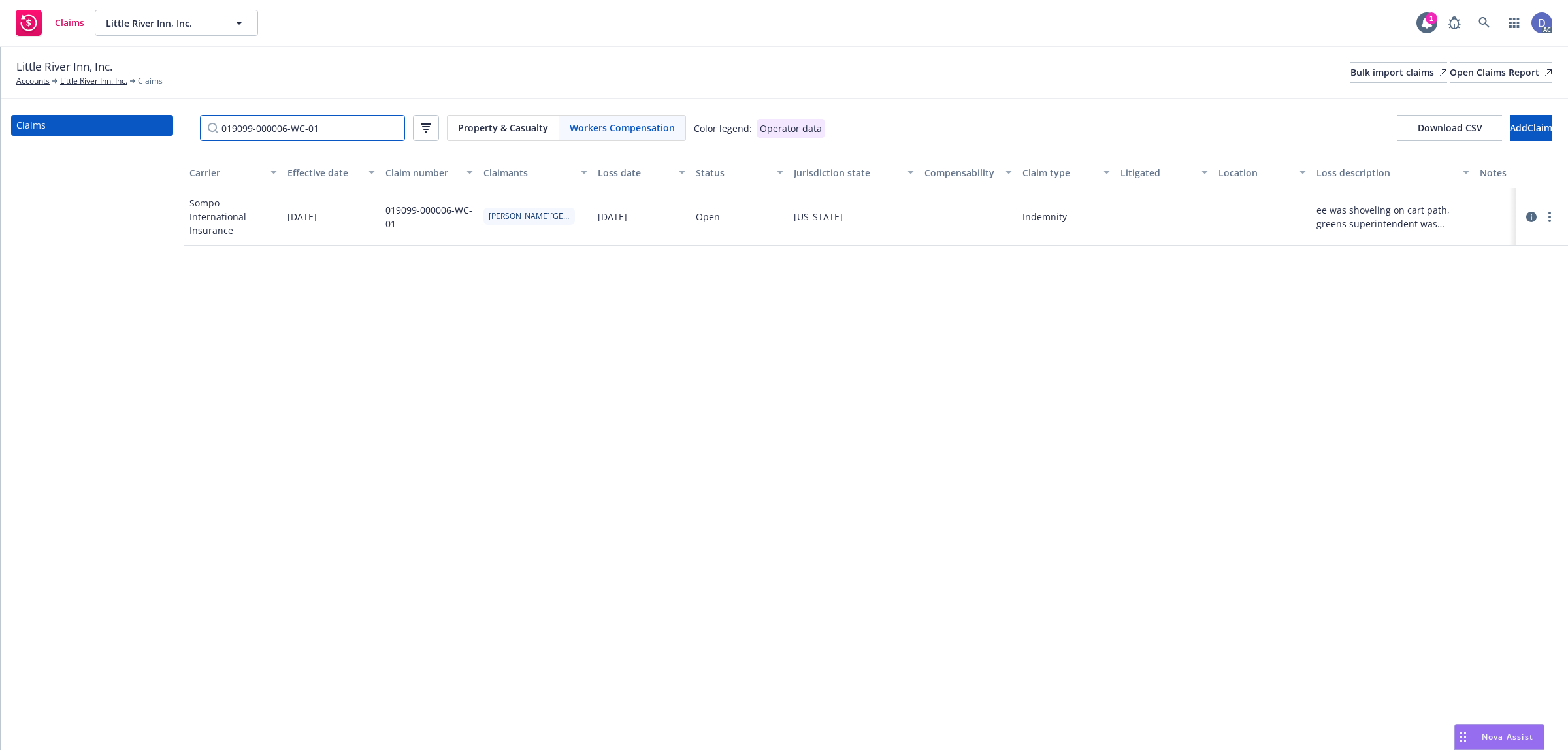
click at [318, 135] on input "019099-000006-WC-01" at bounding box center [303, 128] width 205 height 26
paste input "7"
click at [319, 136] on input "019099-000007-WC-01" at bounding box center [303, 128] width 205 height 26
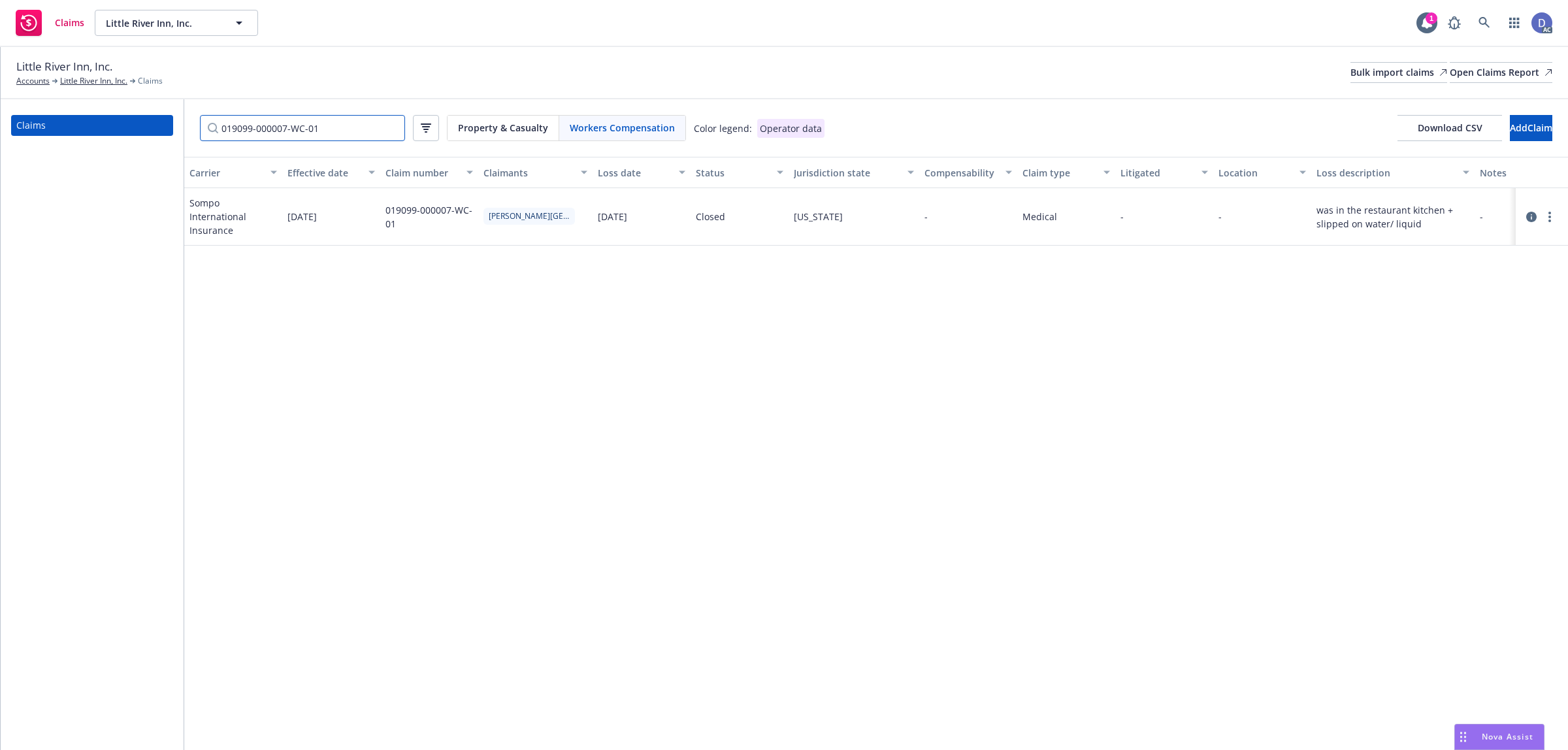
click at [319, 136] on input "019099-000007-WC-01" at bounding box center [303, 128] width 205 height 26
paste input "10"
click at [332, 138] on input "019099-000010-WC-01" at bounding box center [303, 128] width 205 height 26
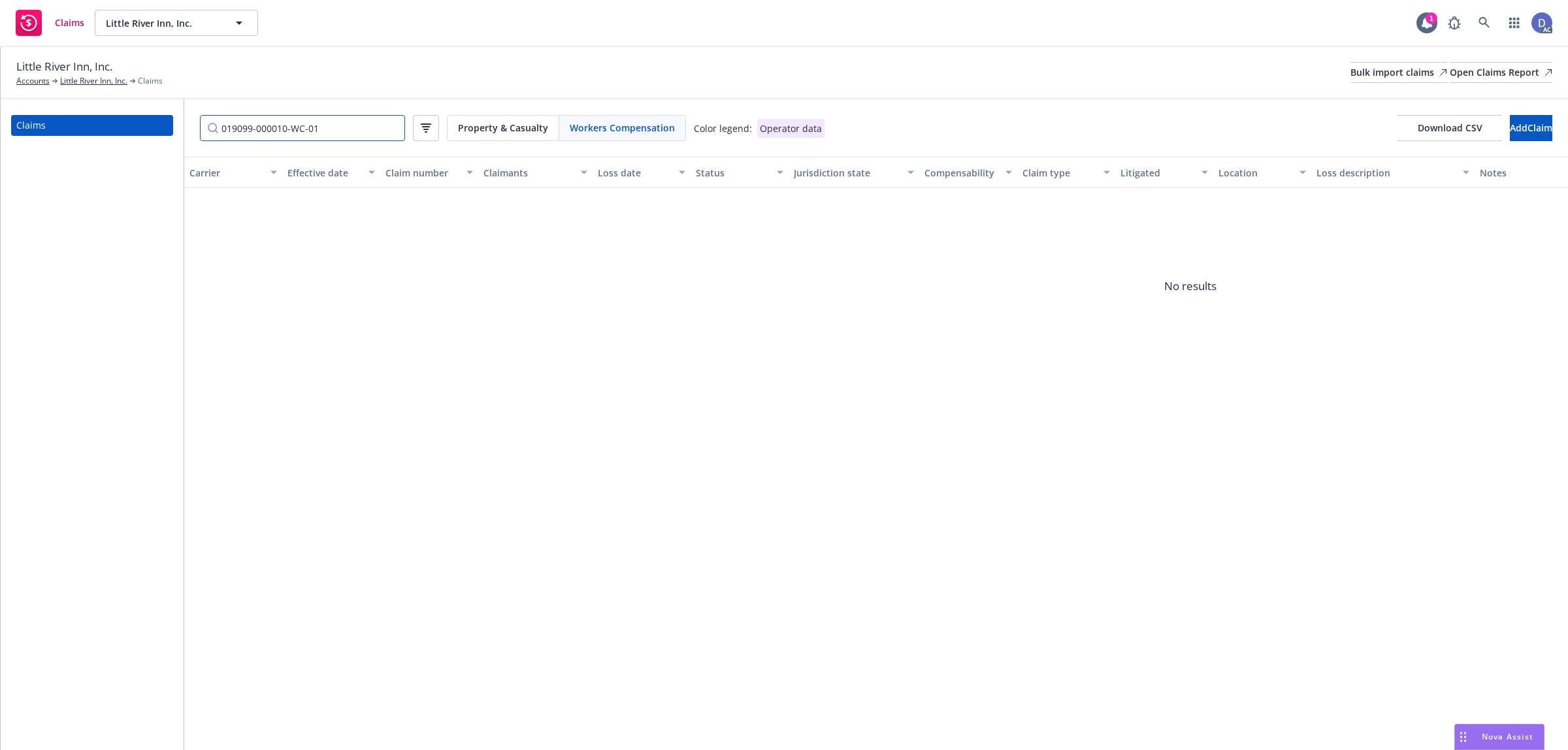
paste input "1"
click at [322, 138] on input "019099-000011-WC-01" at bounding box center [303, 128] width 205 height 26
paste input "4"
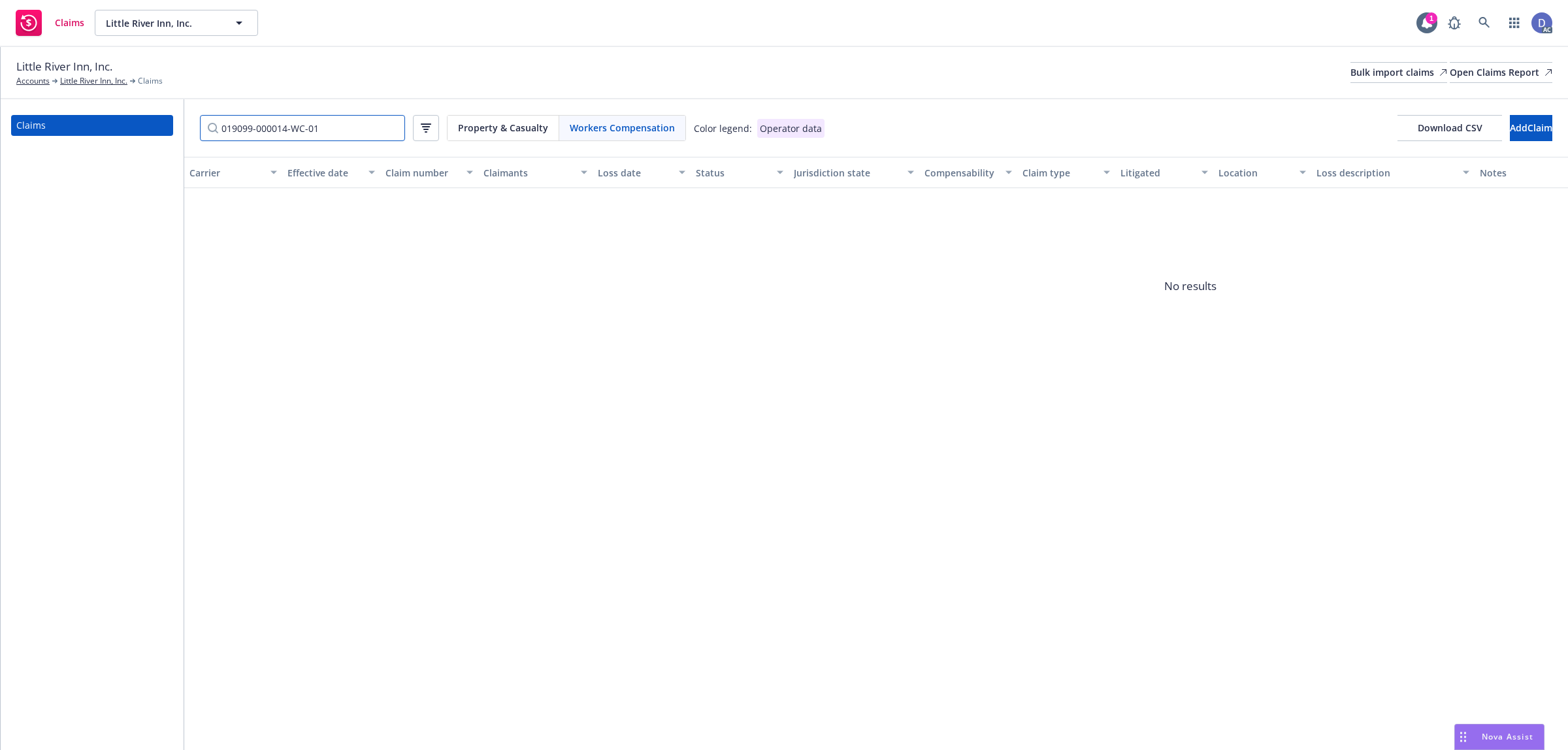
click at [333, 122] on input "019099-000014-WC-01" at bounding box center [303, 128] width 205 height 26
paste input "5"
click at [350, 138] on input "019099-000015-WC-01" at bounding box center [303, 128] width 205 height 26
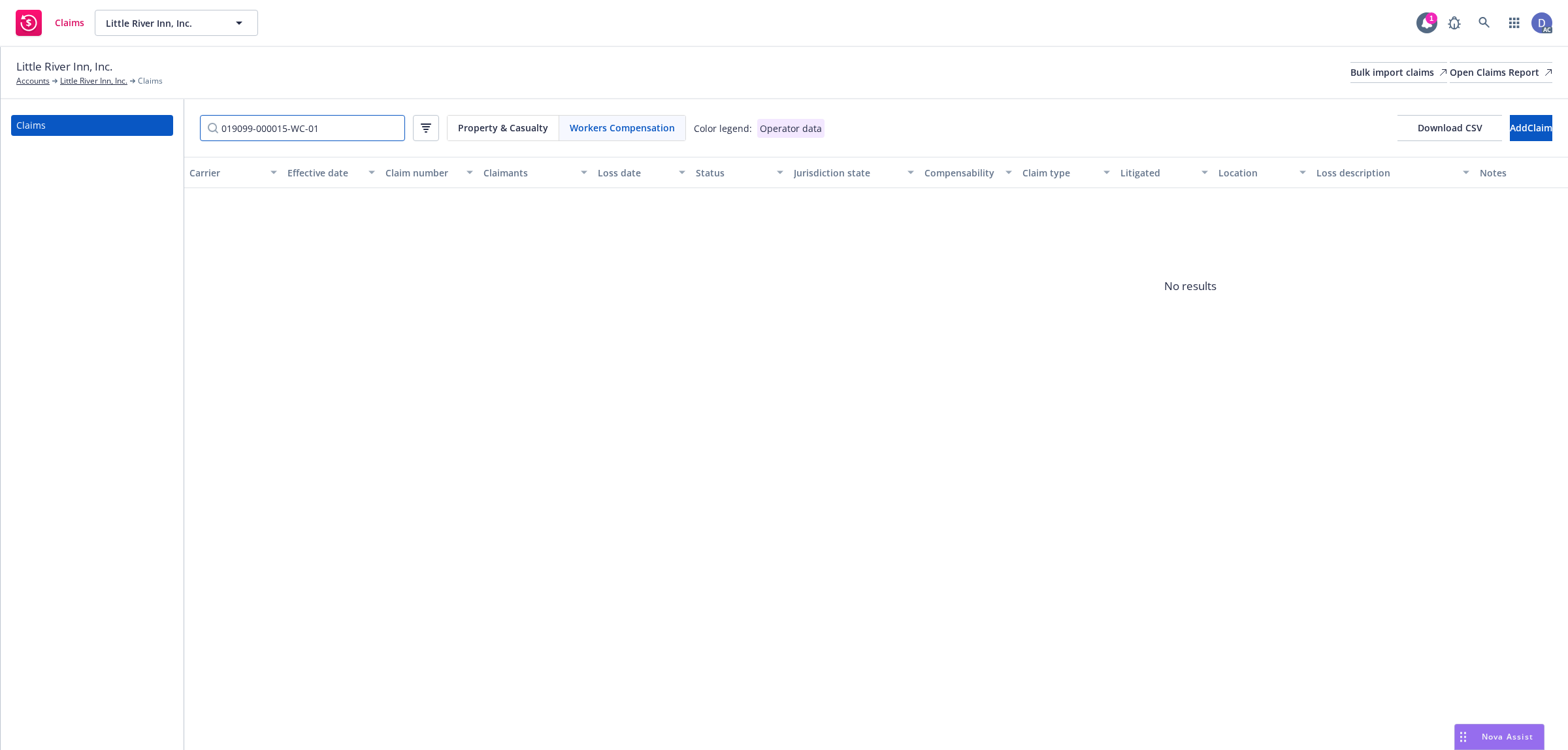
click at [350, 138] on input "019099-000015-WC-01" at bounding box center [303, 128] width 205 height 26
paste input "6"
click at [461, 127] on span "Property & Casualty" at bounding box center [503, 128] width 90 height 14
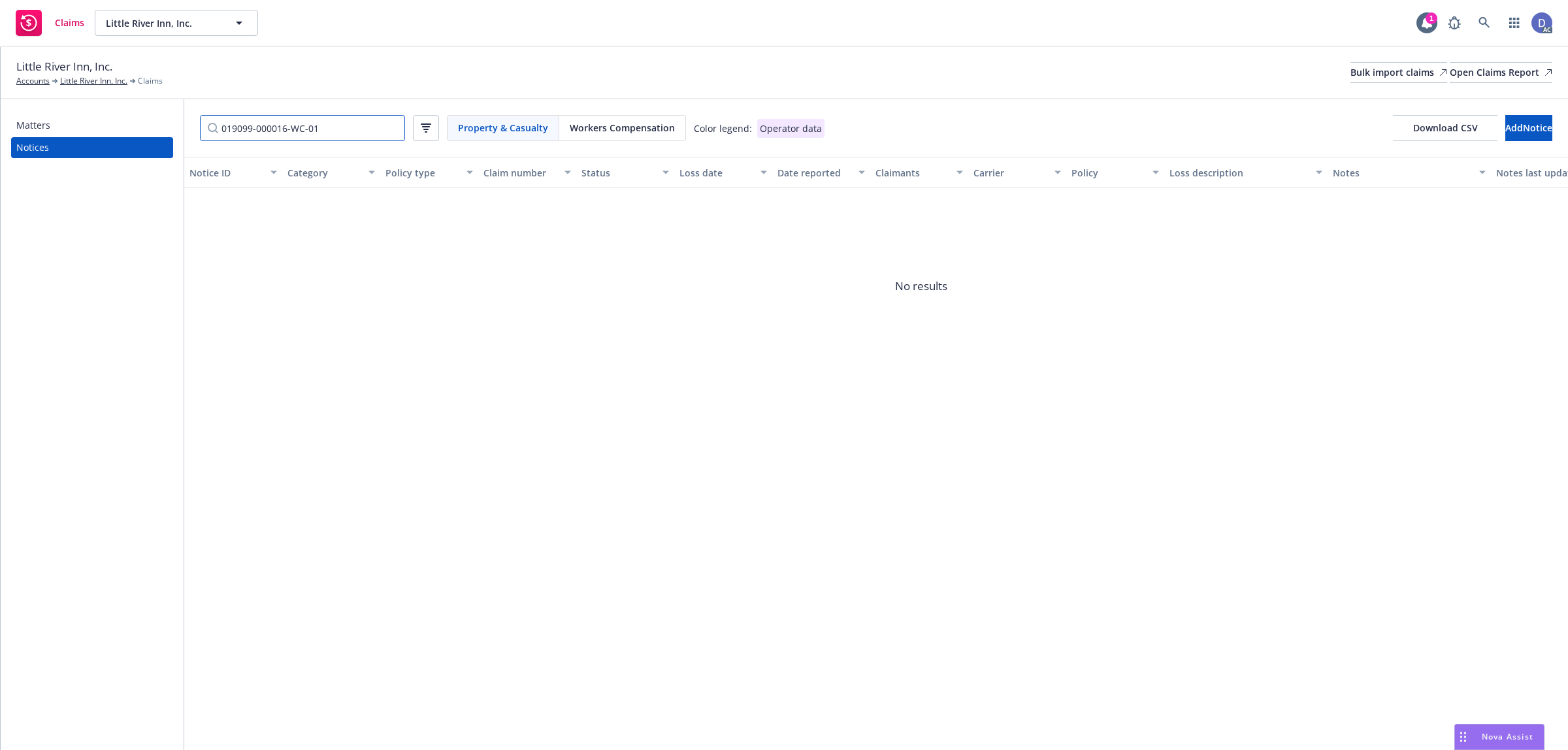
click at [296, 127] on input "019099-000016-WC-01" at bounding box center [303, 128] width 205 height 26
click at [334, 131] on input "019099-000016-WC-01" at bounding box center [303, 128] width 205 height 26
paste input "10745539-GB"
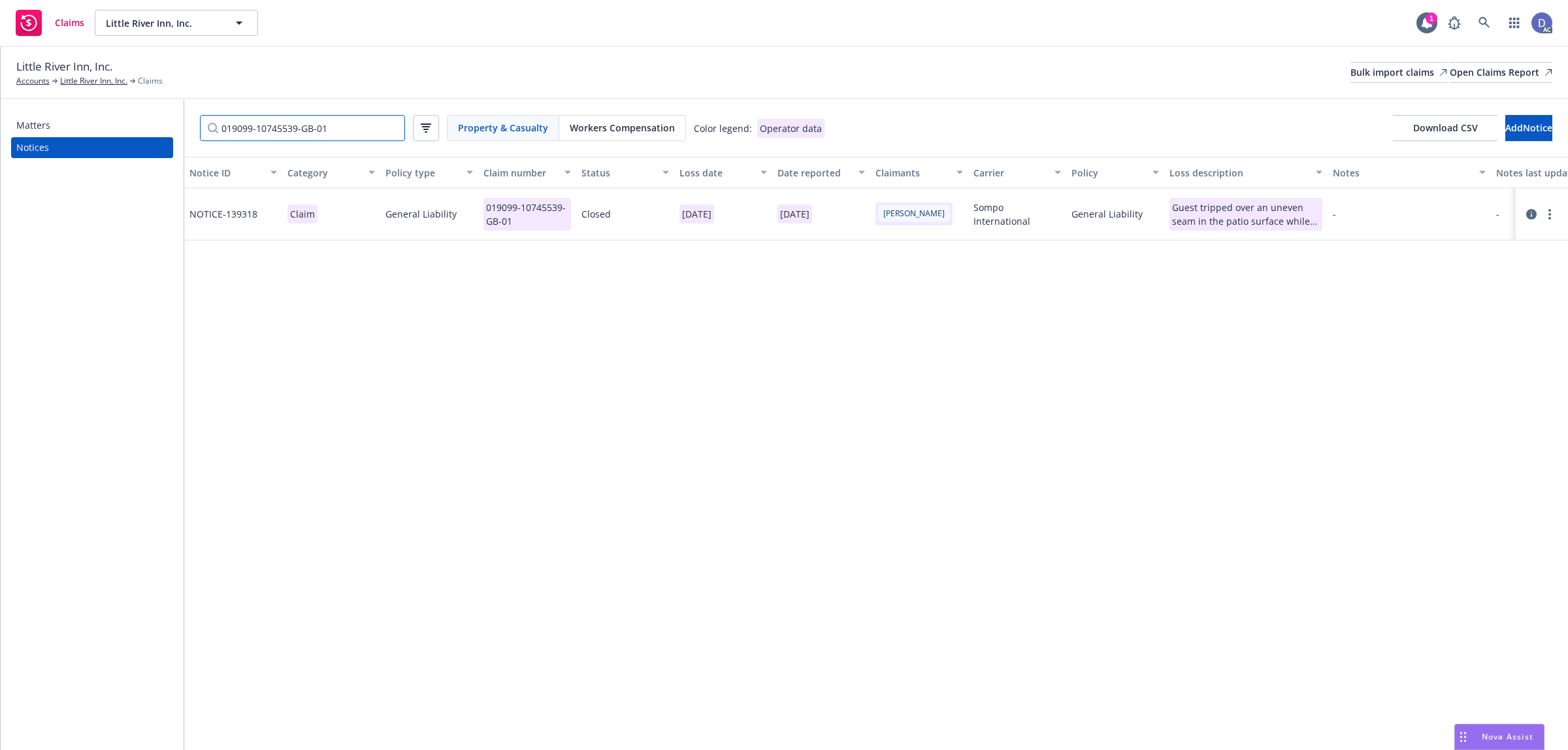
type input "019099-10745539-GB-01"
click at [1532, 214] on icon at bounding box center [1531, 214] width 10 height 10
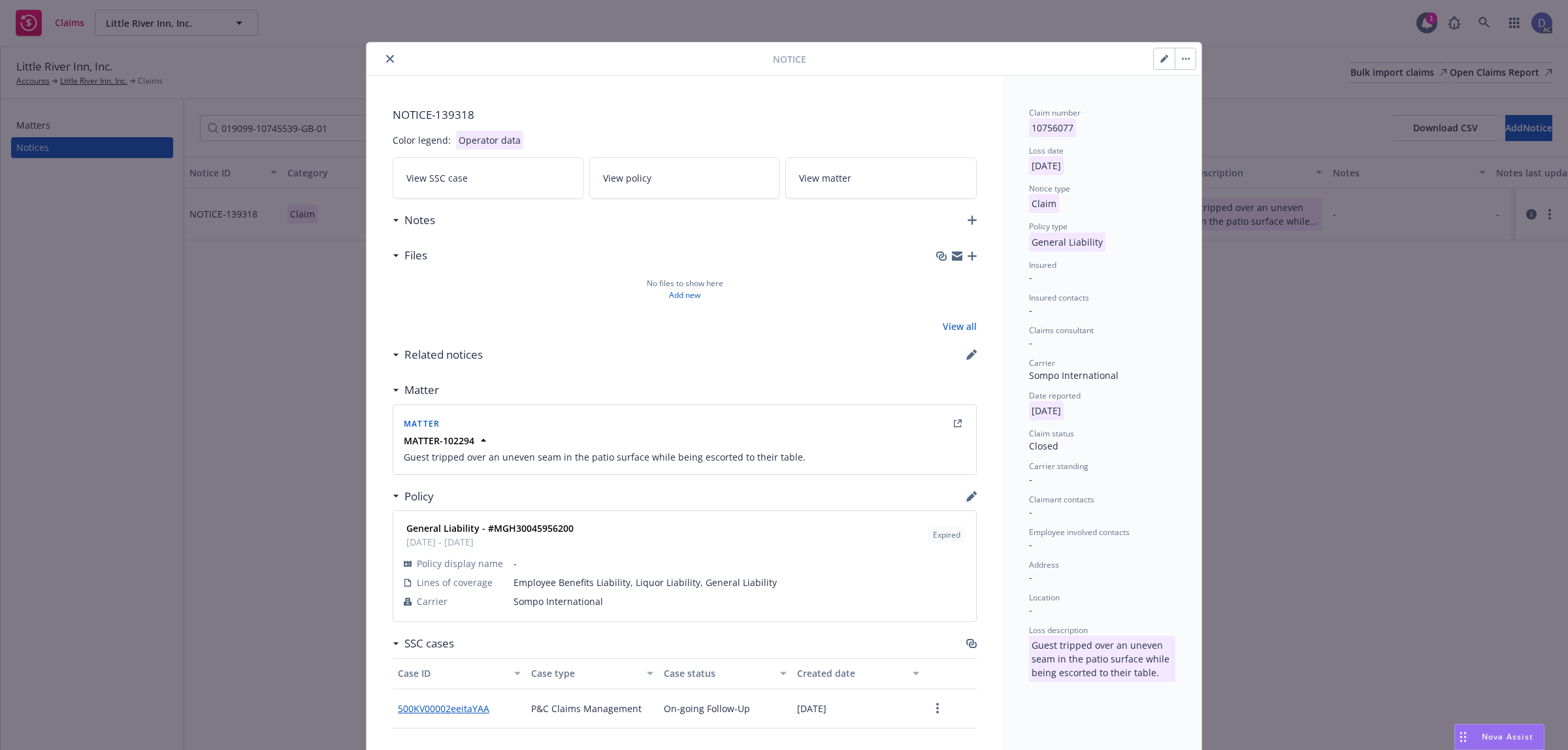
click at [550, 532] on strong "General Liability - #MGH30045956200" at bounding box center [490, 528] width 167 height 12
copy strong "MGH30045956200"
click at [386, 57] on icon "close" at bounding box center [389, 58] width 8 height 8
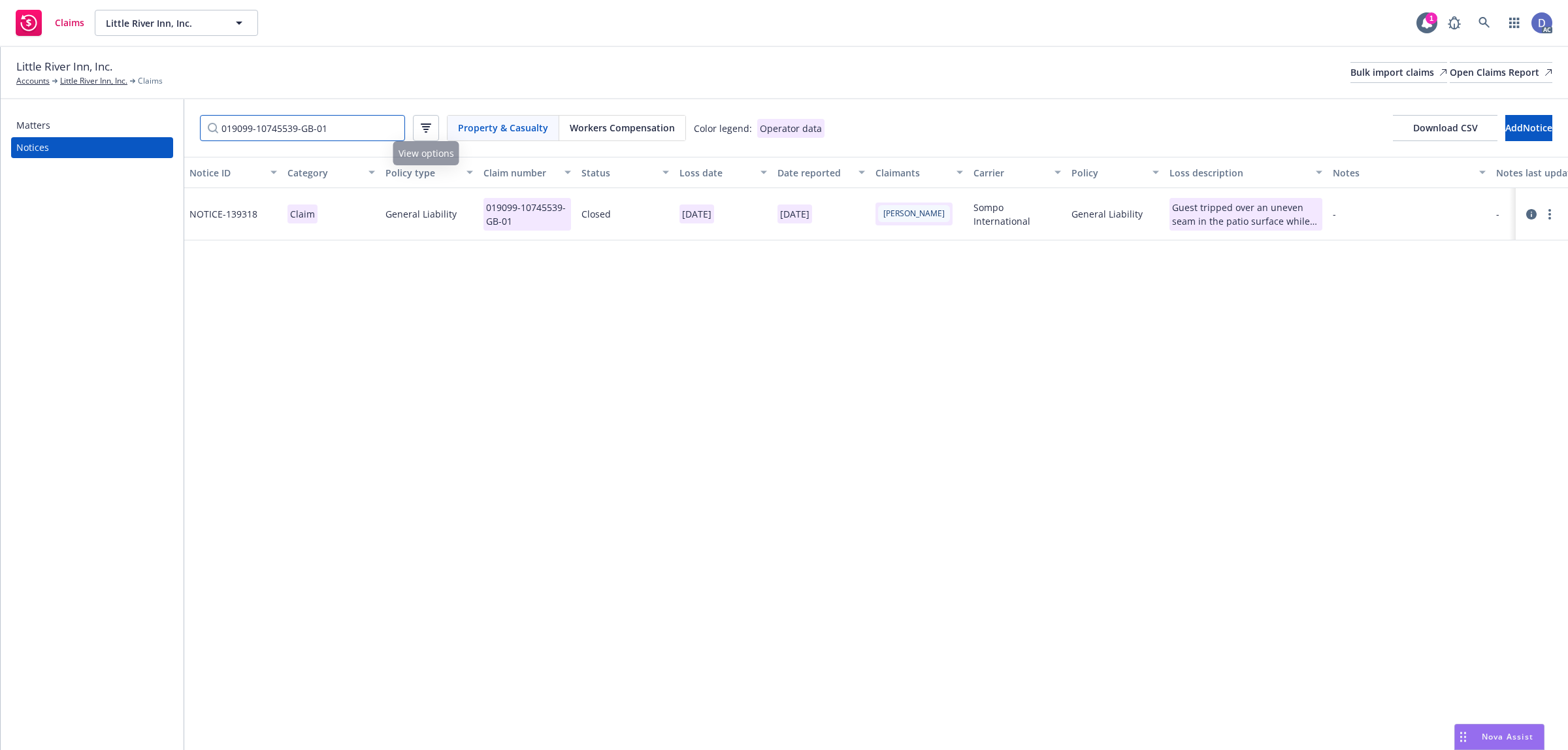
click at [390, 126] on input "019099-10745539-GB-01" at bounding box center [303, 128] width 205 height 26
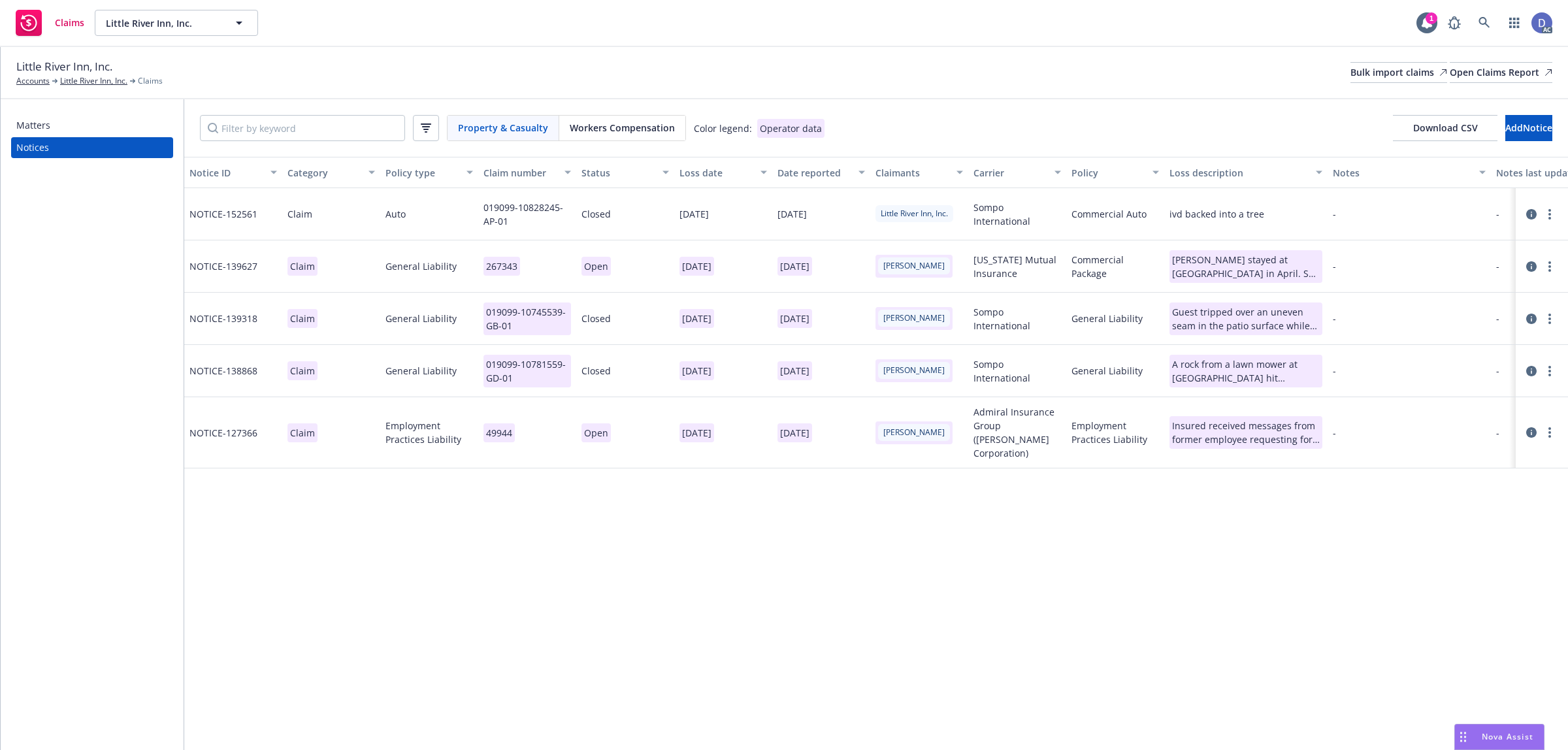
click at [583, 135] on div "Workers Compensation" at bounding box center [622, 128] width 126 height 25
click at [361, 131] on input "Filter by keyword" at bounding box center [303, 128] width 205 height 26
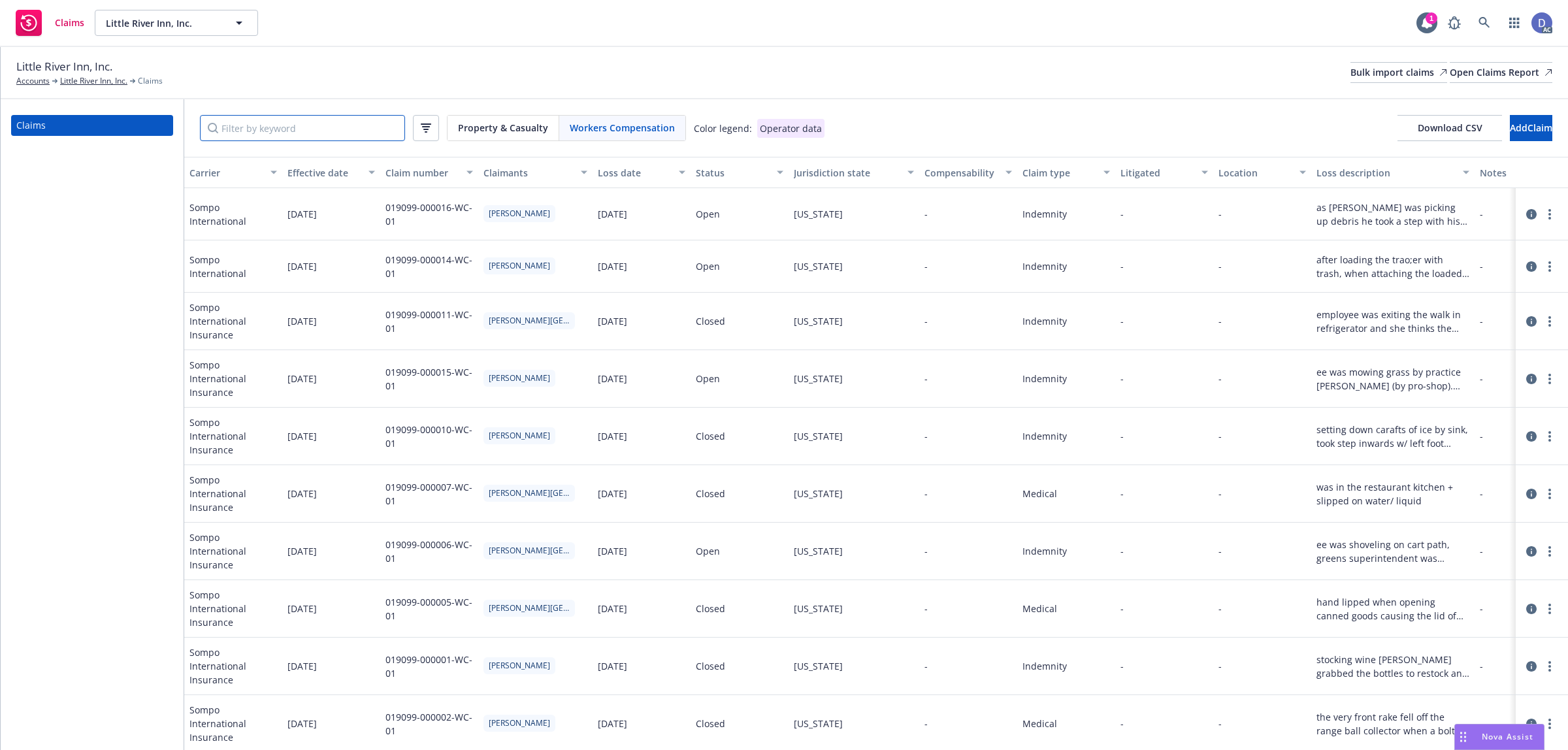
paste input "019099-000002-WC-01"
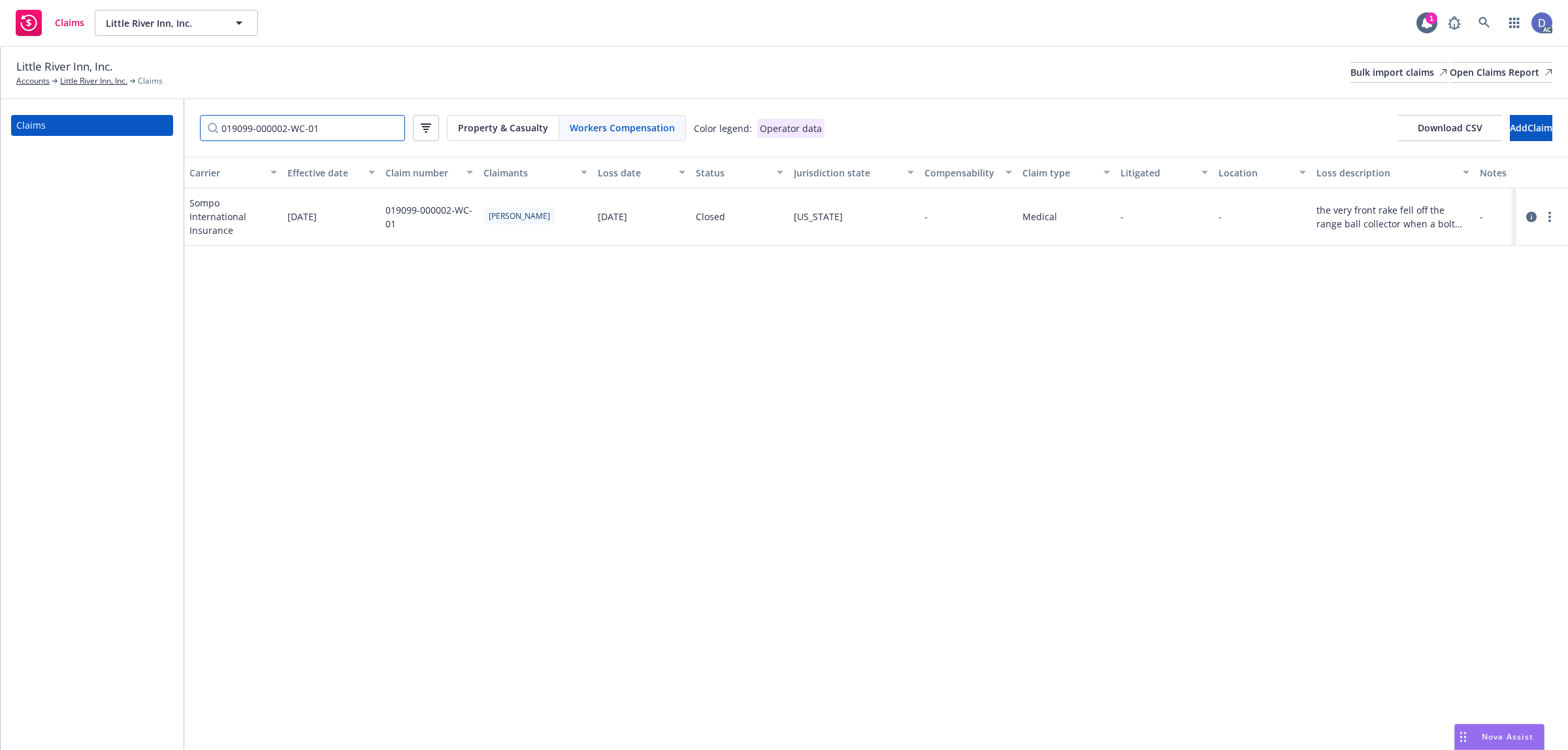
type input "019099-000002-WC-01"
click at [1526, 216] on icon at bounding box center [1531, 216] width 10 height 10
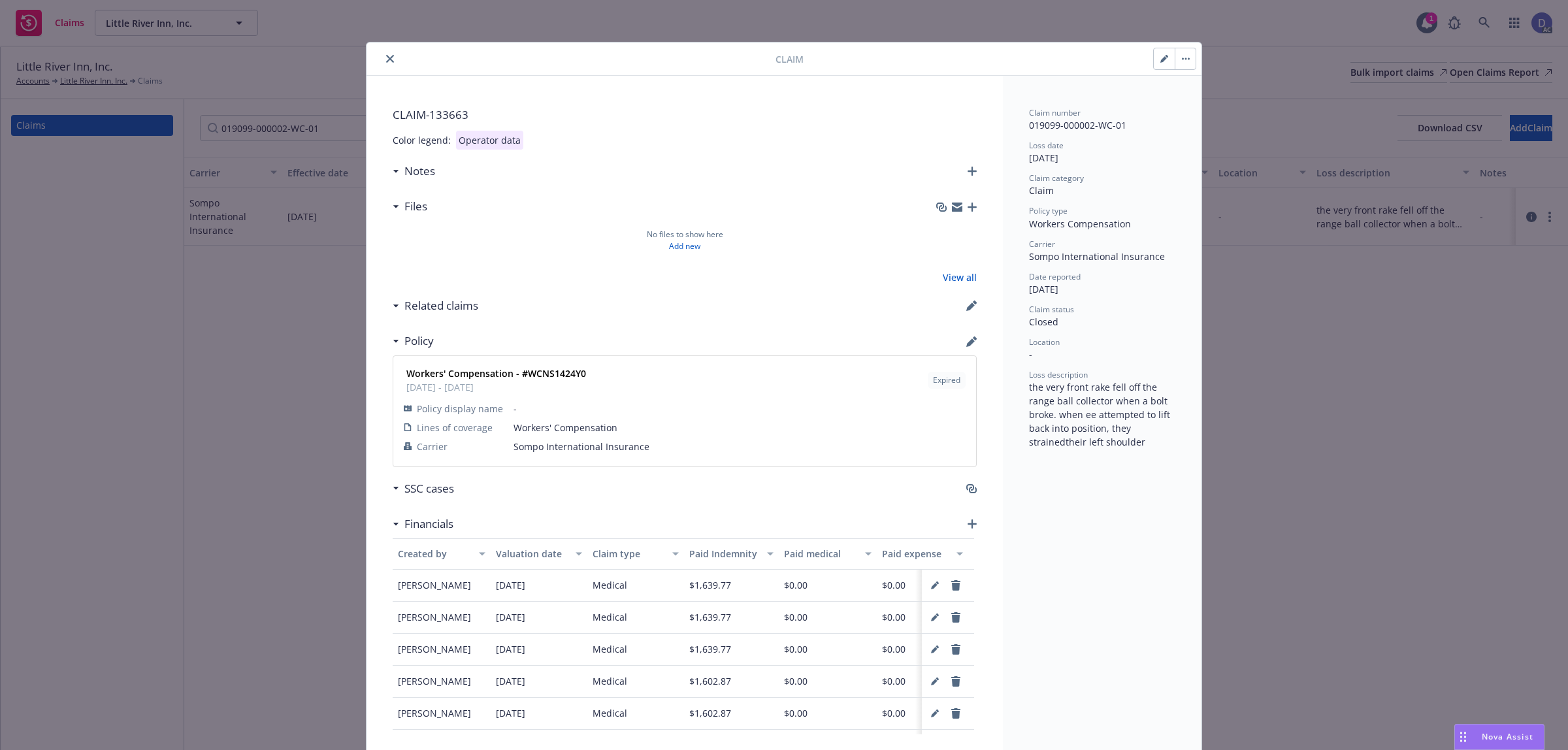
click at [550, 367] on strong "Workers' Compensation - #WCNS1424Y0" at bounding box center [496, 373] width 180 height 12
click at [556, 369] on strong "Workers' Compensation - #WCNS1424Y0" at bounding box center [496, 373] width 180 height 12
click at [386, 60] on icon "close" at bounding box center [389, 58] width 8 height 8
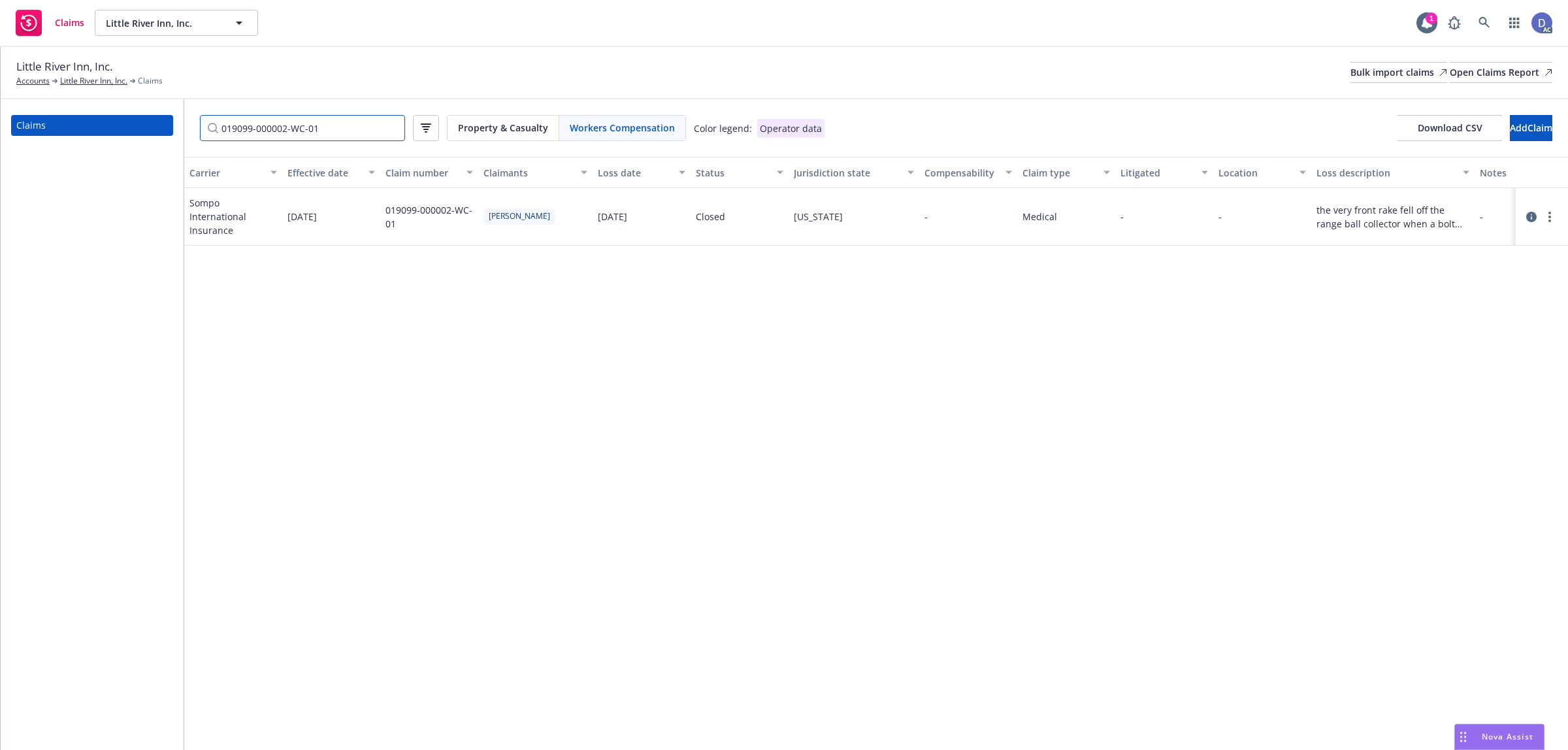
click at [389, 129] on input "019099-000002-WC-01" at bounding box center [303, 128] width 205 height 26
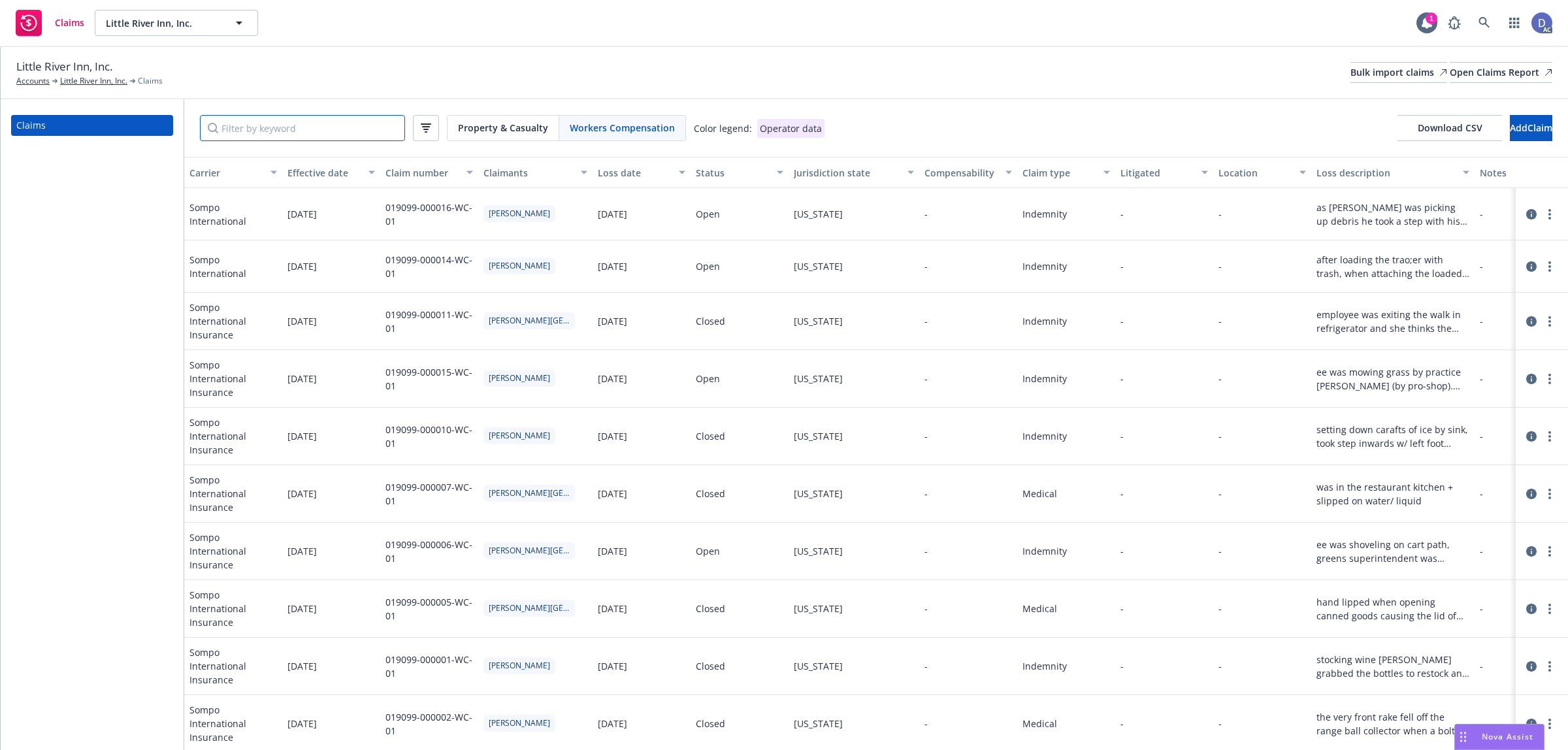
click at [367, 132] on input "Filter by keyword" at bounding box center [303, 128] width 205 height 26
paste input "WCNS1424Y0"
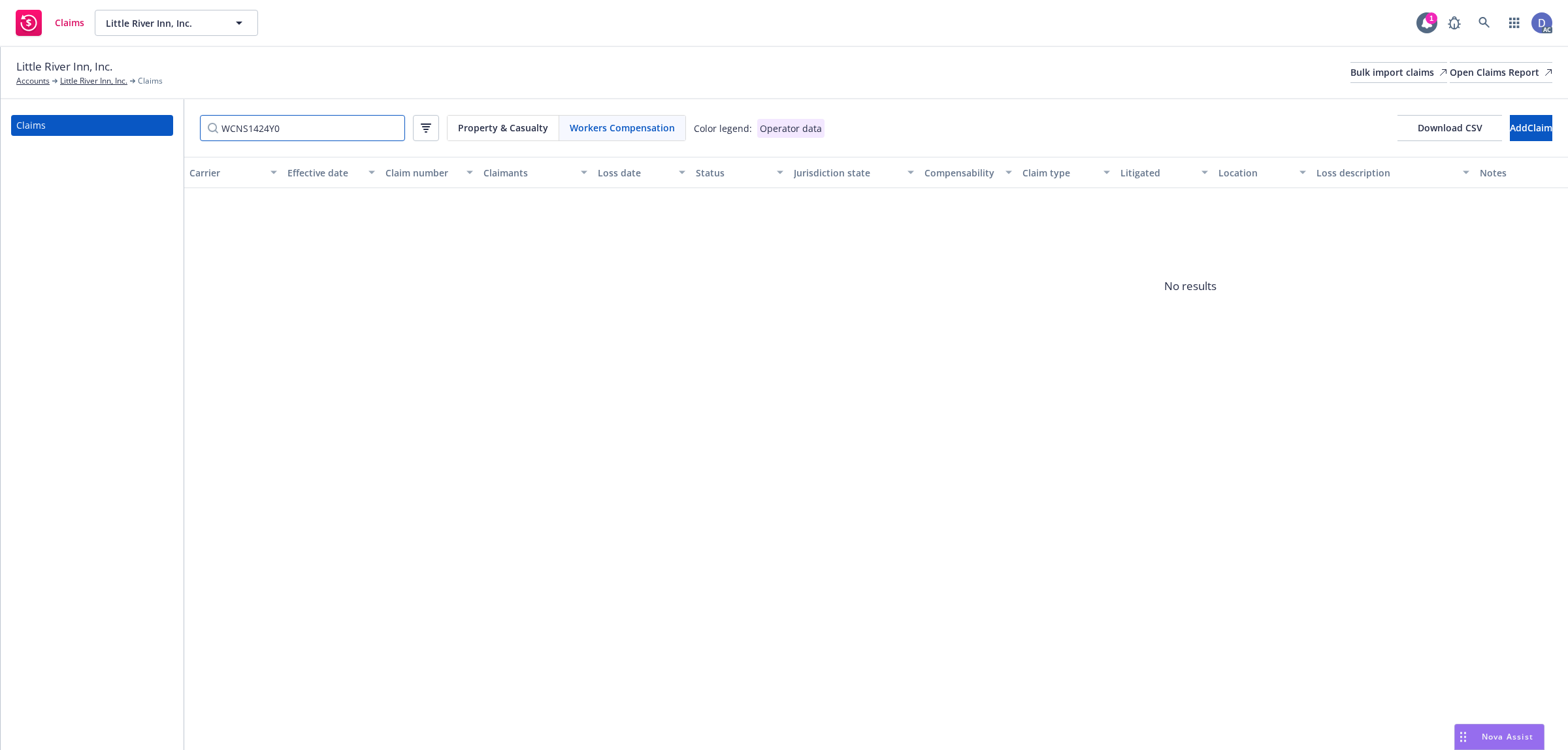
type input "WCNS1424Y0"
click at [393, 125] on input "WCNS1424Y0" at bounding box center [303, 128] width 205 height 26
click at [436, 133] on button "button" at bounding box center [426, 128] width 26 height 26
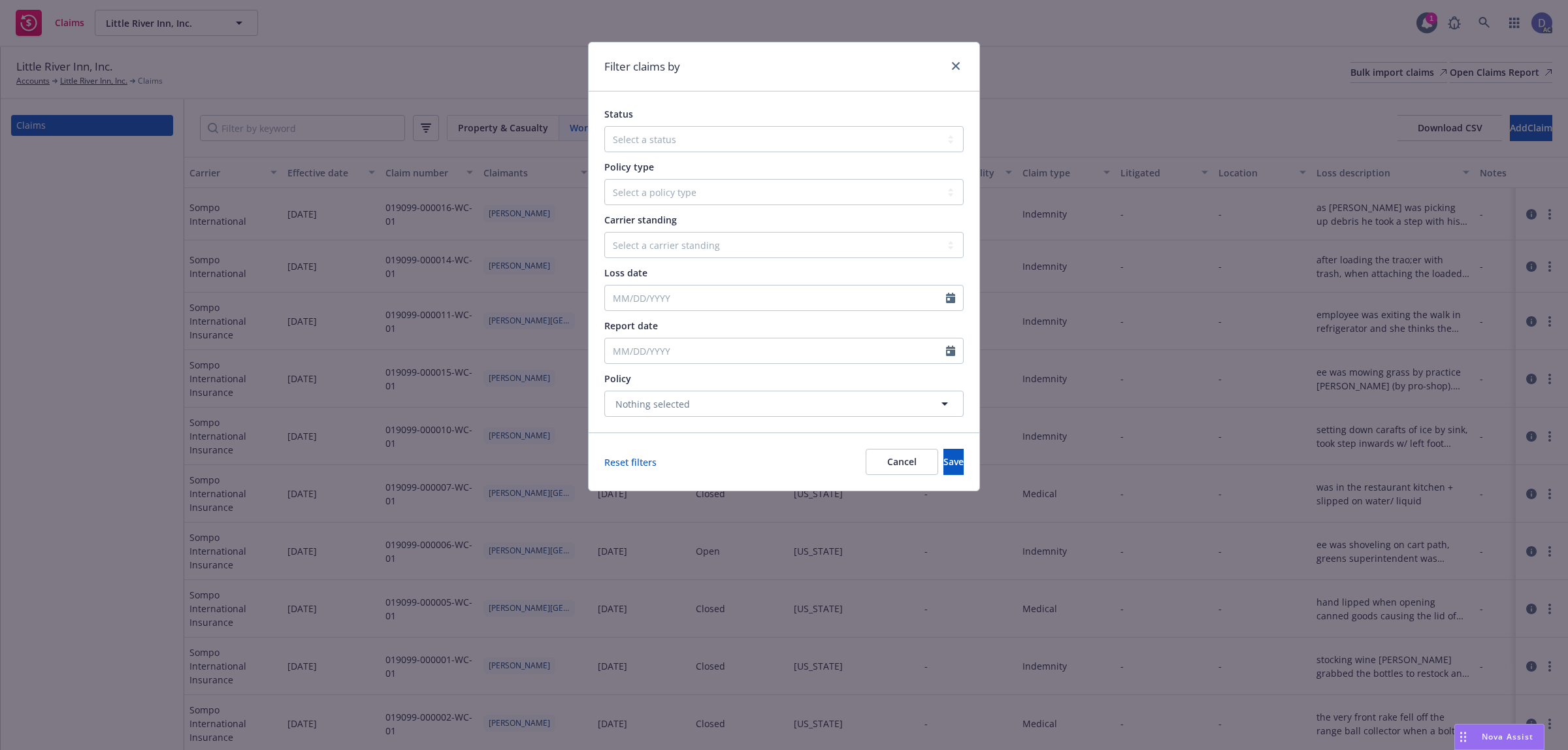
click at [711, 418] on div "Status Select a status Closed Open Policy type Select a policy type Auto Auto p…" at bounding box center [784, 262] width 391 height 341
click at [716, 411] on button "Nothing selected" at bounding box center [784, 404] width 359 height 26
type input "WCNS1424Y0"
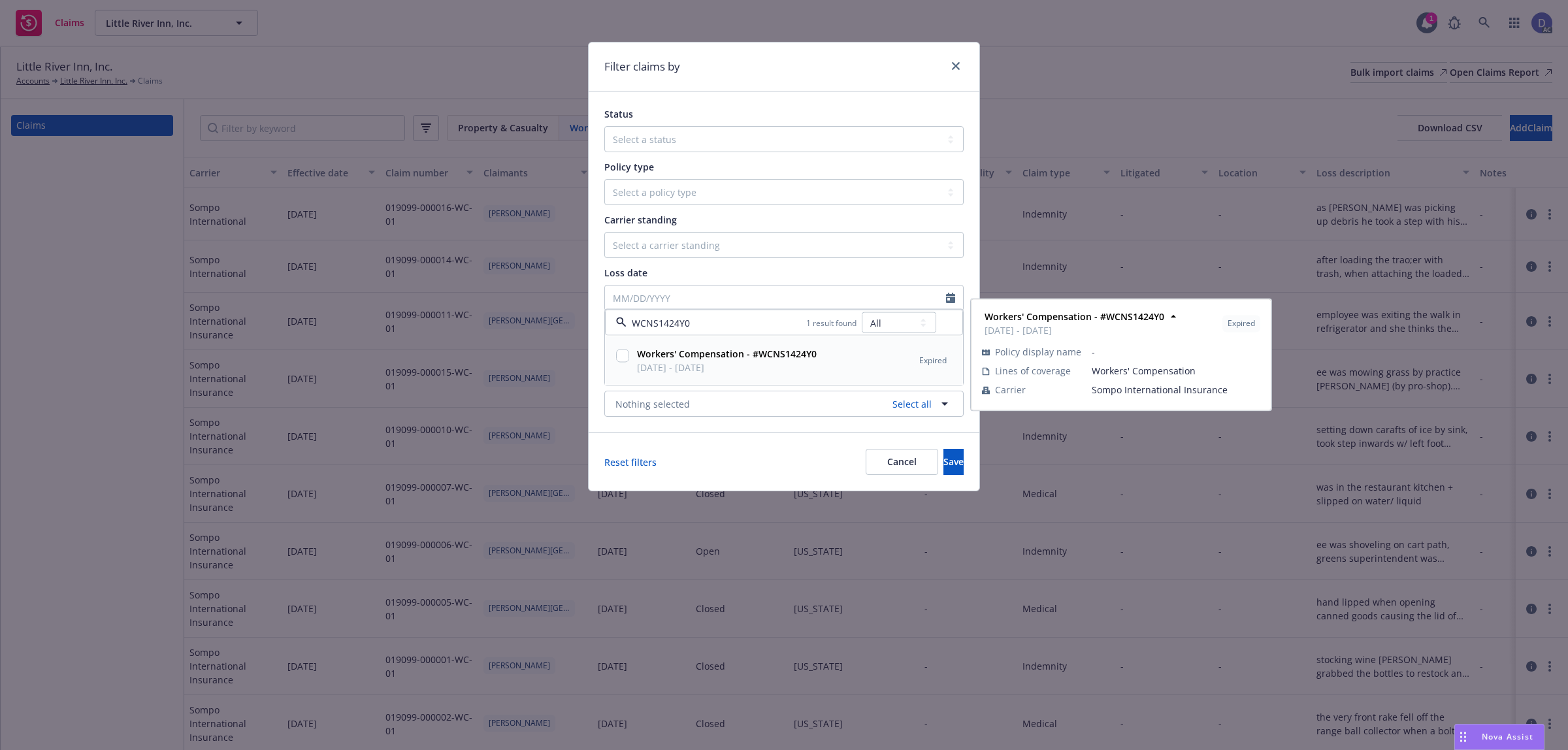
click at [717, 352] on strong "Workers' Compensation - #WCNS1424Y0" at bounding box center [727, 354] width 180 height 12
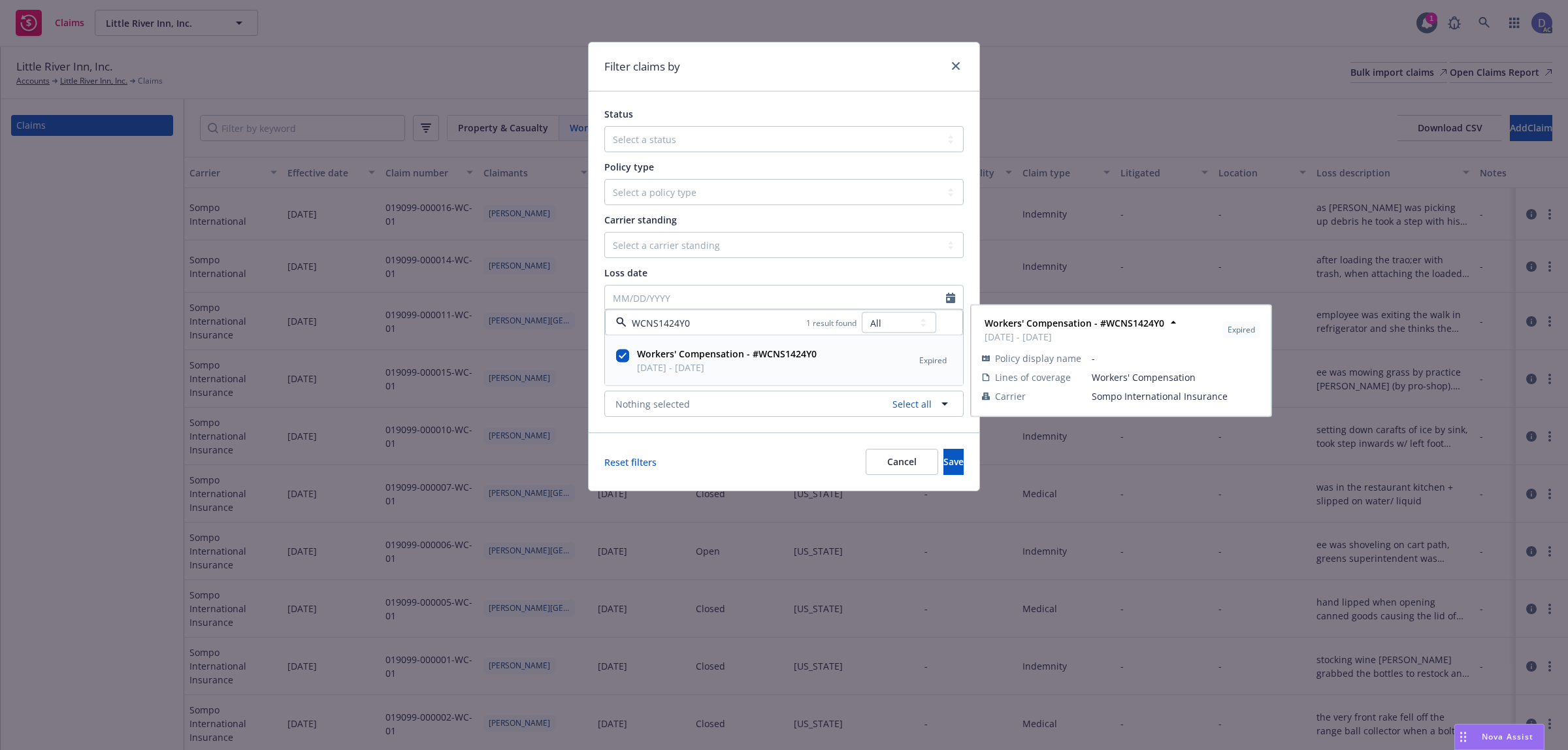
checkbox input "true"
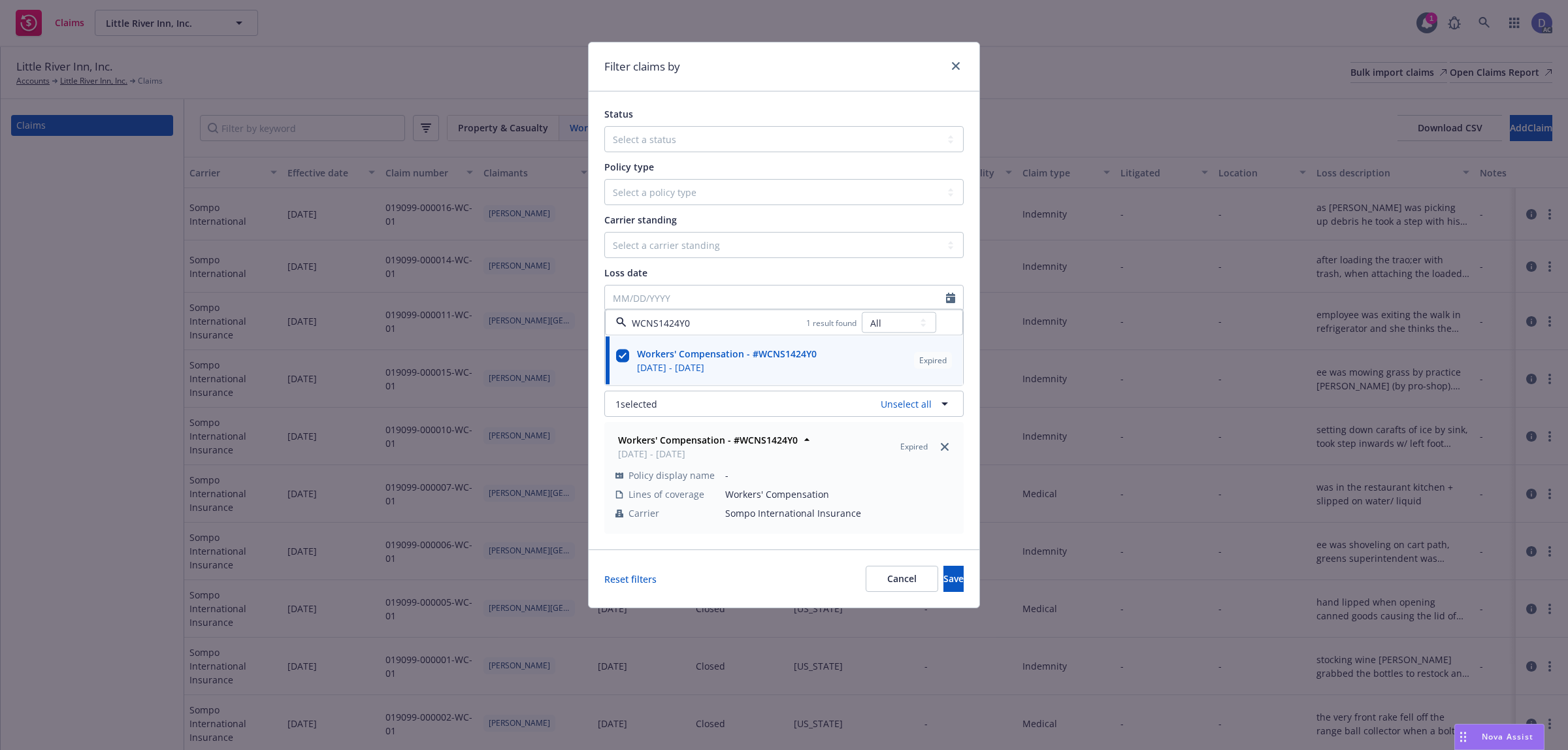
type input "WCNS1424Y0"
click at [774, 404] on button "1 selected" at bounding box center [784, 404] width 359 height 26
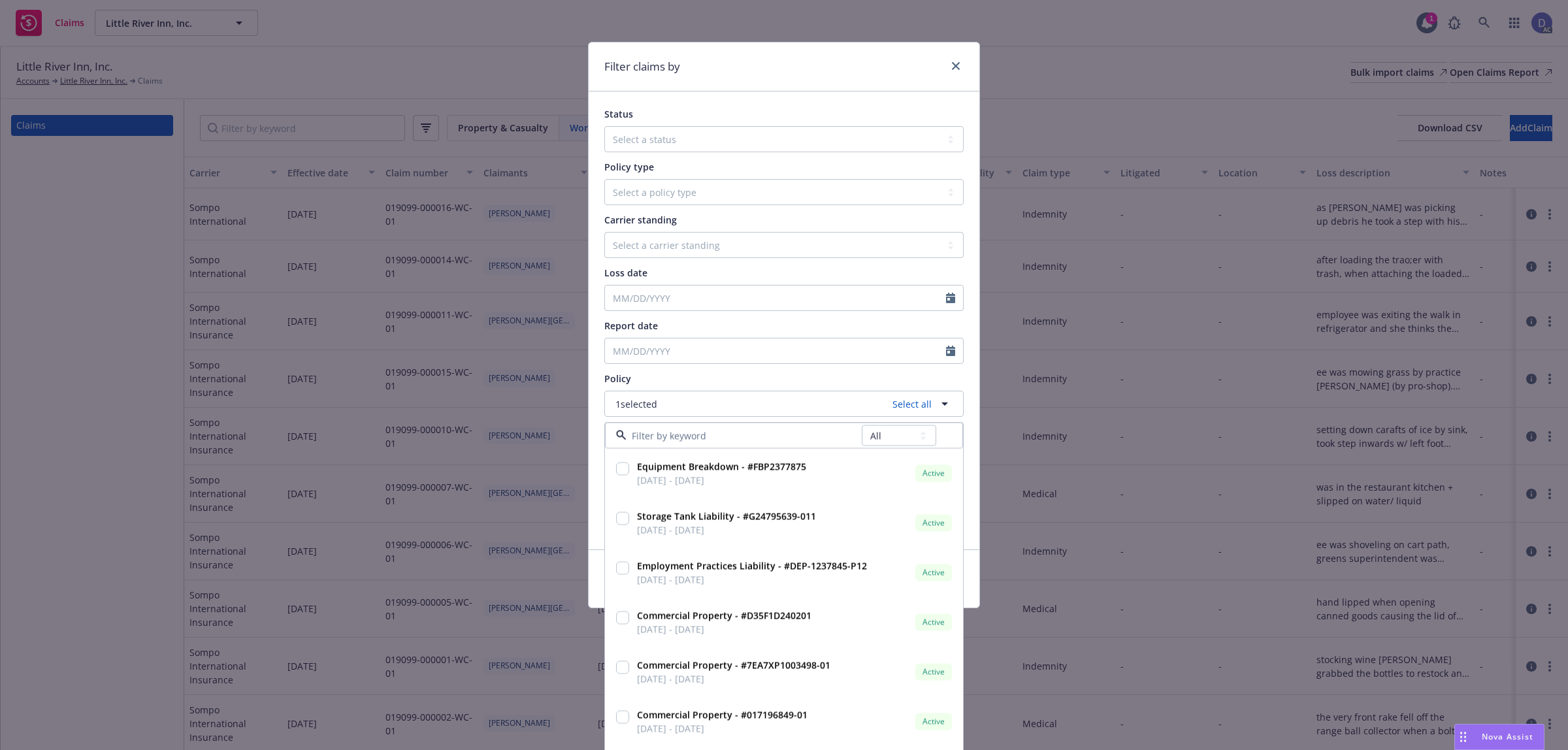
type input "MWH30070717100"
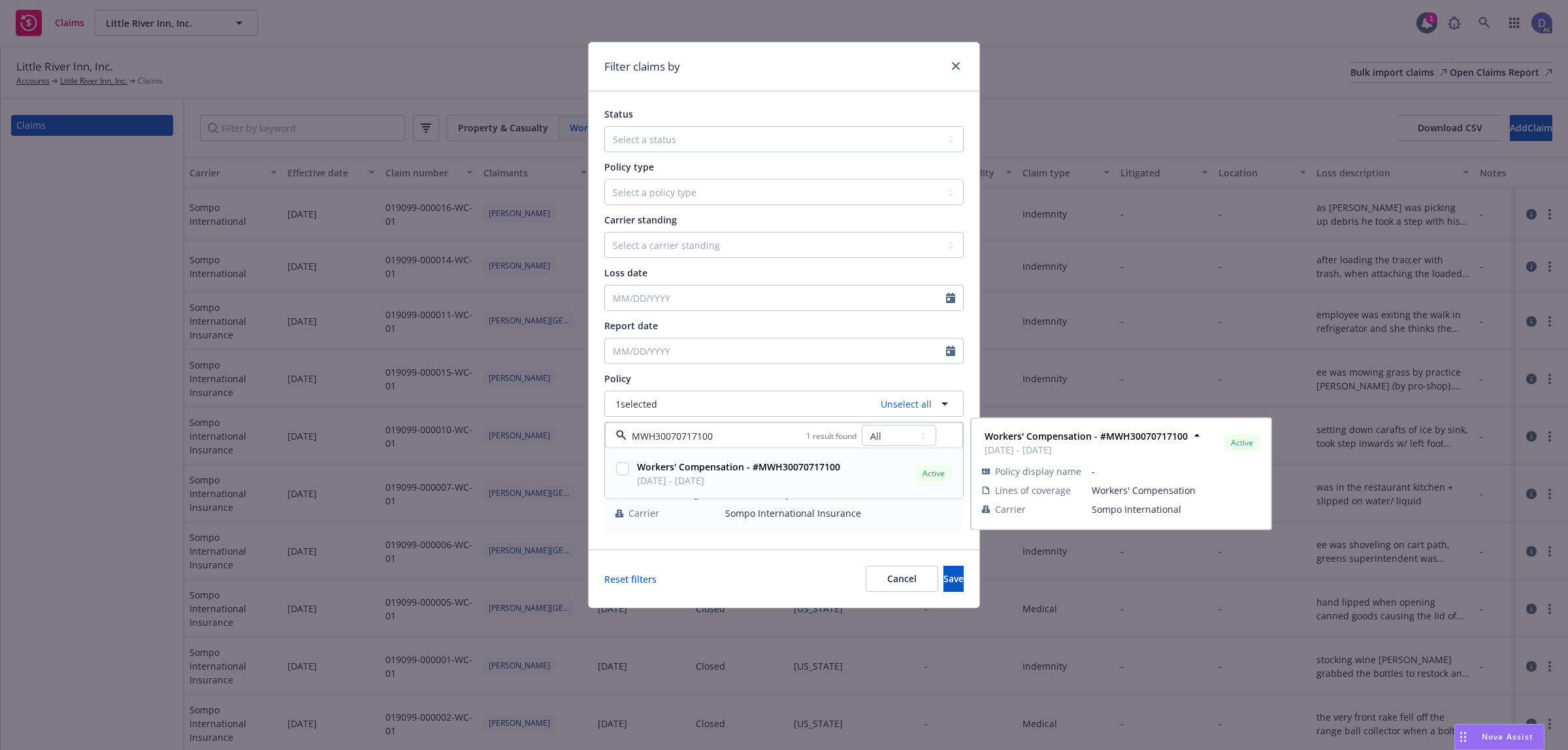
click at [791, 475] on span "10/01/2024 - 10/01/2025" at bounding box center [738, 480] width 203 height 14
checkbox input "true"
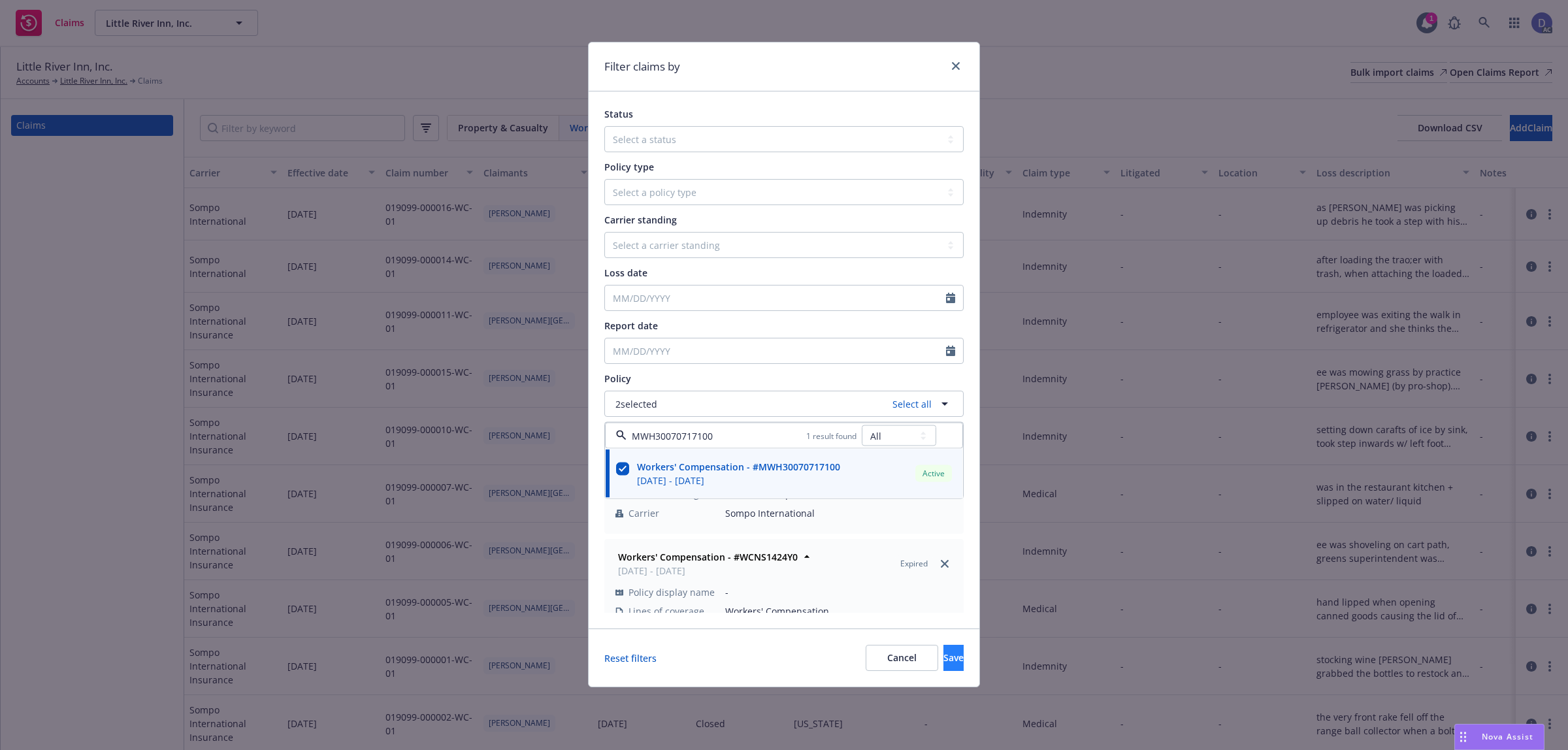
type input "MWH30070717100"
click at [943, 645] on button "Save" at bounding box center [953, 658] width 21 height 26
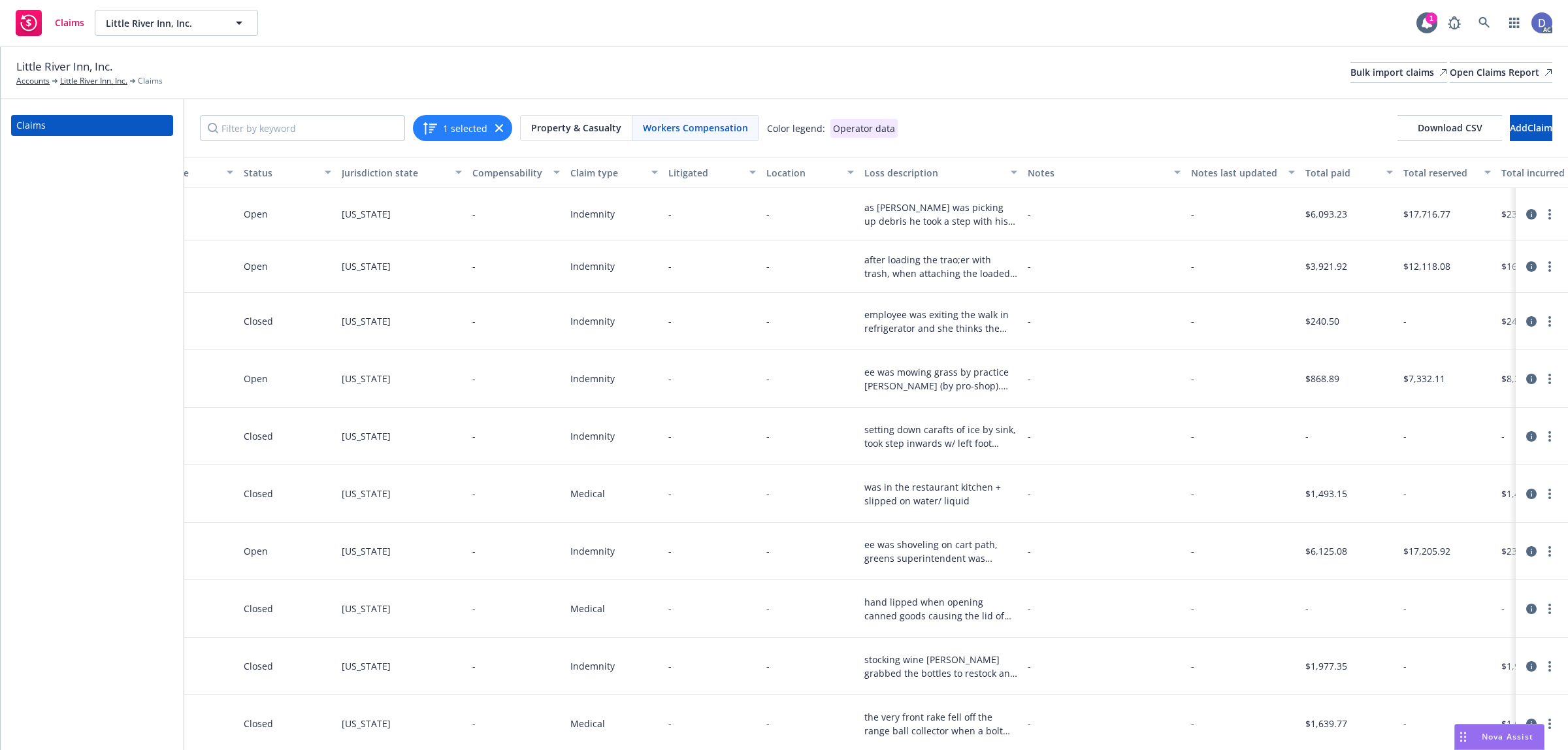
scroll to position [0, 628]
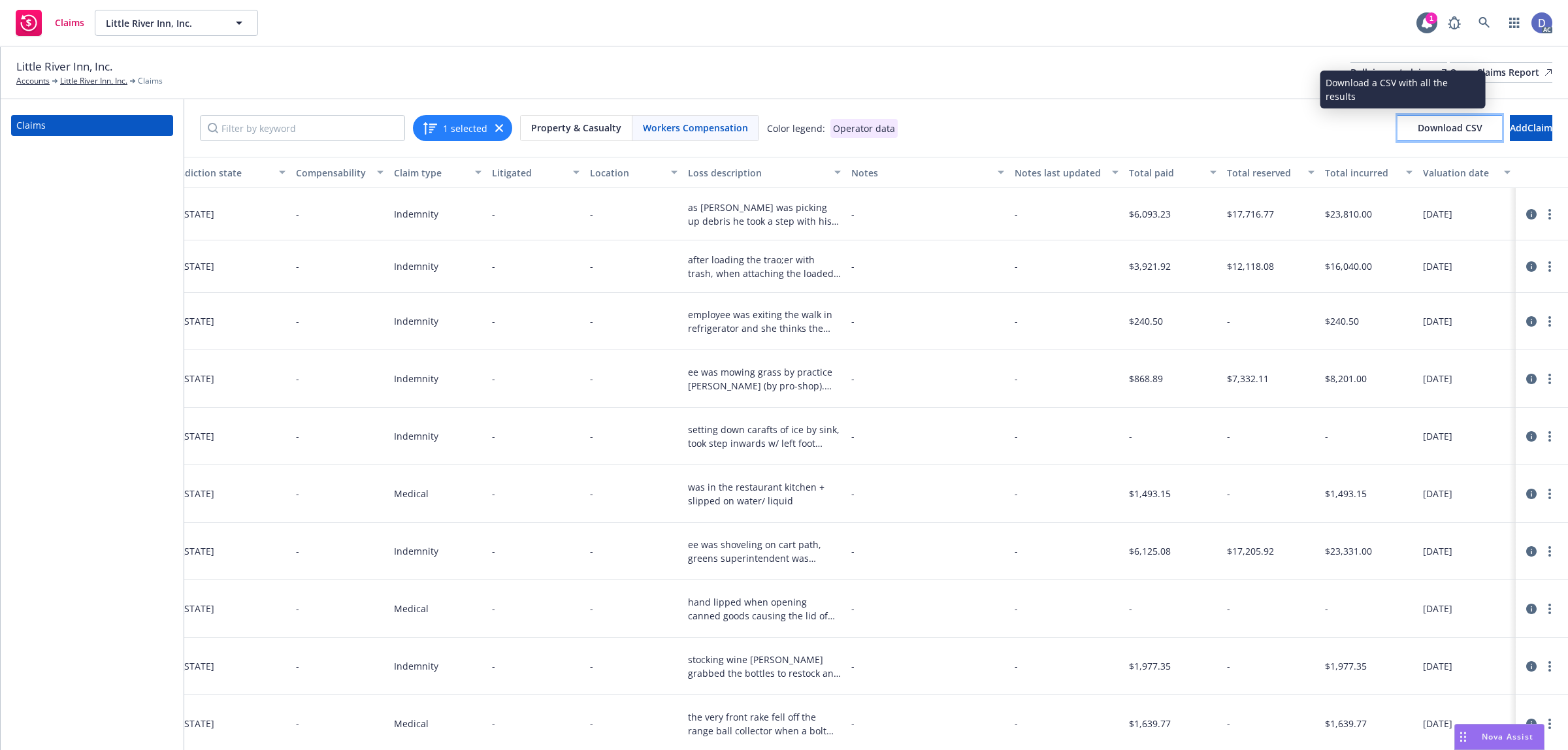
click at [1398, 137] on button "Download CSV" at bounding box center [1450, 128] width 105 height 26
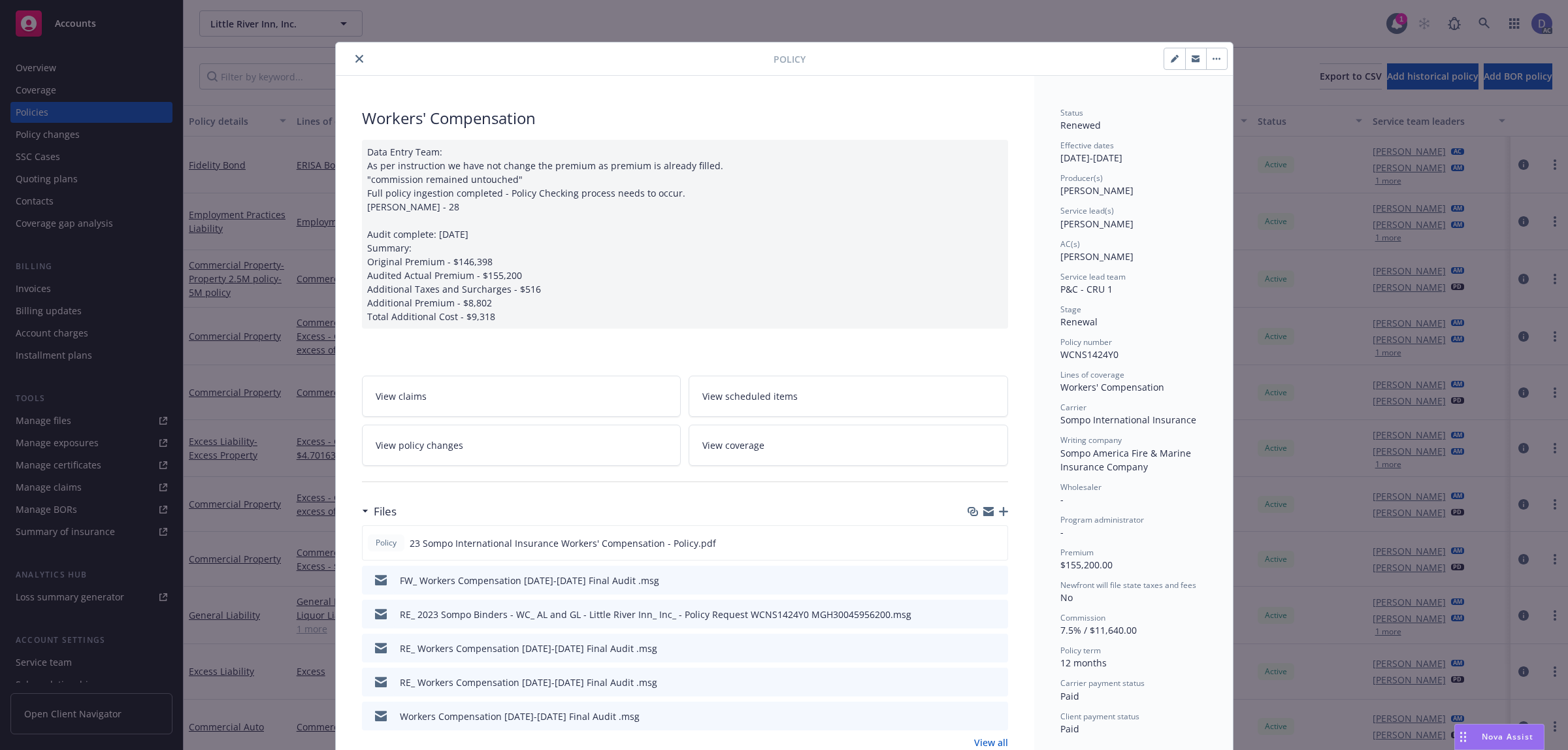
click at [1091, 359] on span "WCNS1424Y0" at bounding box center [1089, 354] width 58 height 12
copy span "WCNS1424Y0"
click at [355, 62] on icon "close" at bounding box center [359, 58] width 8 height 8
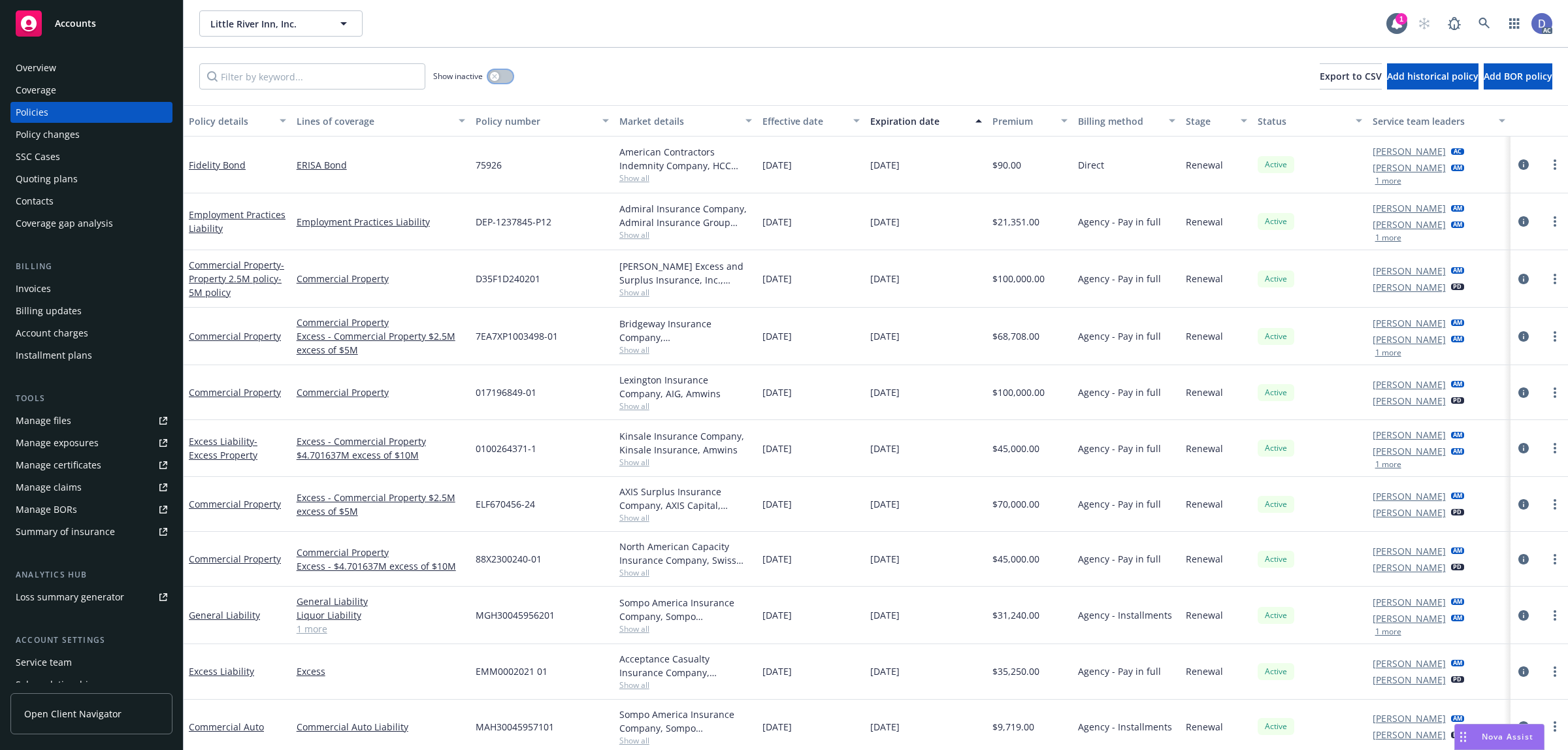
click at [496, 77] on icon "button" at bounding box center [494, 76] width 5 height 5
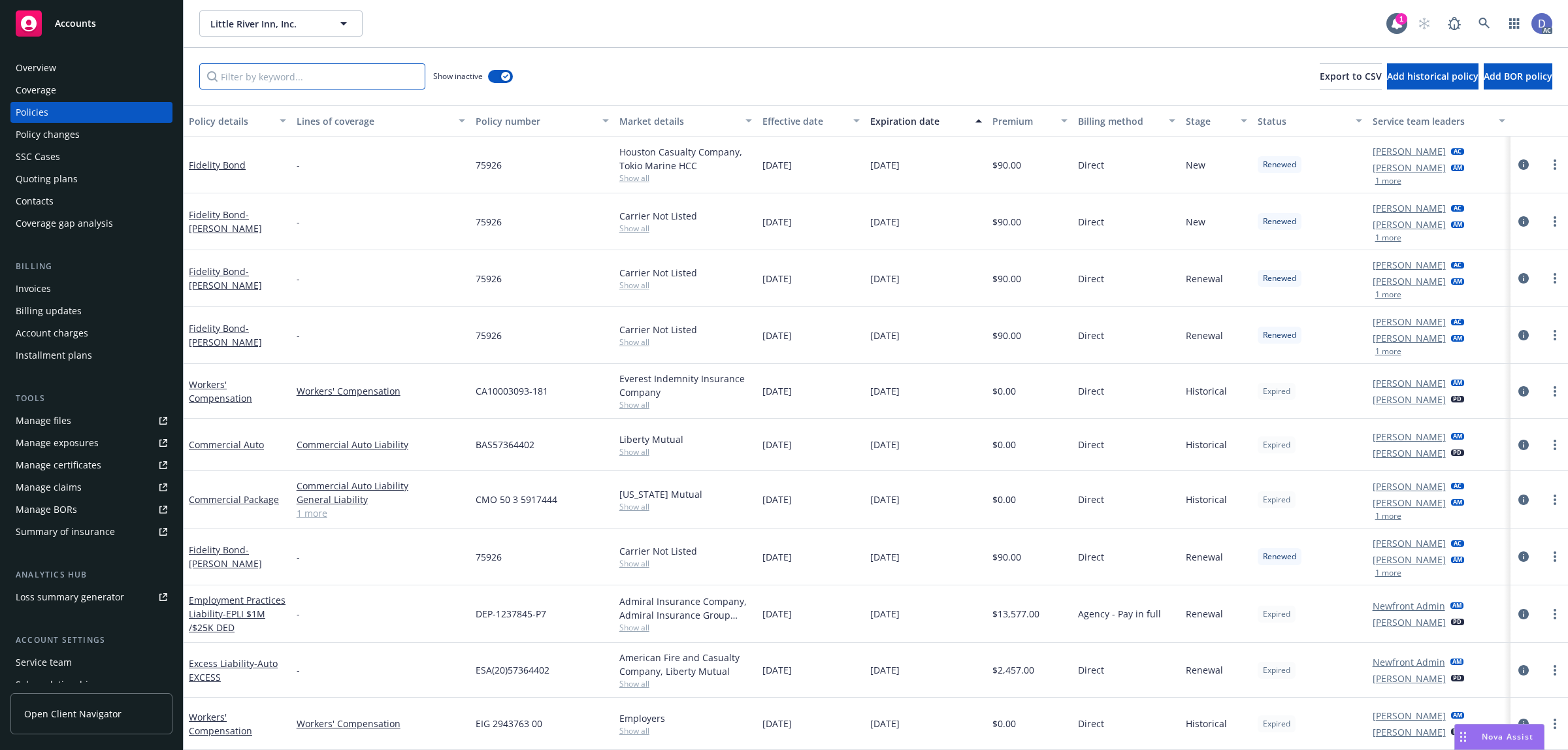
click at [360, 73] on input "Filter by keyword..." at bounding box center [312, 77] width 226 height 26
paste input "WCNS1424Y0"
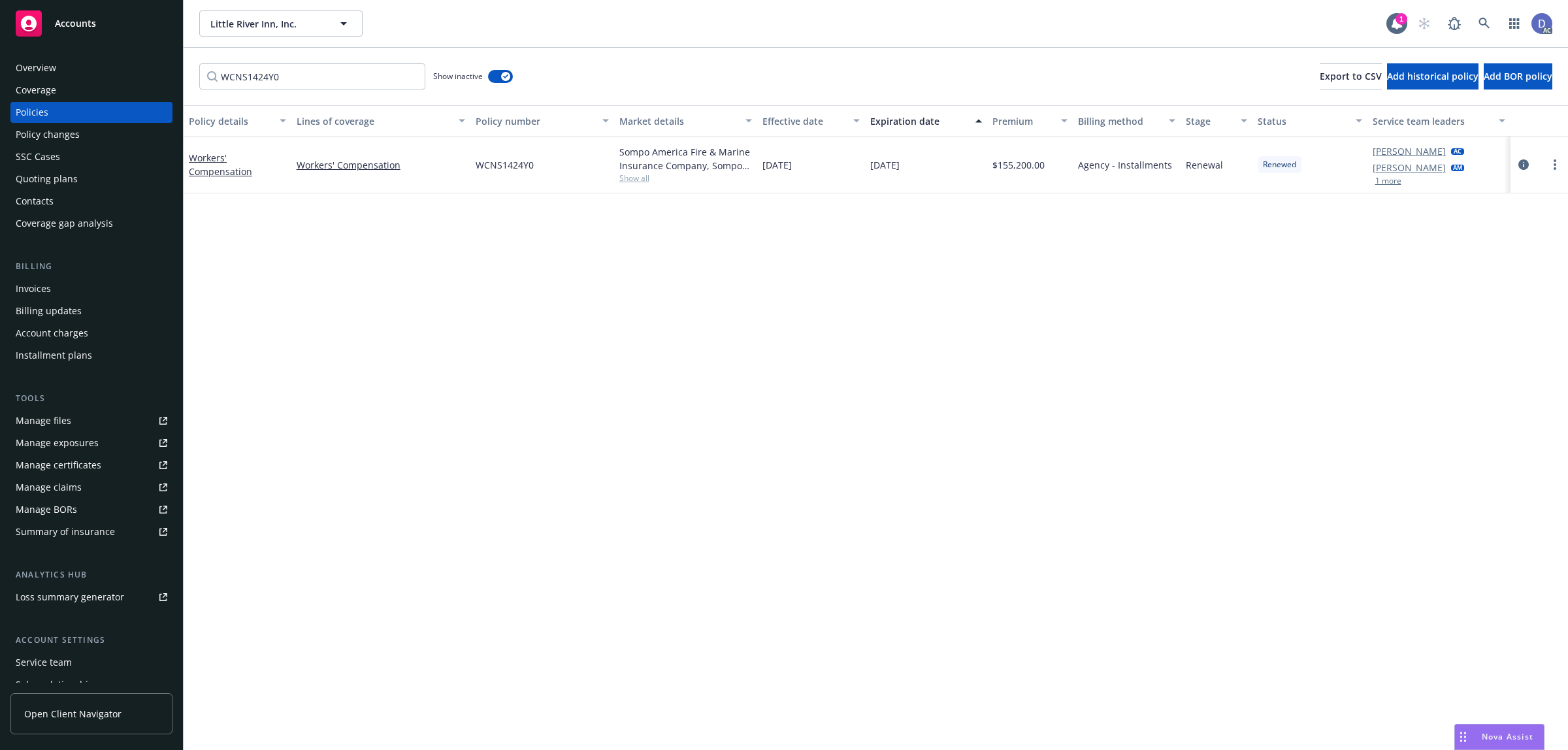
click at [660, 151] on div "Sompo America Fire & Marine Insurance Company, Sompo International Insurance" at bounding box center [686, 159] width 133 height 27
copy div "Sompo America Fire & Marine Insurance Company, Sompo International Insurance"
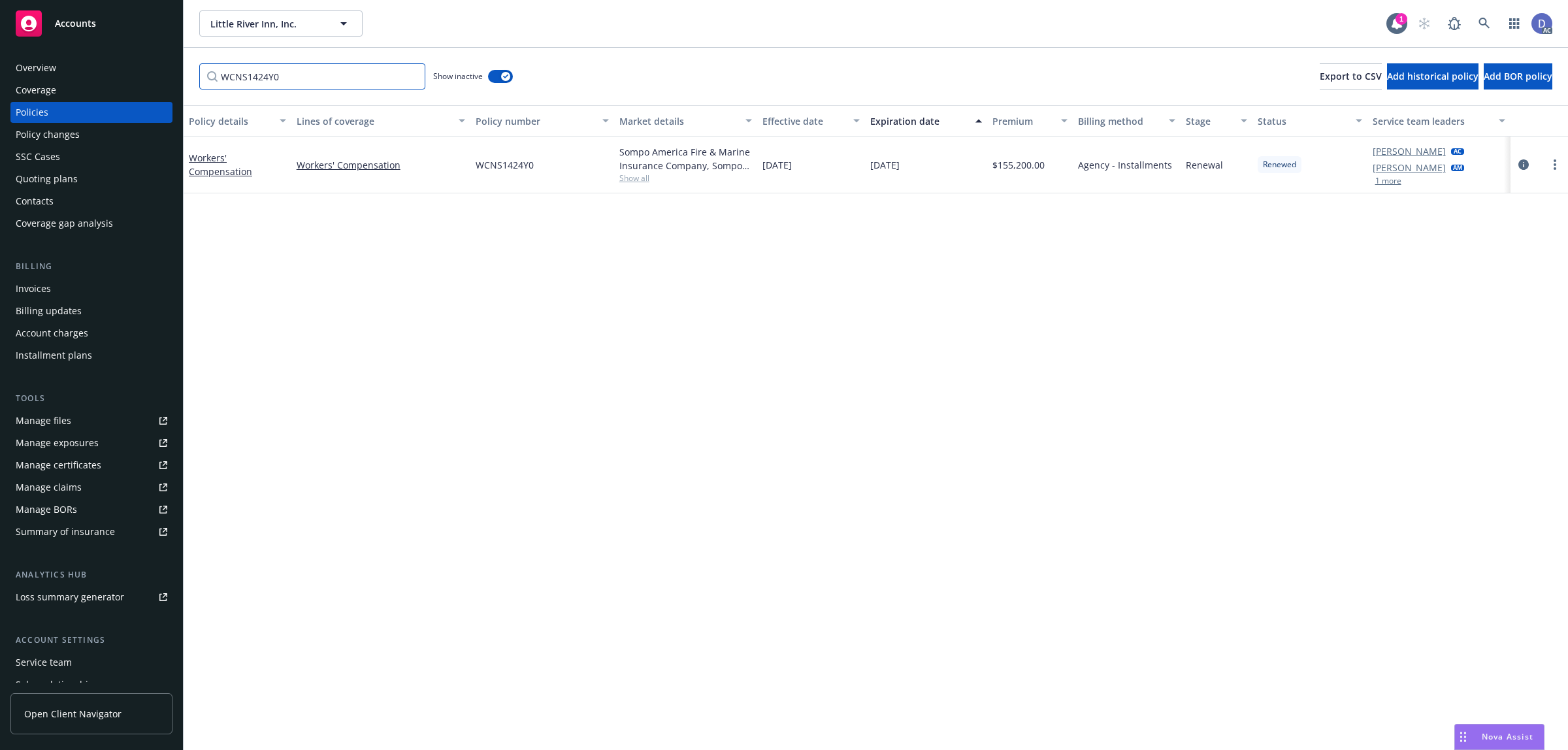
click at [364, 70] on input "WCNS1424Y0" at bounding box center [312, 77] width 226 height 26
paste input "Sompo America Fire & Marine Insurance Company, Sompo International Insurance"
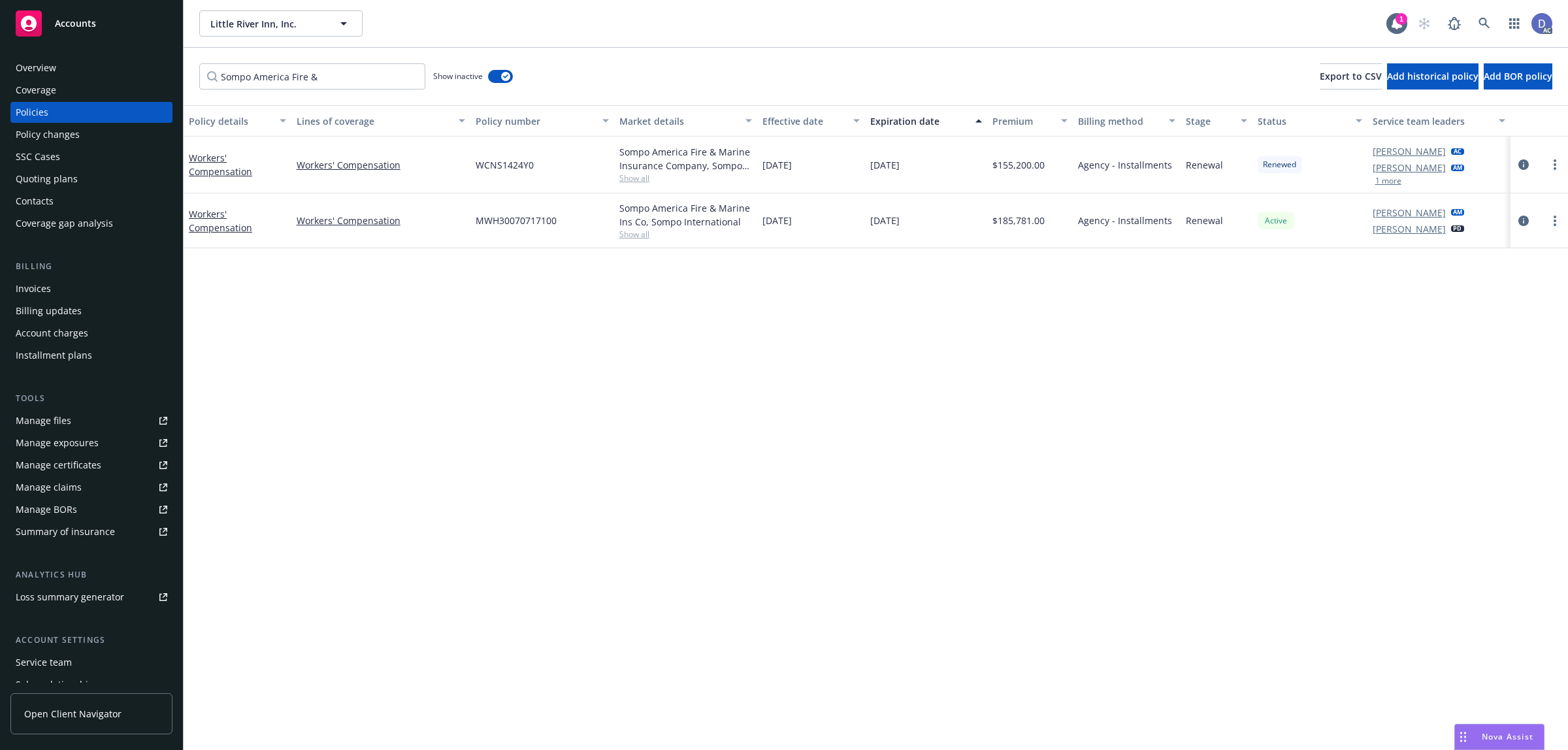
click at [524, 222] on span "MWH30070717100" at bounding box center [516, 220] width 81 height 14
copy span "MWH30070717100"
click at [367, 85] on input "Sompo America Fire &" at bounding box center [312, 77] width 226 height 26
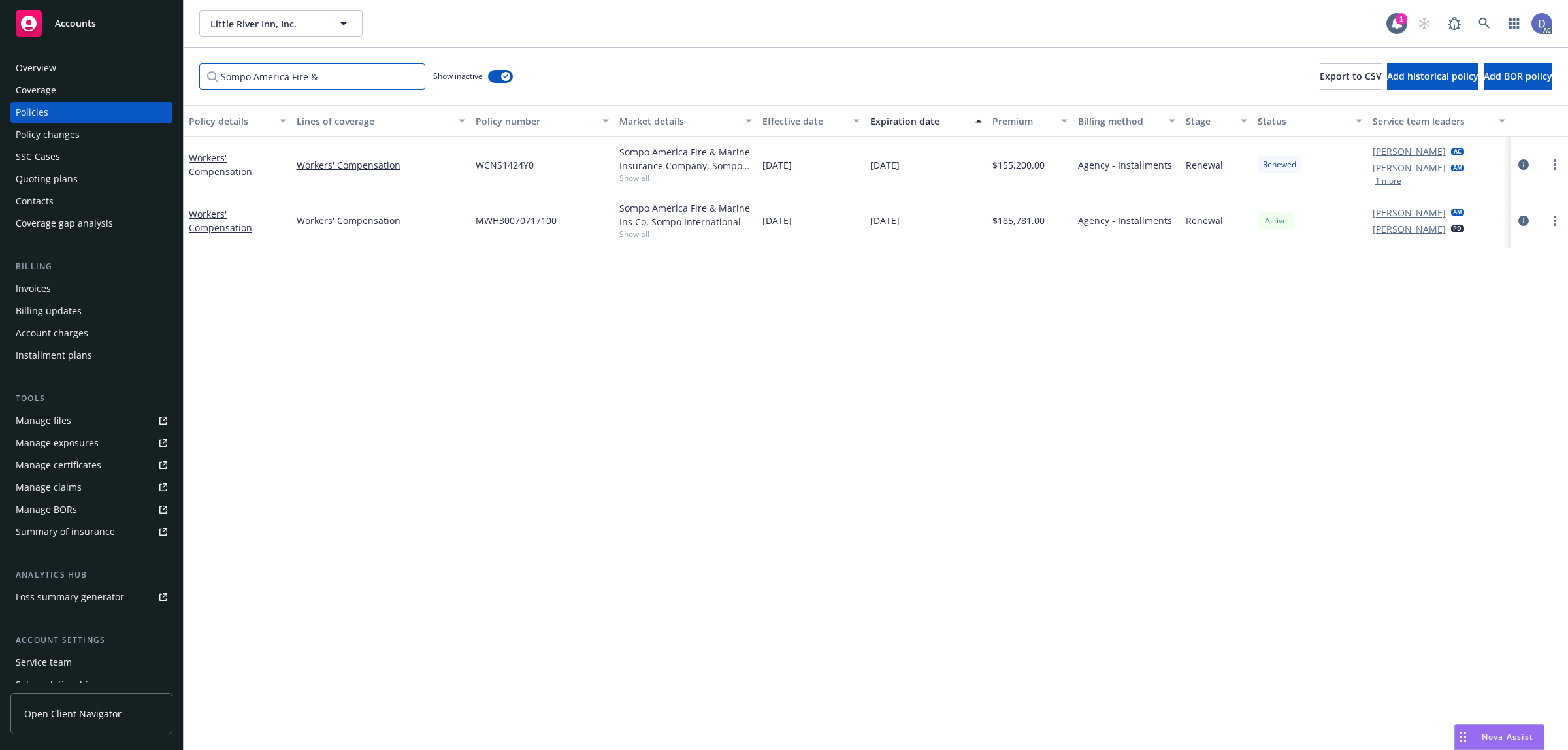
click at [367, 85] on input "Sompo America Fire &" at bounding box center [312, 77] width 226 height 26
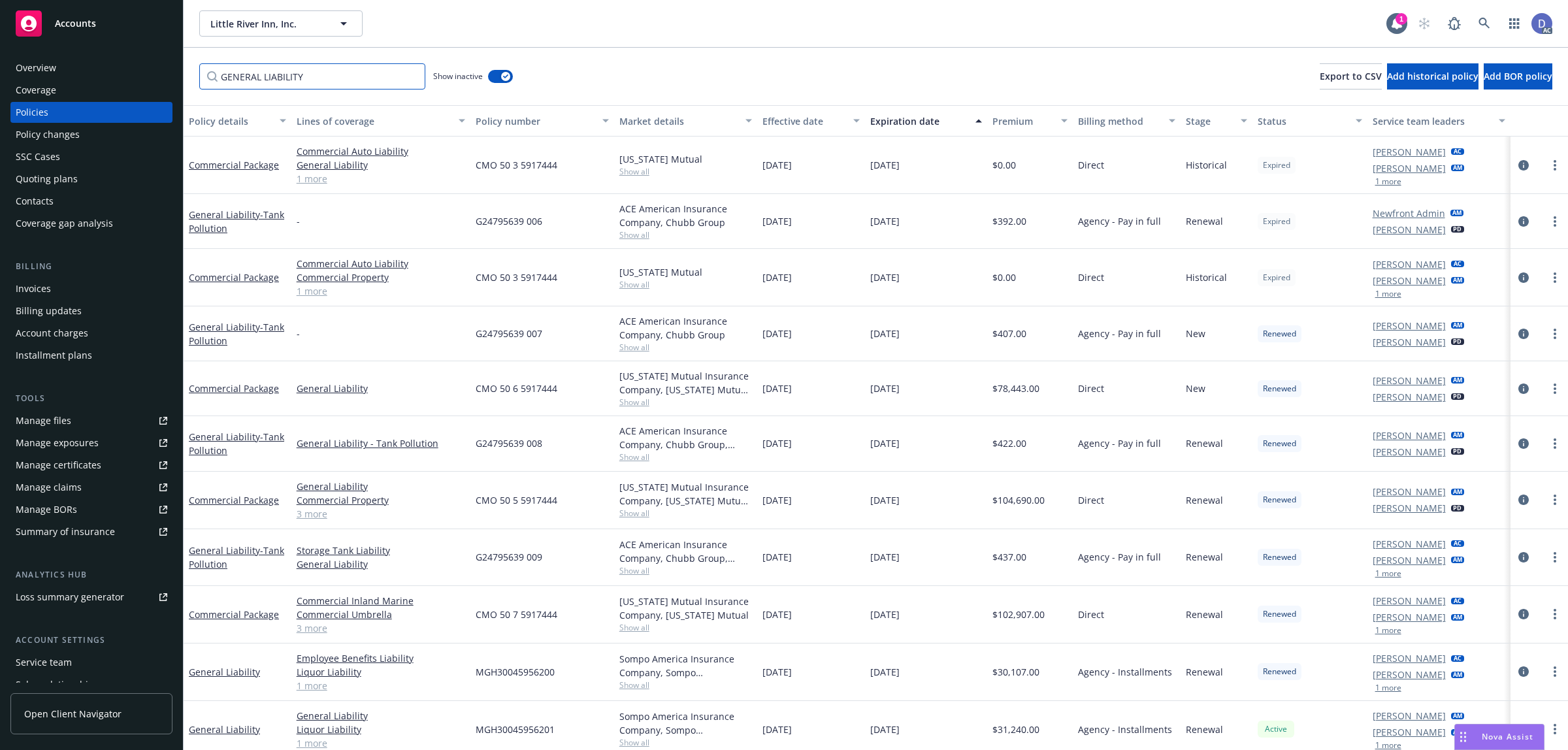
scroll to position [10, 0]
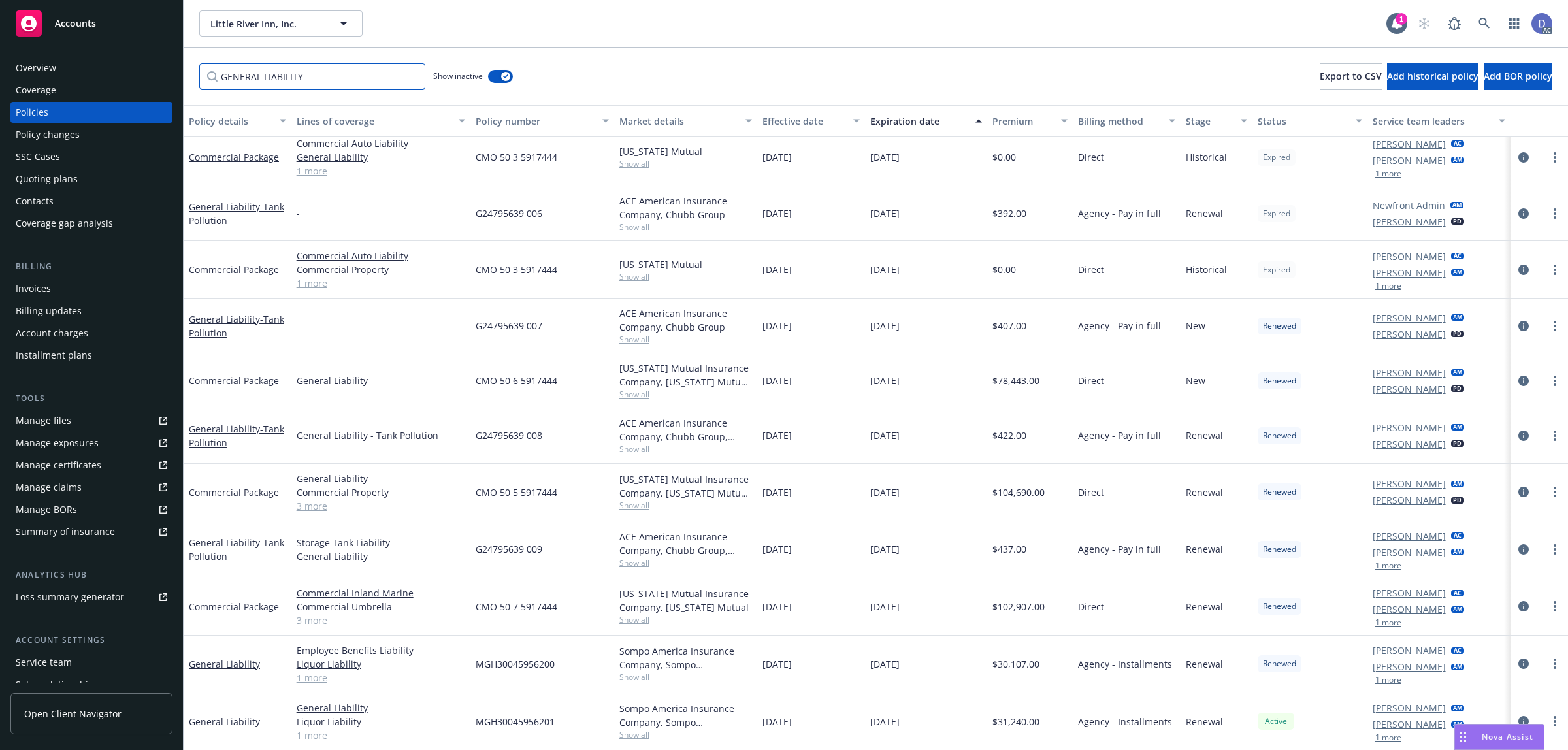
type input "GENERAL LIABILITY"
click at [516, 720] on span "MGH30045956201" at bounding box center [515, 721] width 79 height 14
copy span "MGH30045956201"
